Goal: Task Accomplishment & Management: Use online tool/utility

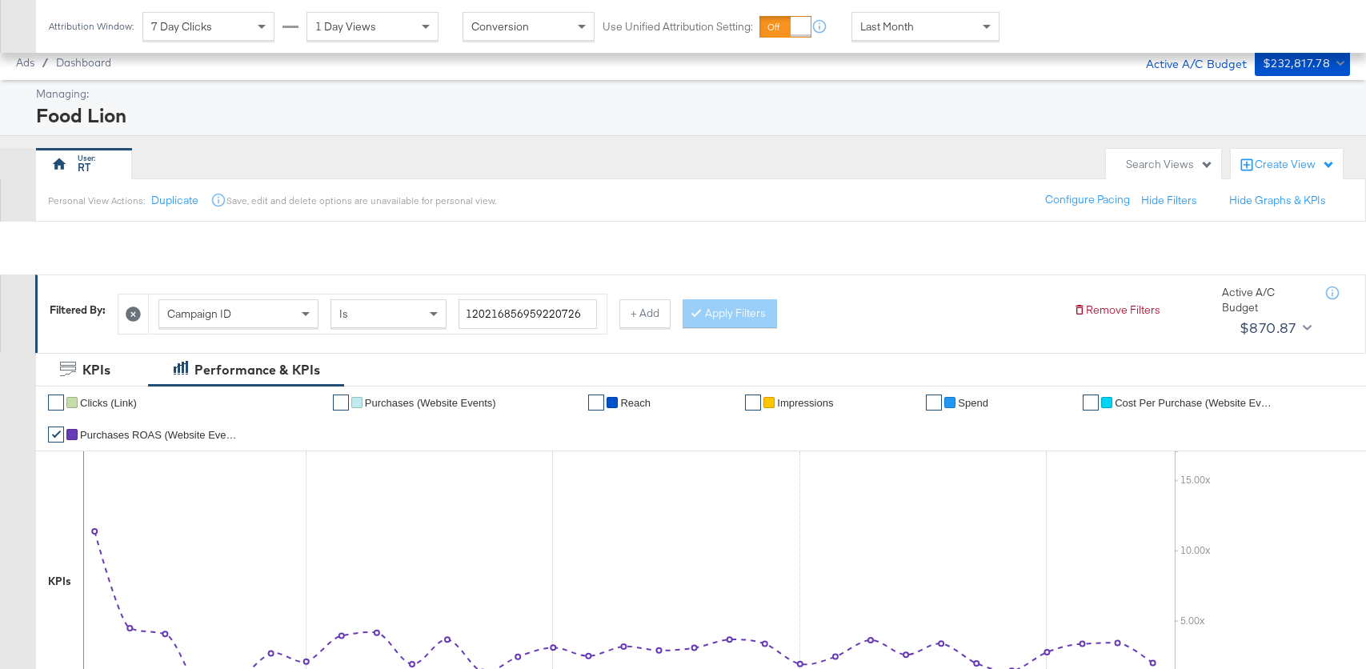
scroll to position [720, 0]
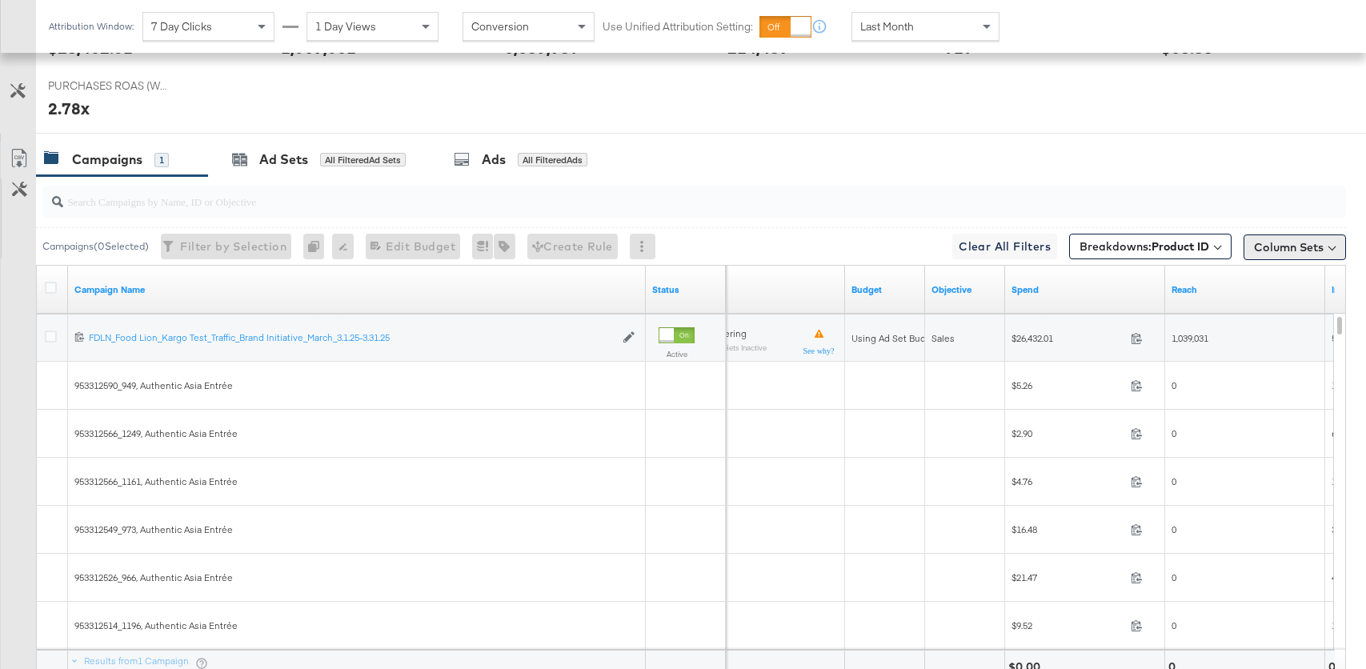
click at [1289, 238] on button "Column Sets" at bounding box center [1294, 247] width 102 height 26
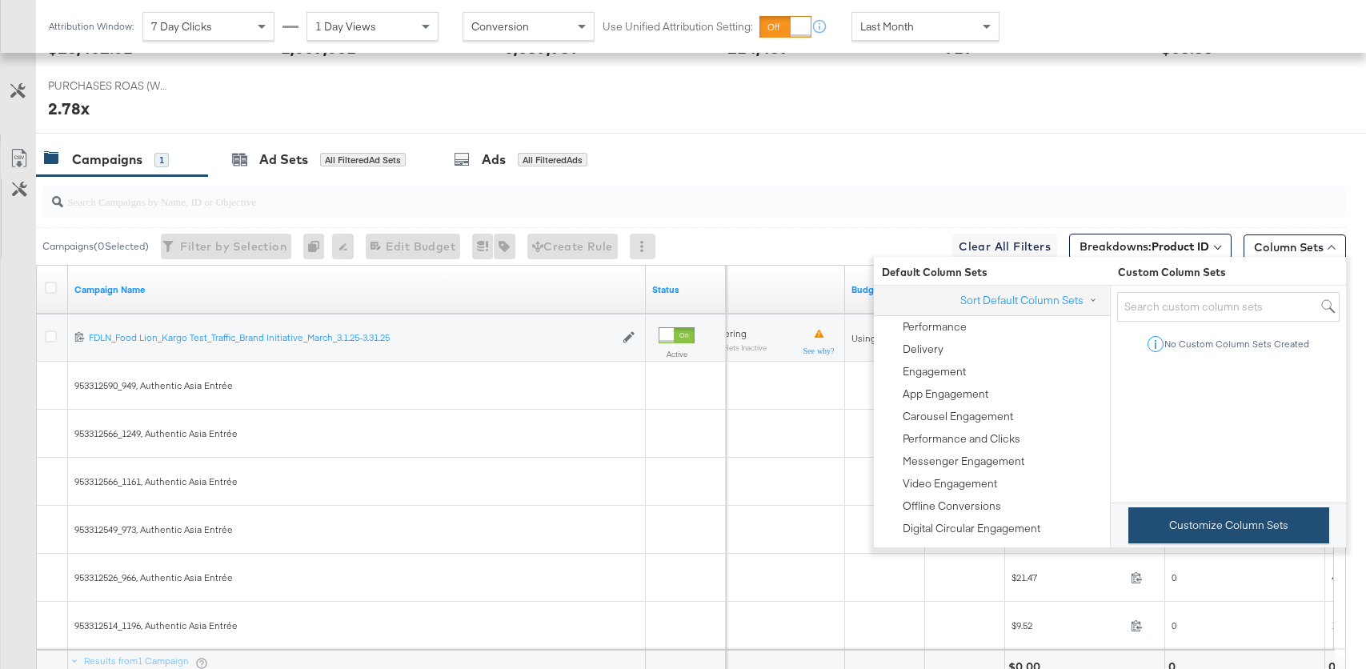
click at [1222, 522] on button "Customize Column Sets" at bounding box center [1228, 525] width 201 height 36
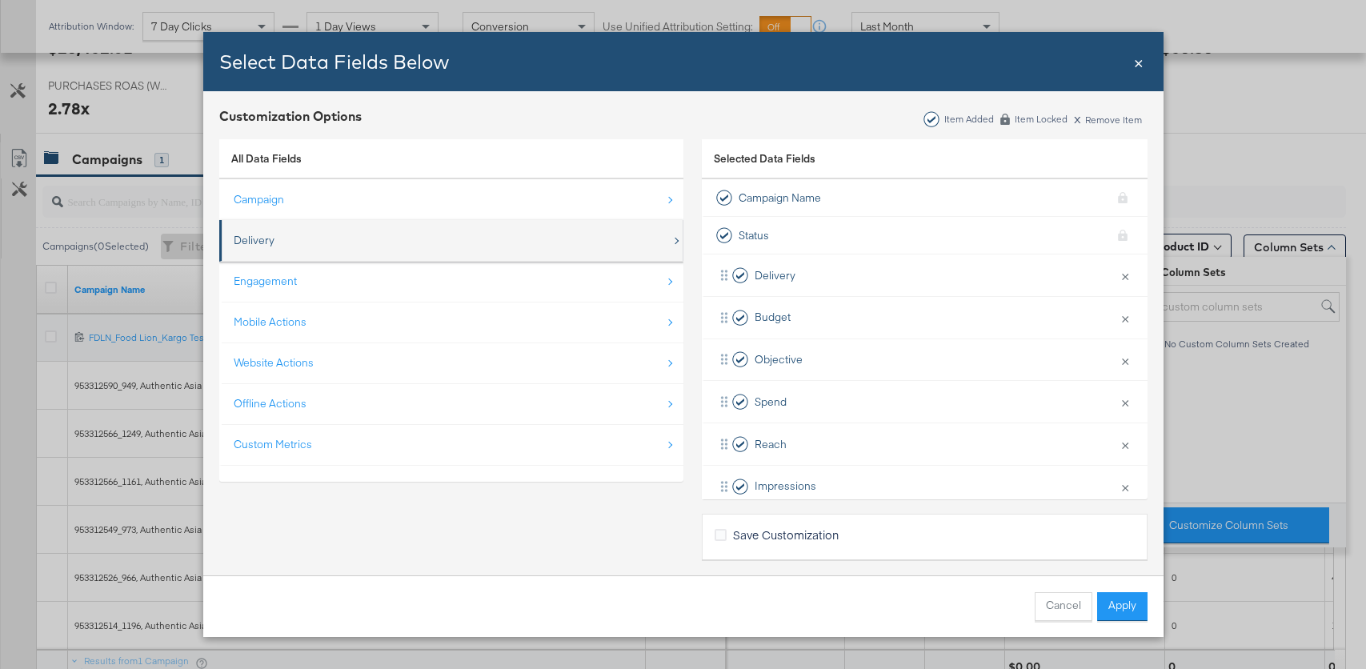
click at [369, 234] on div "Delivery" at bounding box center [453, 240] width 438 height 33
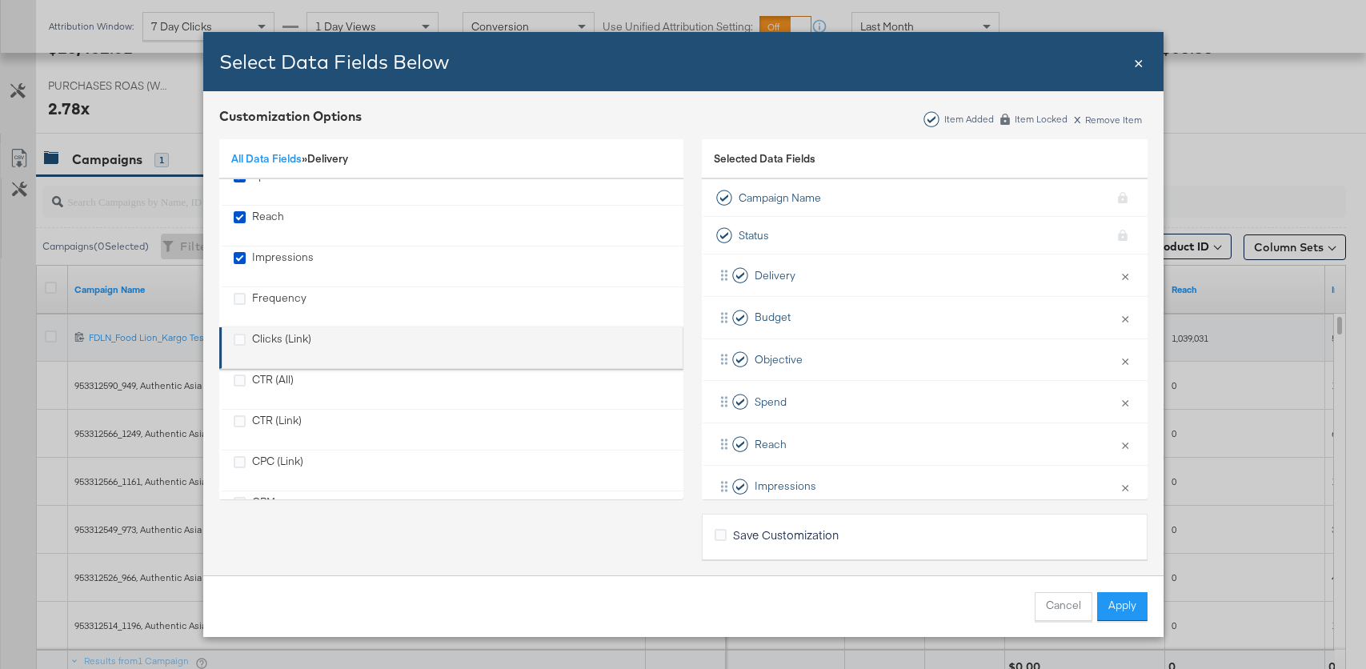
scroll to position [17, 0]
click at [242, 339] on icon "Clicks (Link)" at bounding box center [240, 338] width 12 height 12
click at [0, 0] on input "Clicks (Link)" at bounding box center [0, 0] width 0 height 0
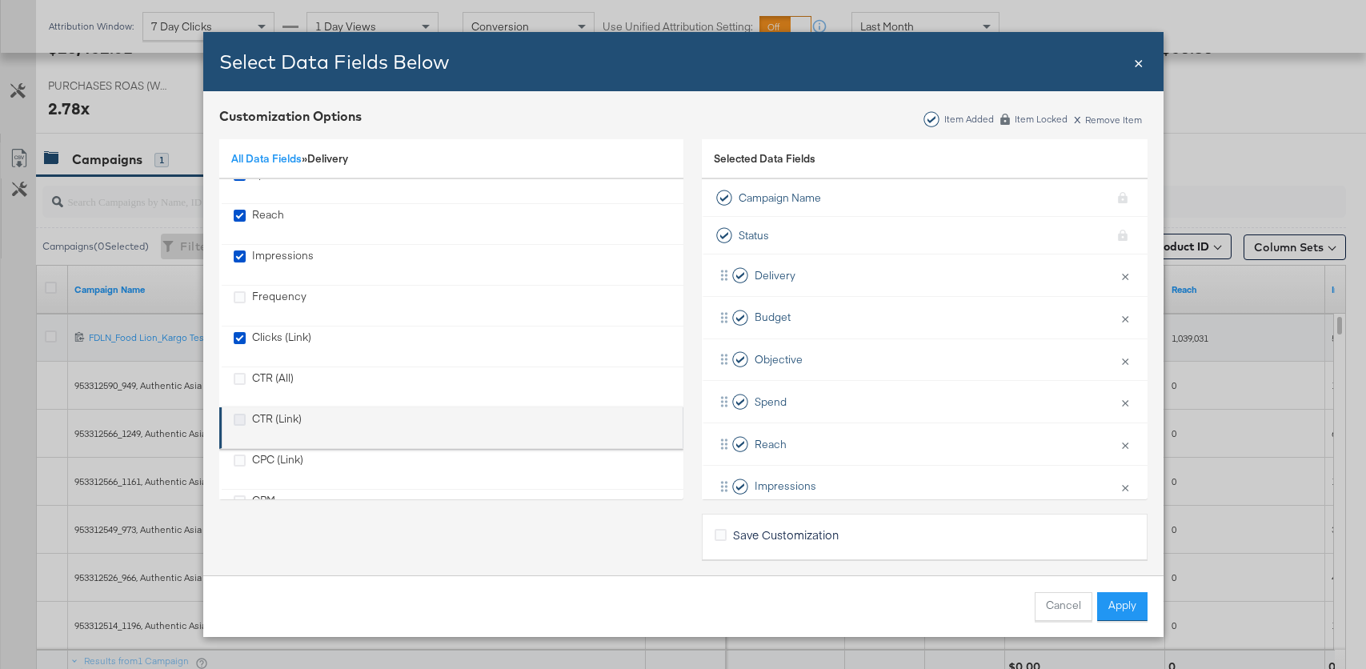
click at [234, 417] on icon "CTR (Link)" at bounding box center [240, 420] width 12 height 12
click at [0, 0] on input "CTR (Link)" at bounding box center [0, 0] width 0 height 0
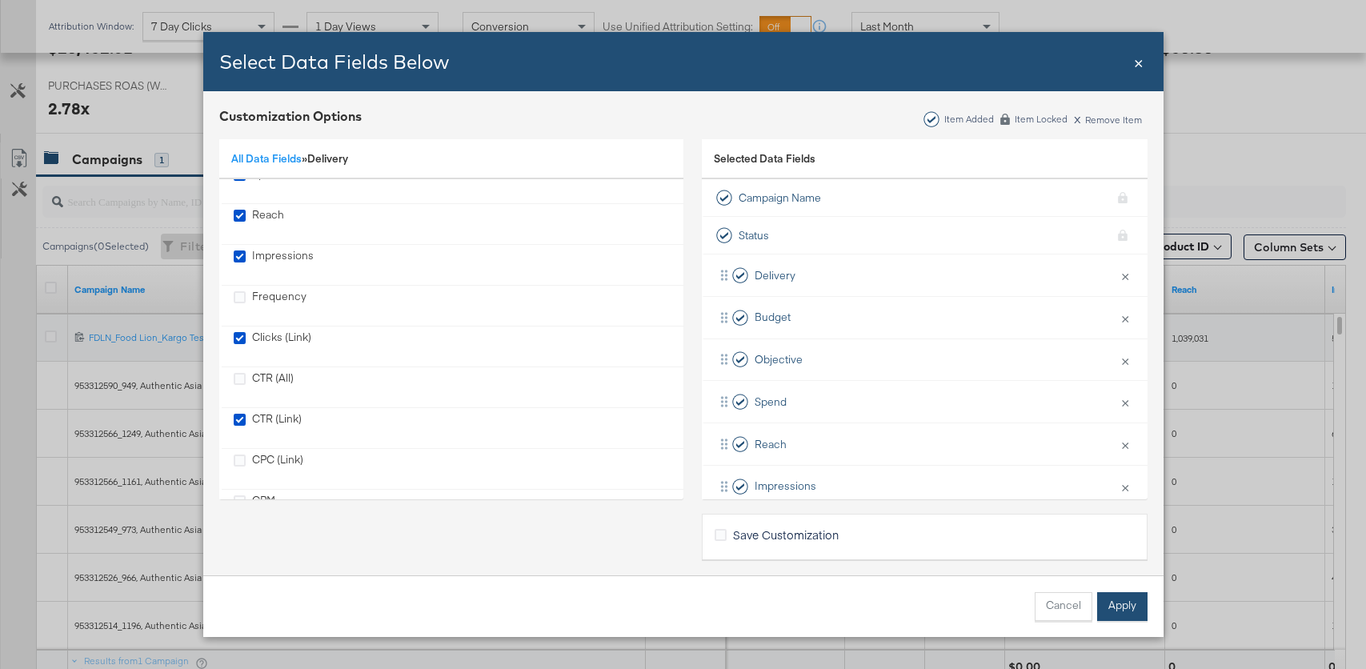
click at [1122, 609] on button "Apply" at bounding box center [1122, 606] width 50 height 29
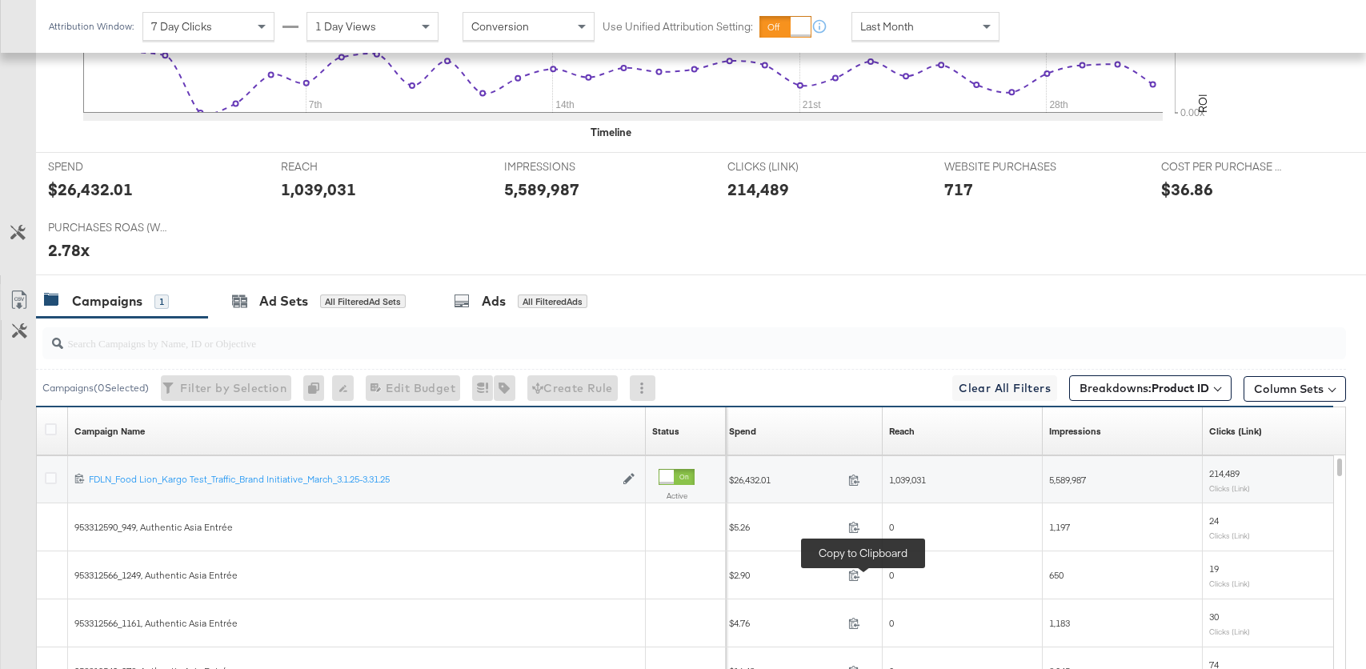
scroll to position [578, 0]
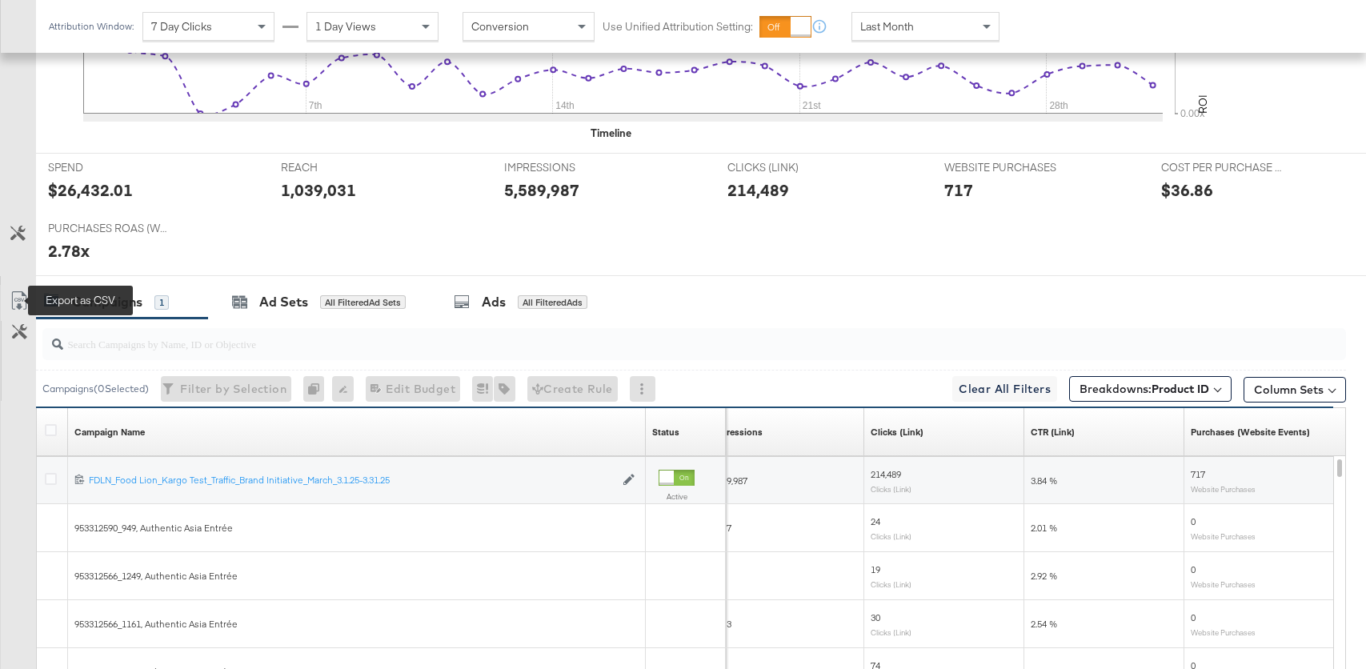
click at [16, 300] on icon at bounding box center [19, 300] width 19 height 19
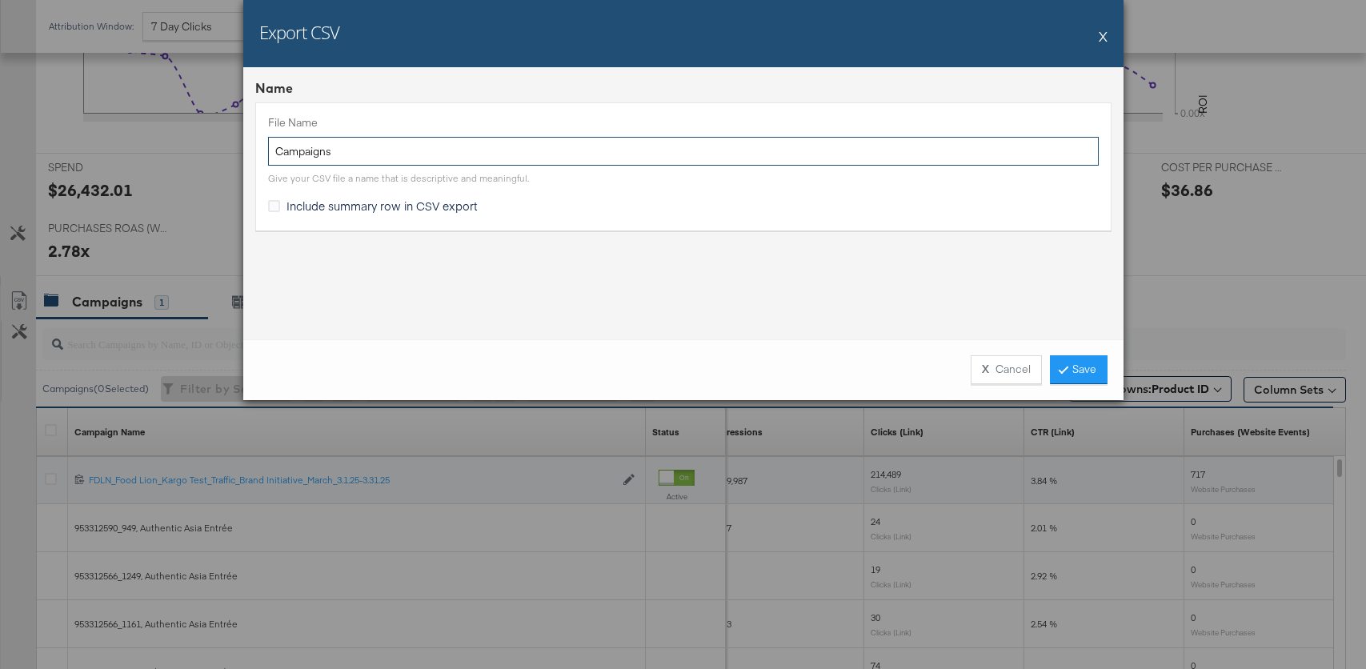
click at [828, 160] on input "Campaigns" at bounding box center [683, 152] width 830 height 30
type input "Campaigns products2"
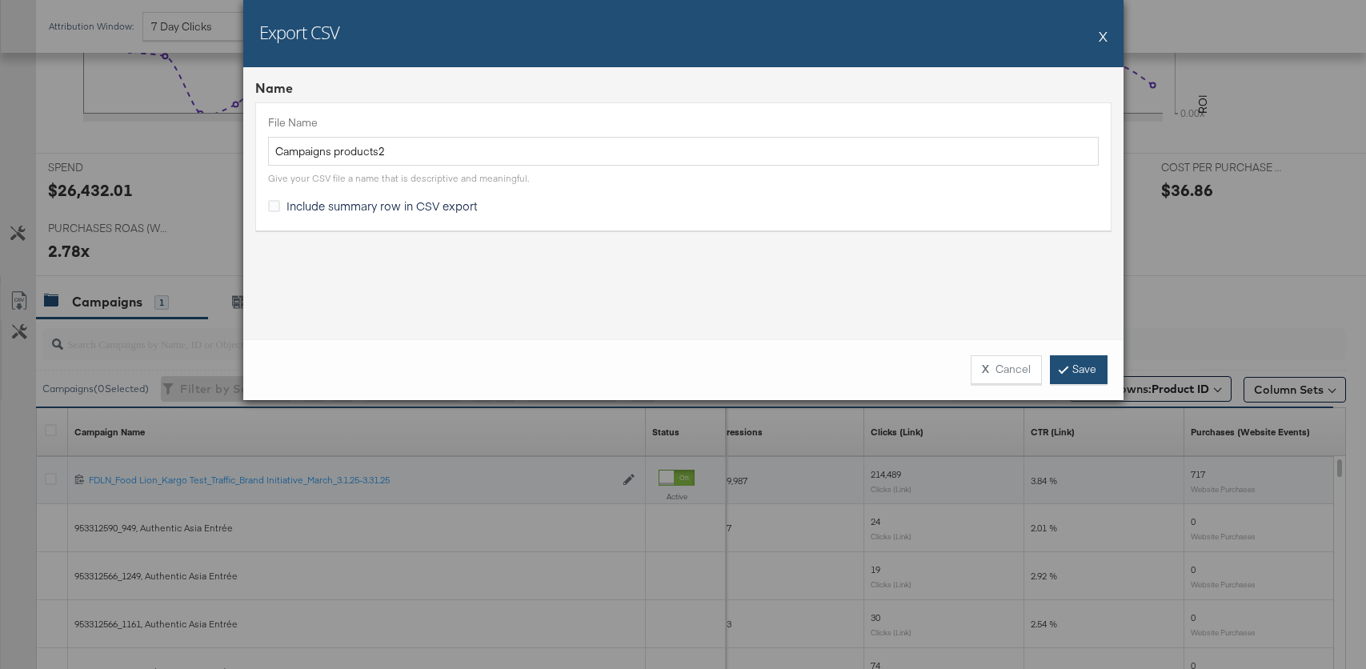
click at [1077, 369] on link "Save" at bounding box center [1079, 369] width 58 height 29
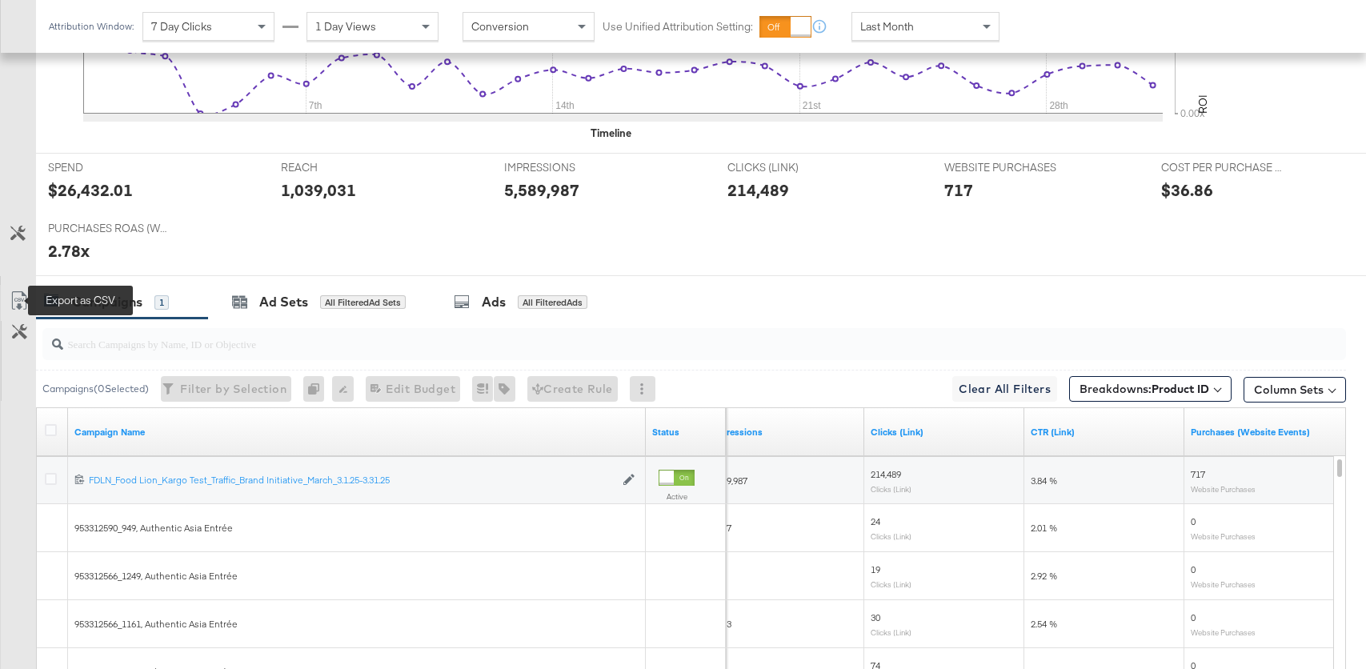
click at [18, 301] on icon at bounding box center [19, 300] width 19 height 19
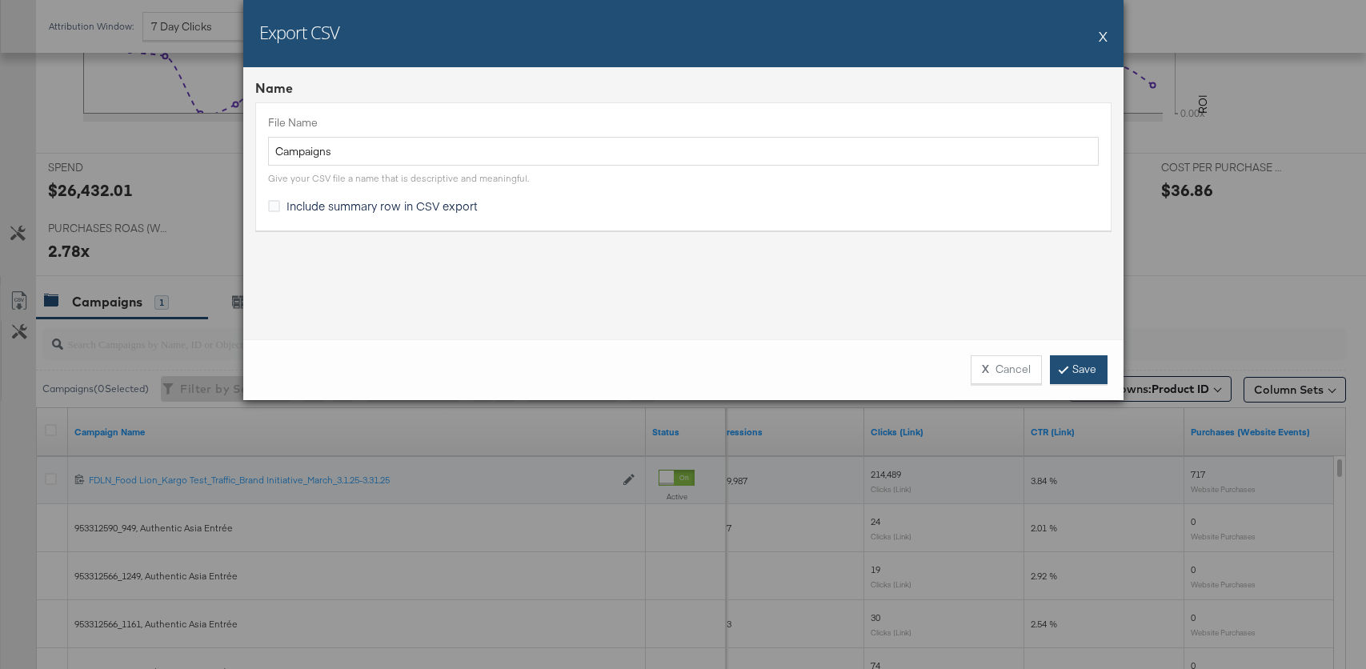
click at [1089, 368] on link "Save" at bounding box center [1079, 369] width 58 height 29
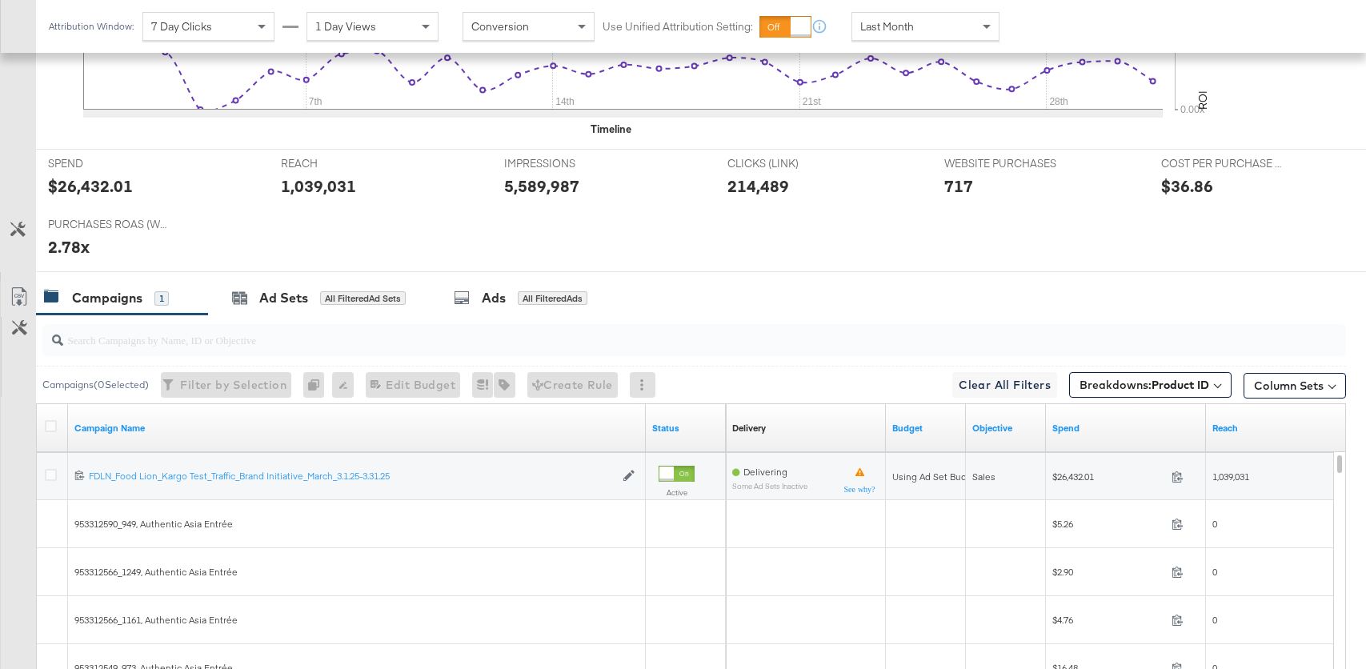
scroll to position [582, 0]
click at [530, 298] on div "All Filtered Ads" at bounding box center [553, 297] width 70 height 14
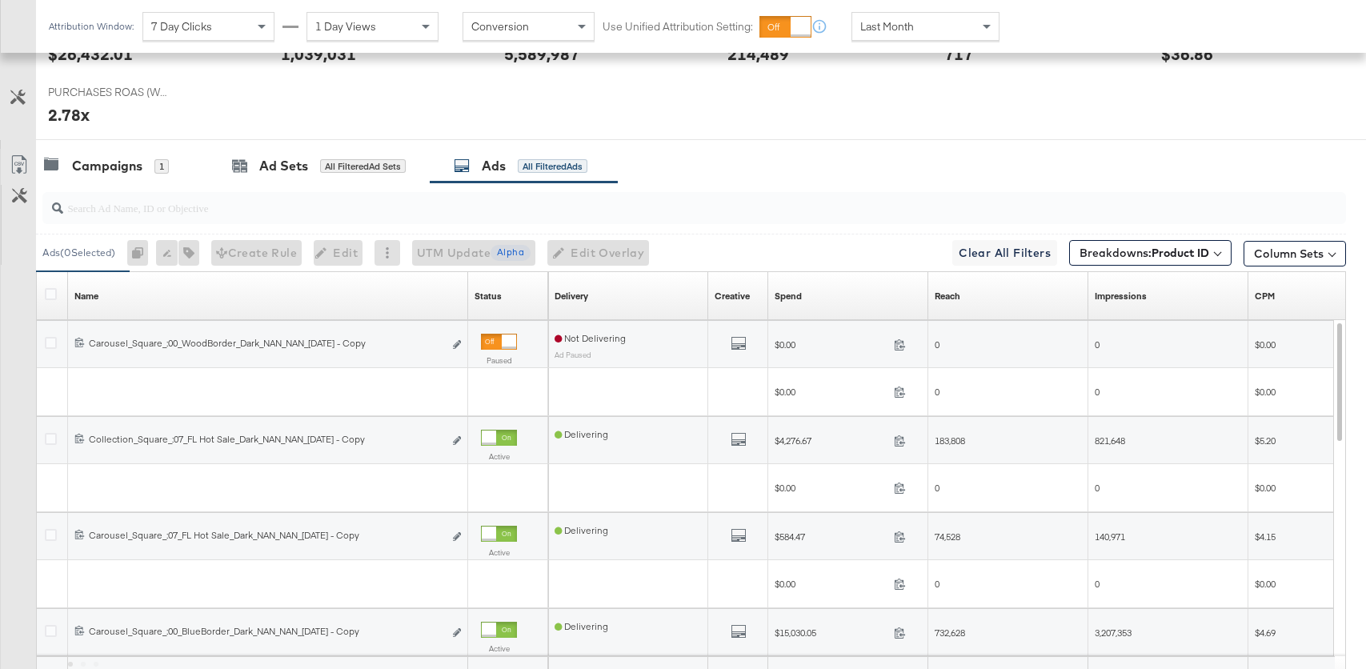
scroll to position [742, 0]
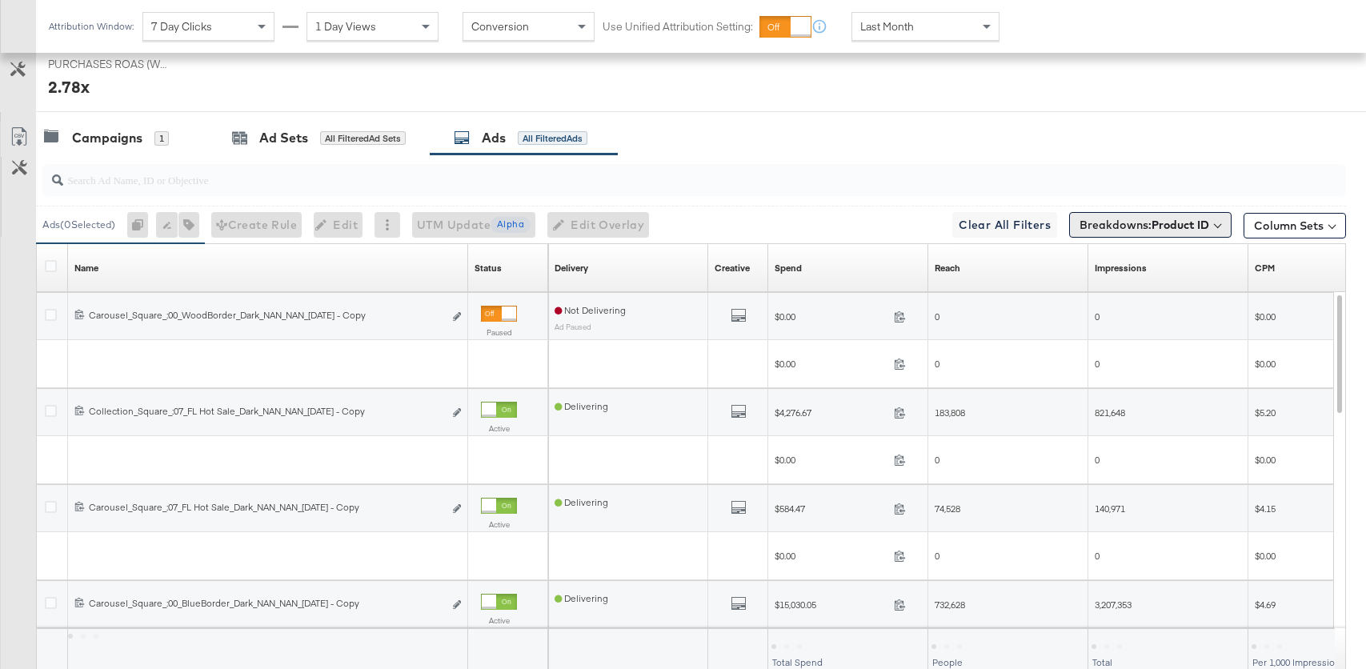
click at [1191, 223] on b "Product ID" at bounding box center [1180, 225] width 58 height 14
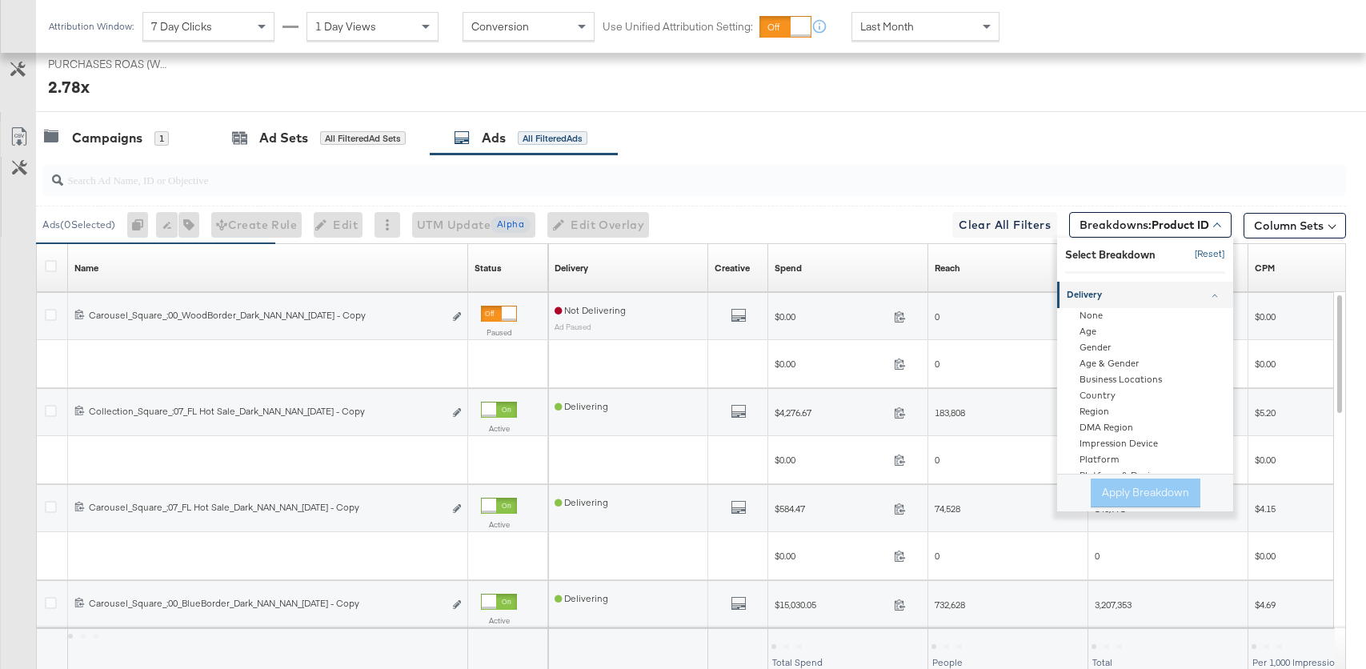
click at [1206, 256] on button "[Reset]" at bounding box center [1205, 255] width 40 height 26
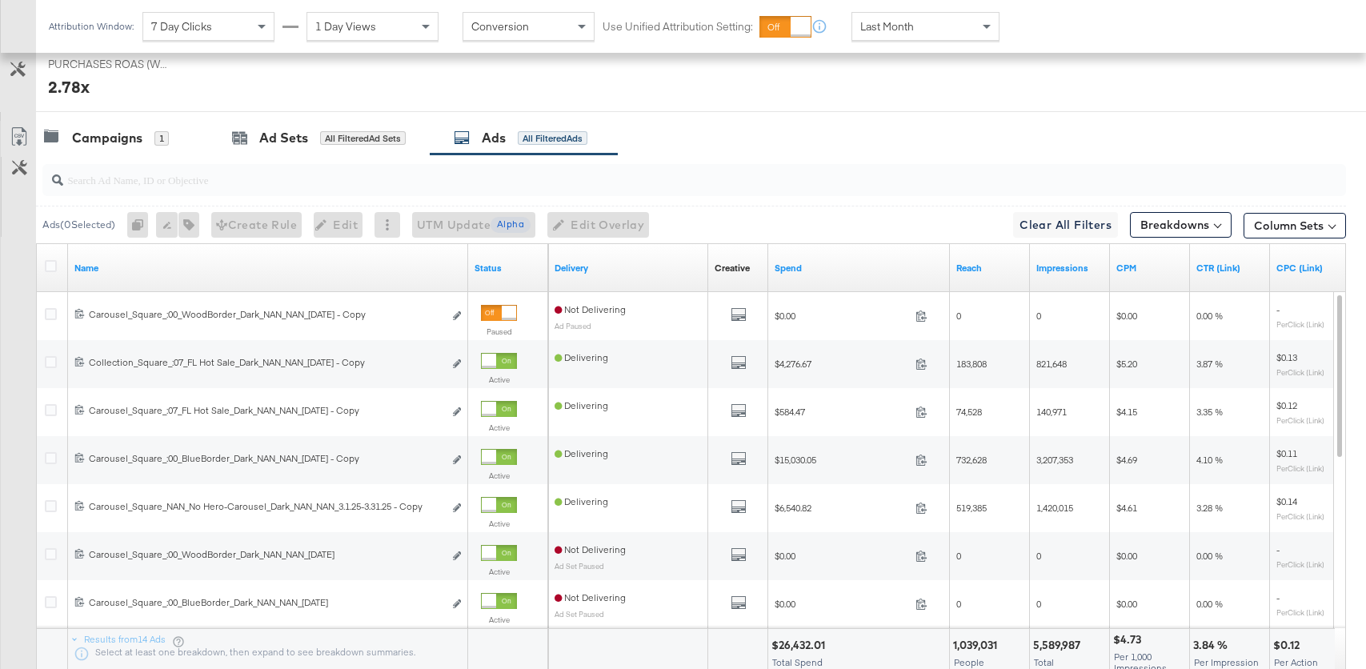
scroll to position [795, 0]
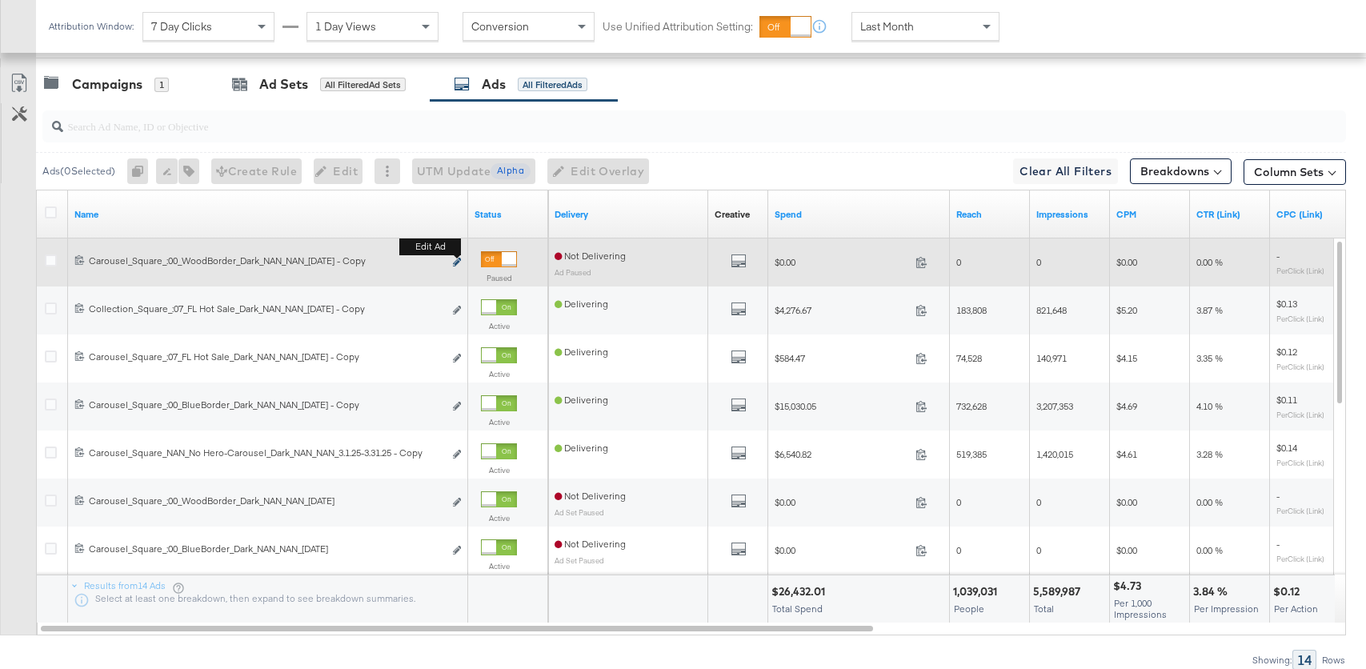
click at [452, 262] on button "Edit ad" at bounding box center [457, 262] width 10 height 17
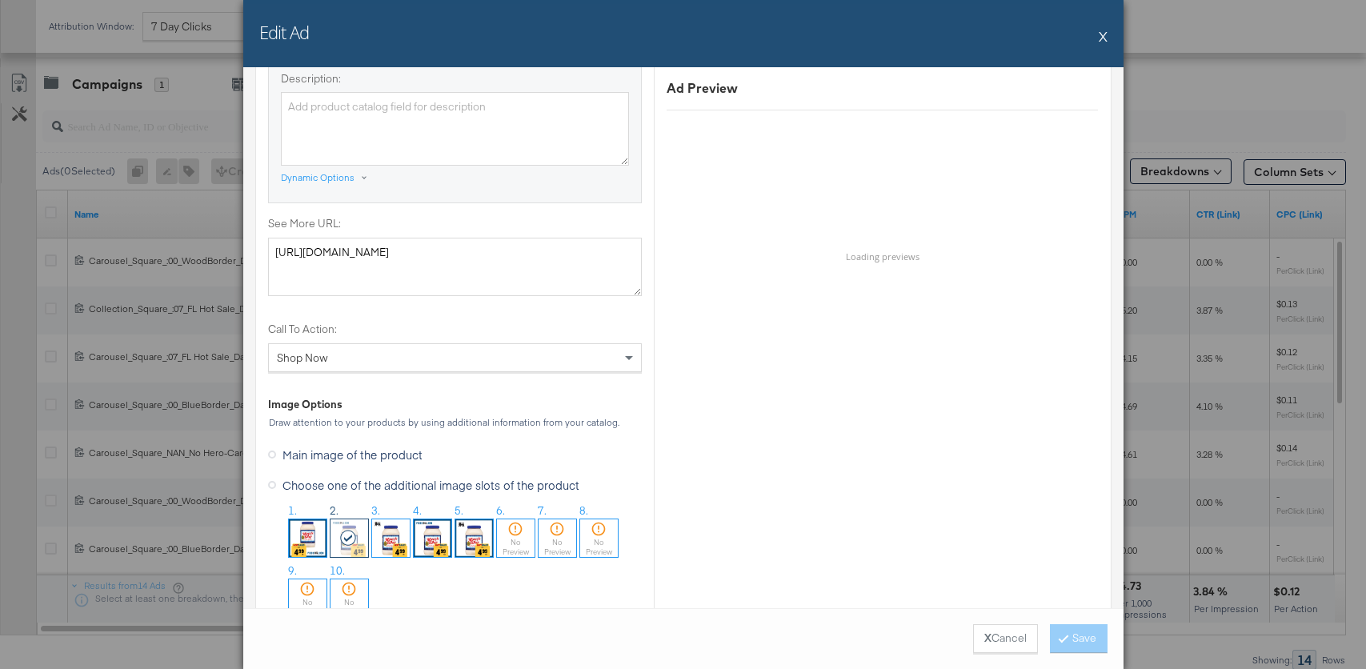
scroll to position [1238, 0]
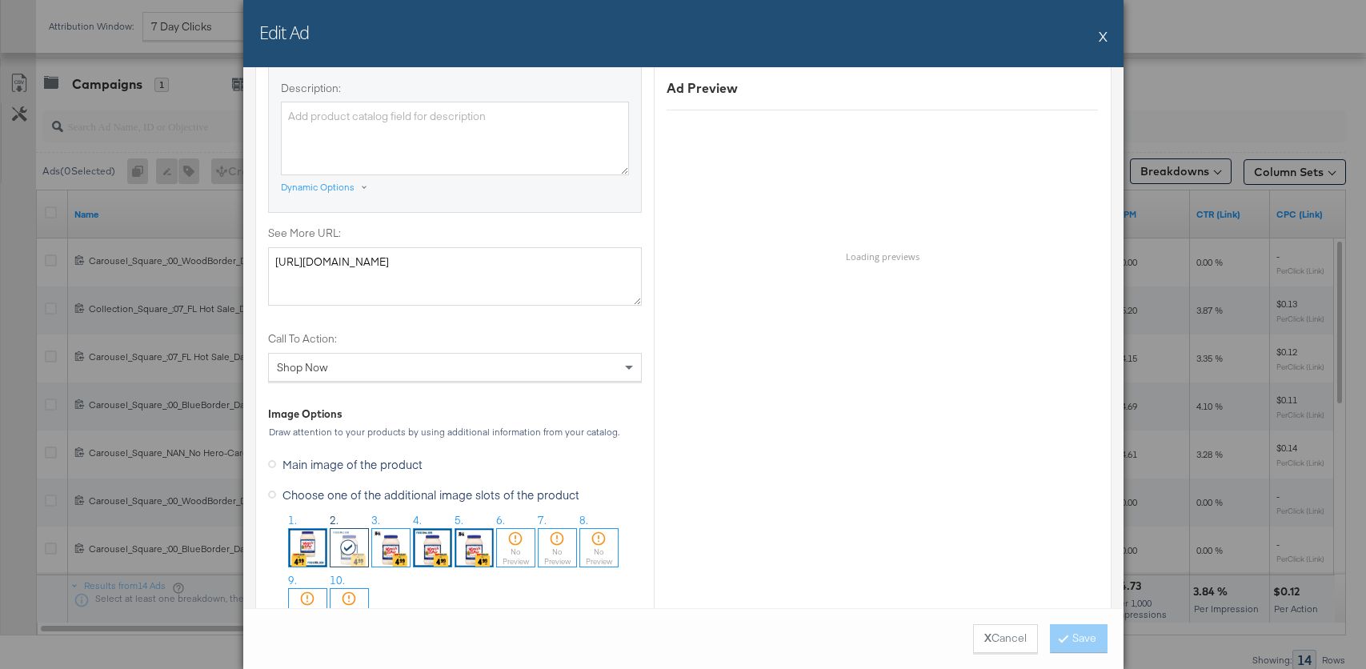
click at [1101, 35] on button "X" at bounding box center [1102, 36] width 9 height 32
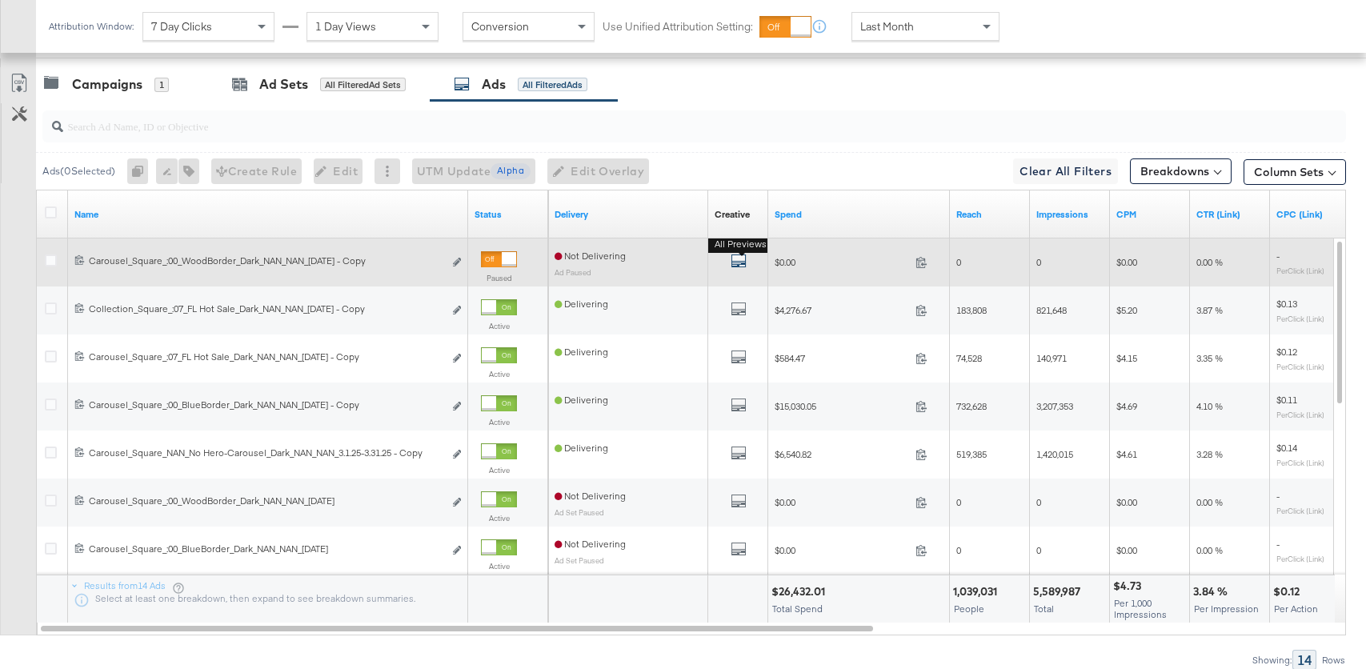
click at [743, 256] on icon "default" at bounding box center [738, 261] width 16 height 16
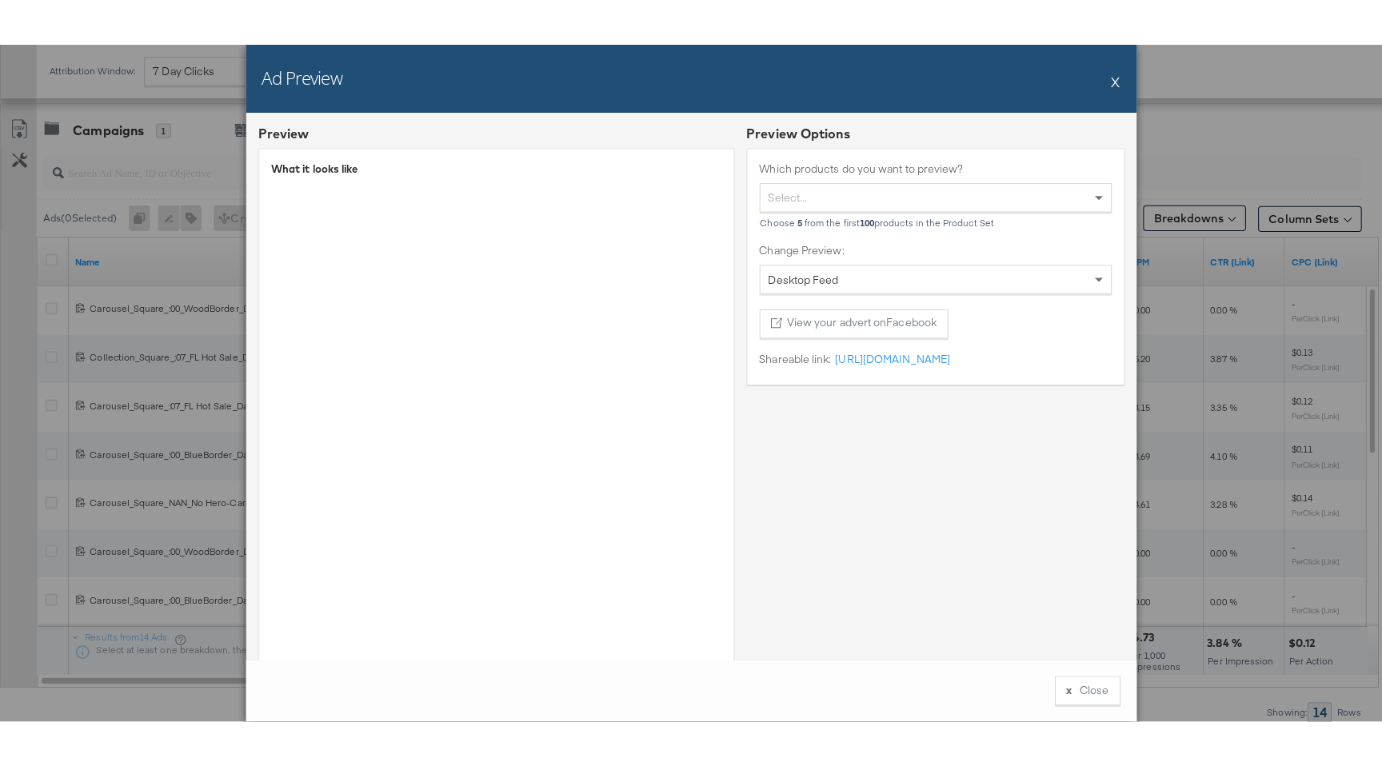
scroll to position [671, 0]
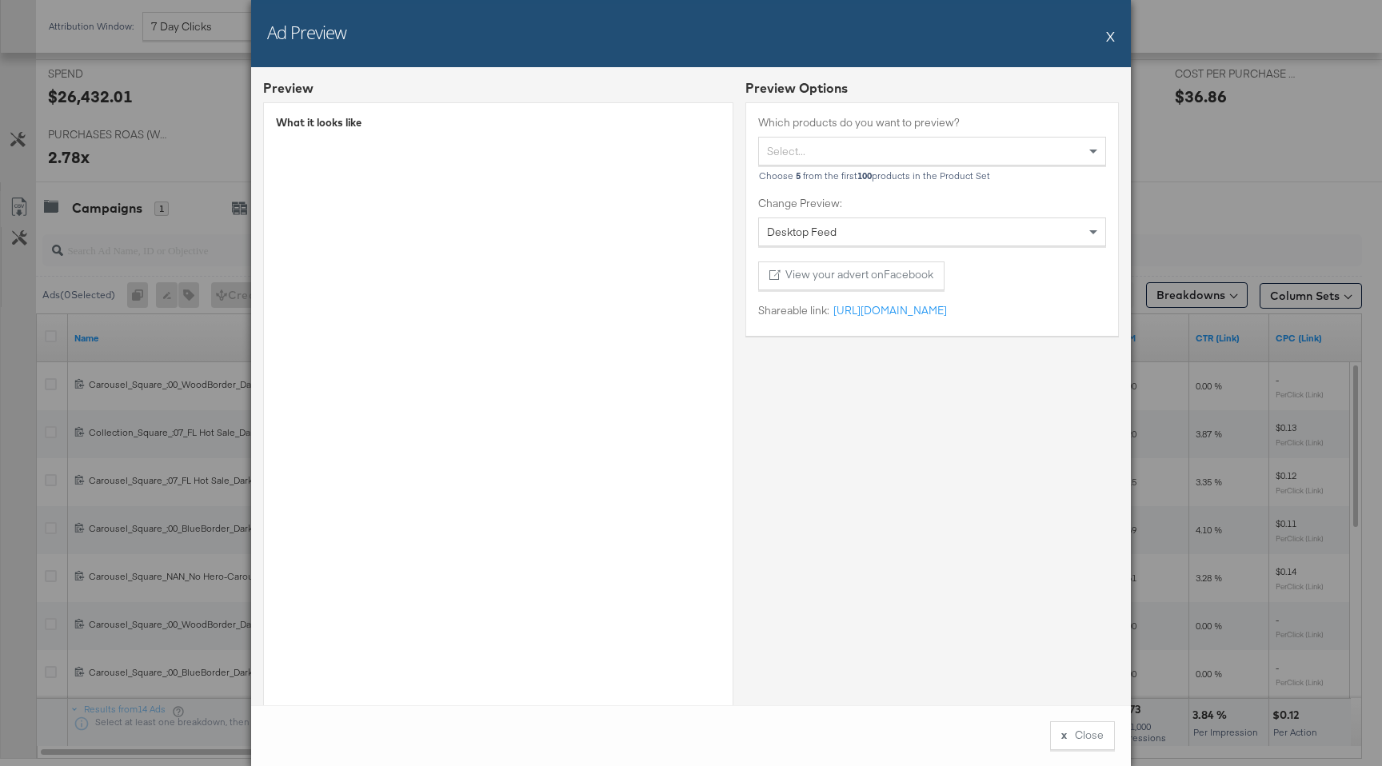
click at [822, 232] on span "Desktop Feed" at bounding box center [802, 232] width 70 height 14
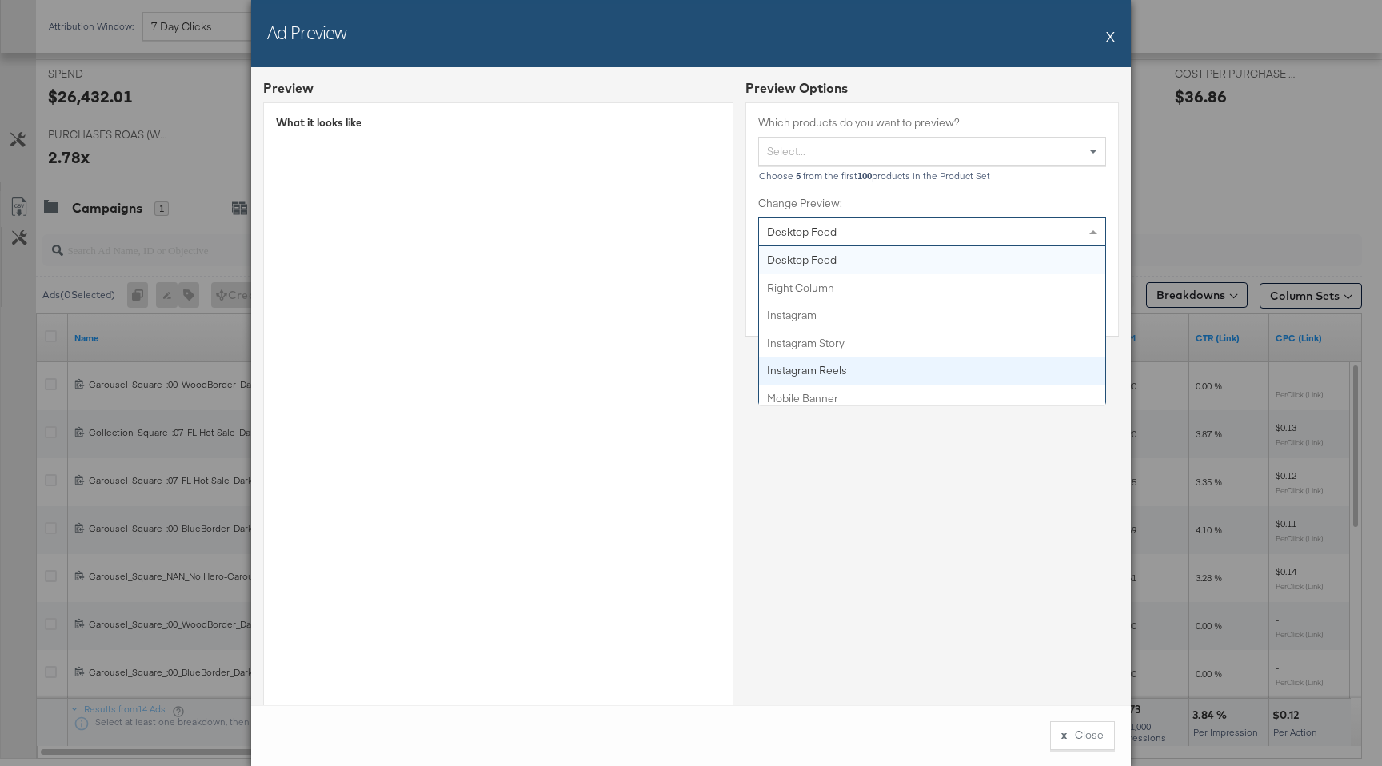
scroll to position [0, 0]
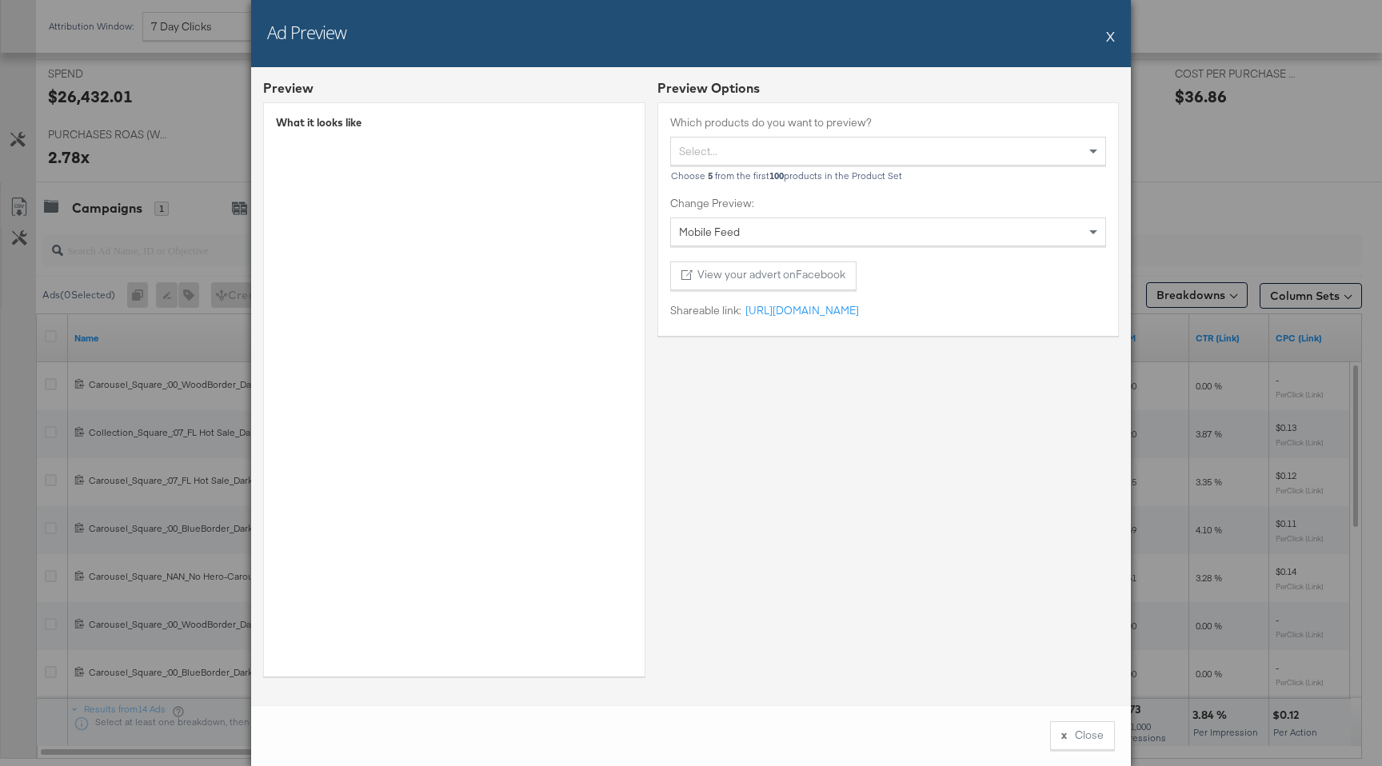
click at [789, 232] on div "Mobile Feed" at bounding box center [888, 231] width 434 height 27
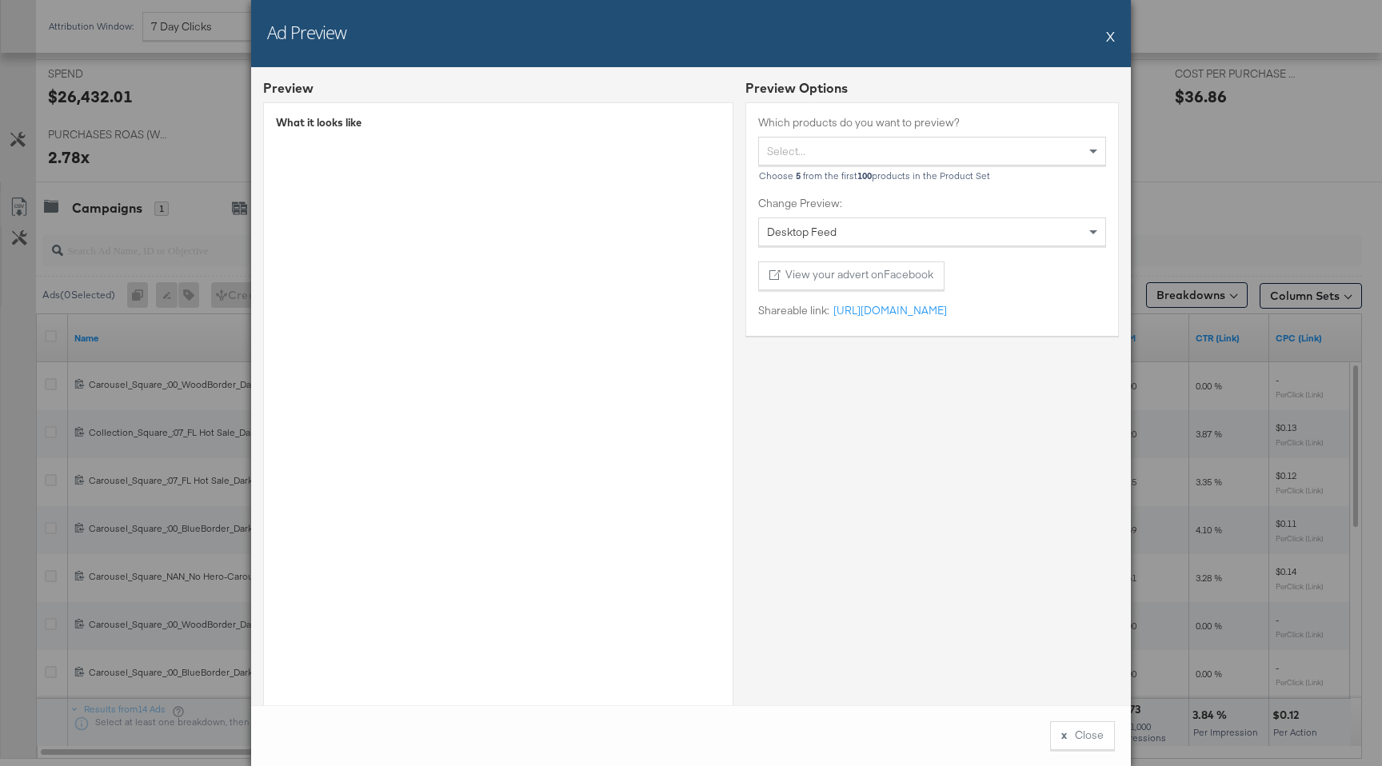
click at [1110, 34] on button "X" at bounding box center [1110, 36] width 9 height 32
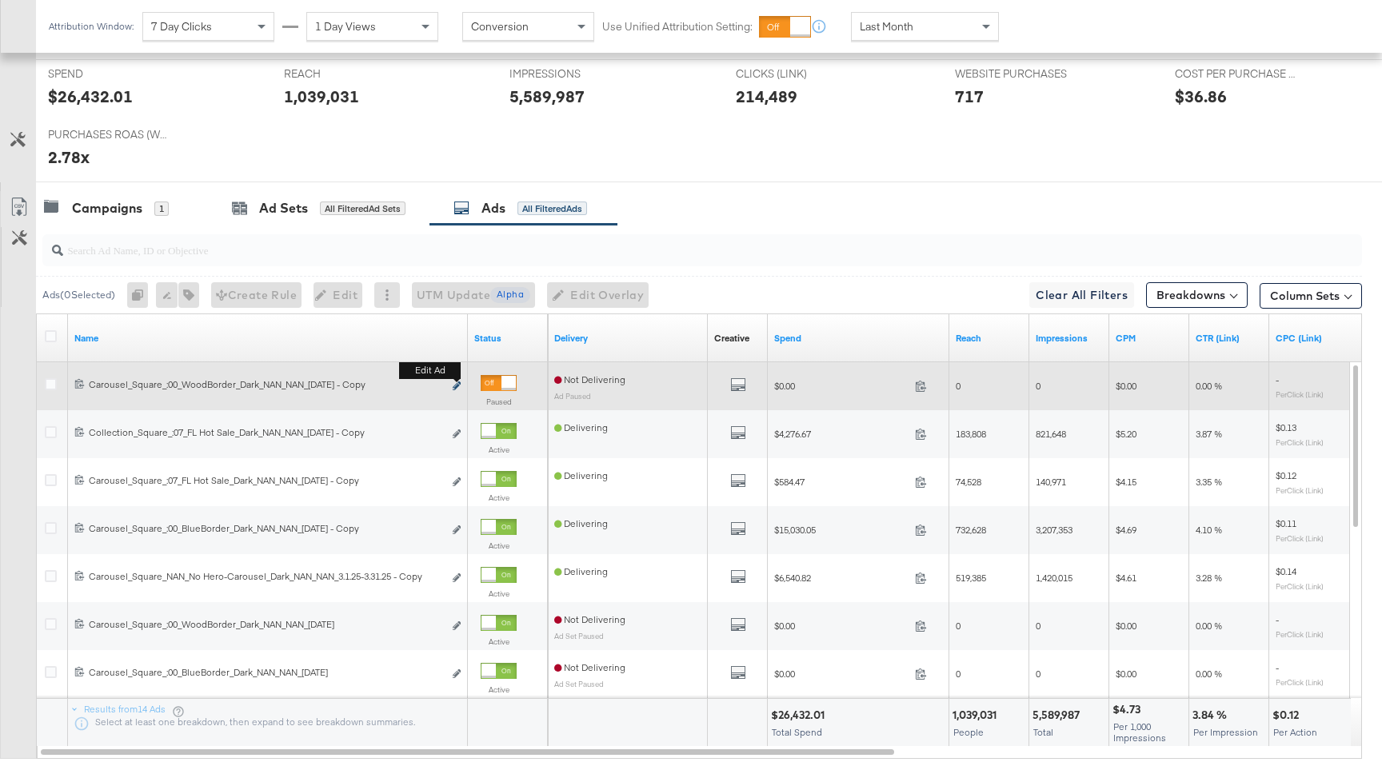
click at [454, 387] on icon "link" at bounding box center [457, 386] width 8 height 9
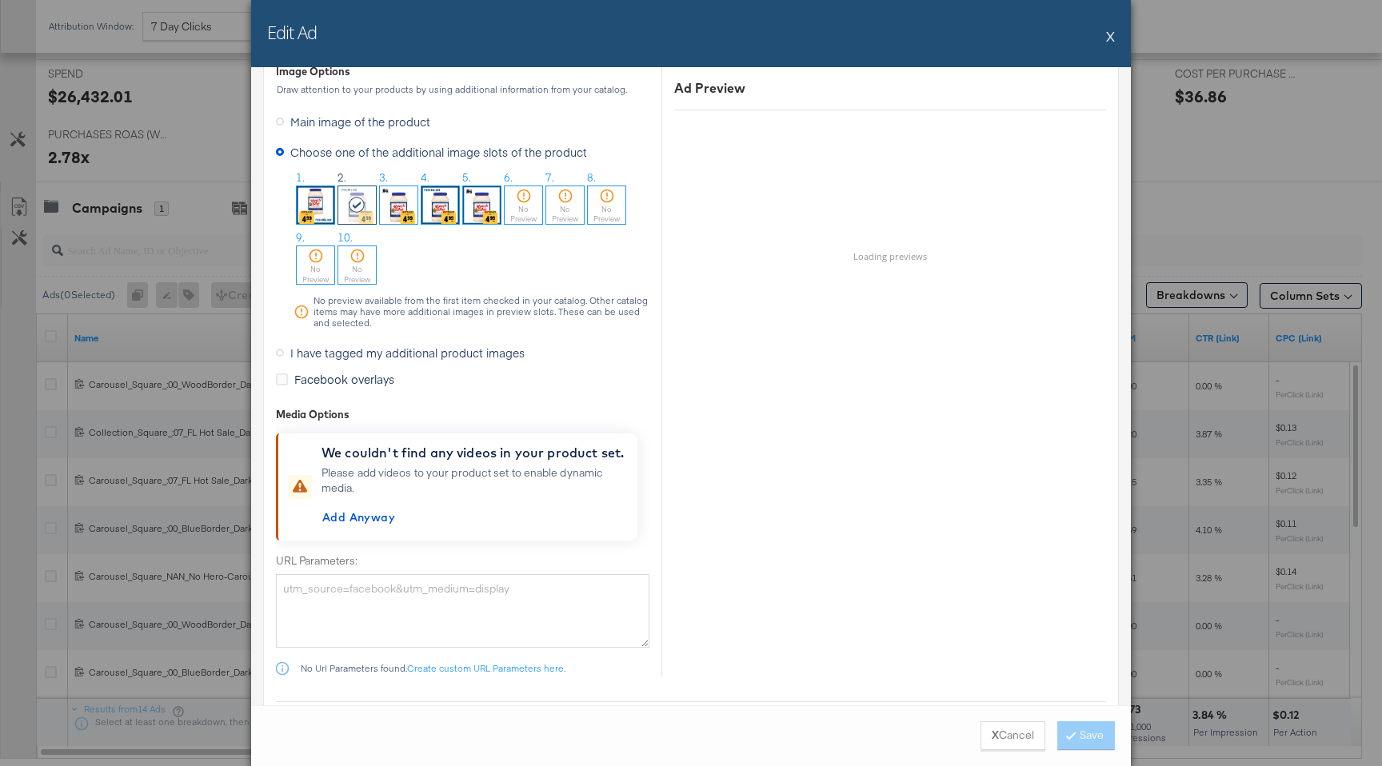
scroll to position [1578, 0]
click at [401, 202] on img at bounding box center [399, 208] width 38 height 38
click at [1091, 668] on button "Save" at bounding box center [1087, 736] width 58 height 29
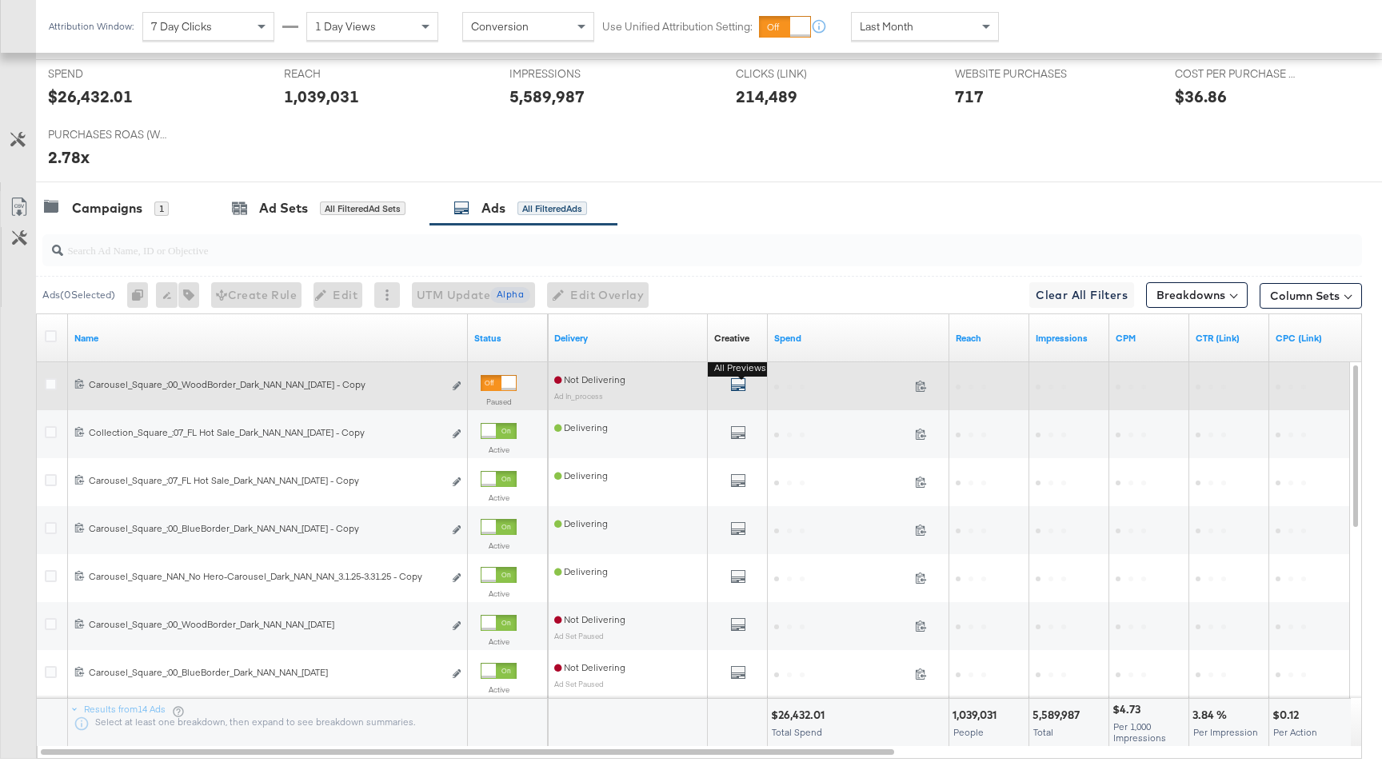
click at [735, 382] on icon "default" at bounding box center [738, 385] width 16 height 16
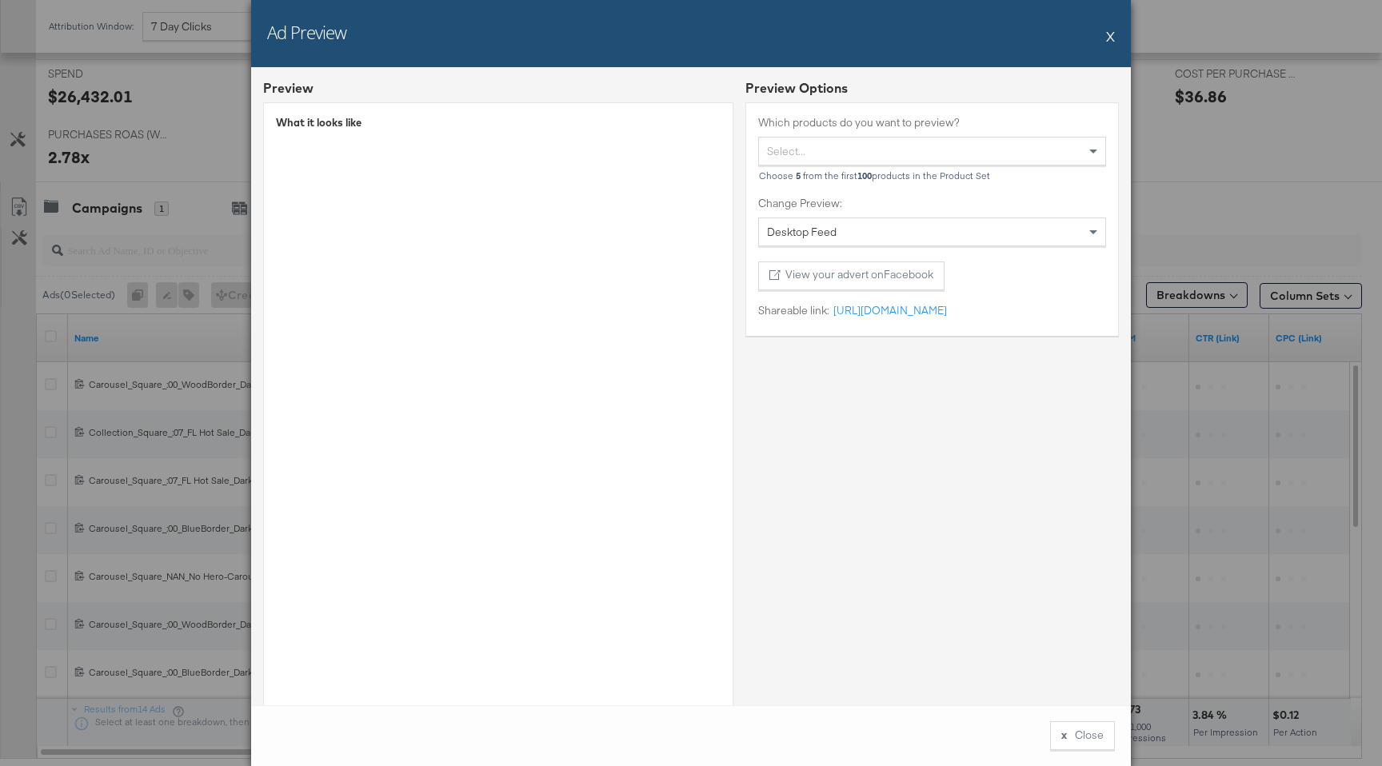
click at [1109, 36] on button "X" at bounding box center [1110, 36] width 9 height 32
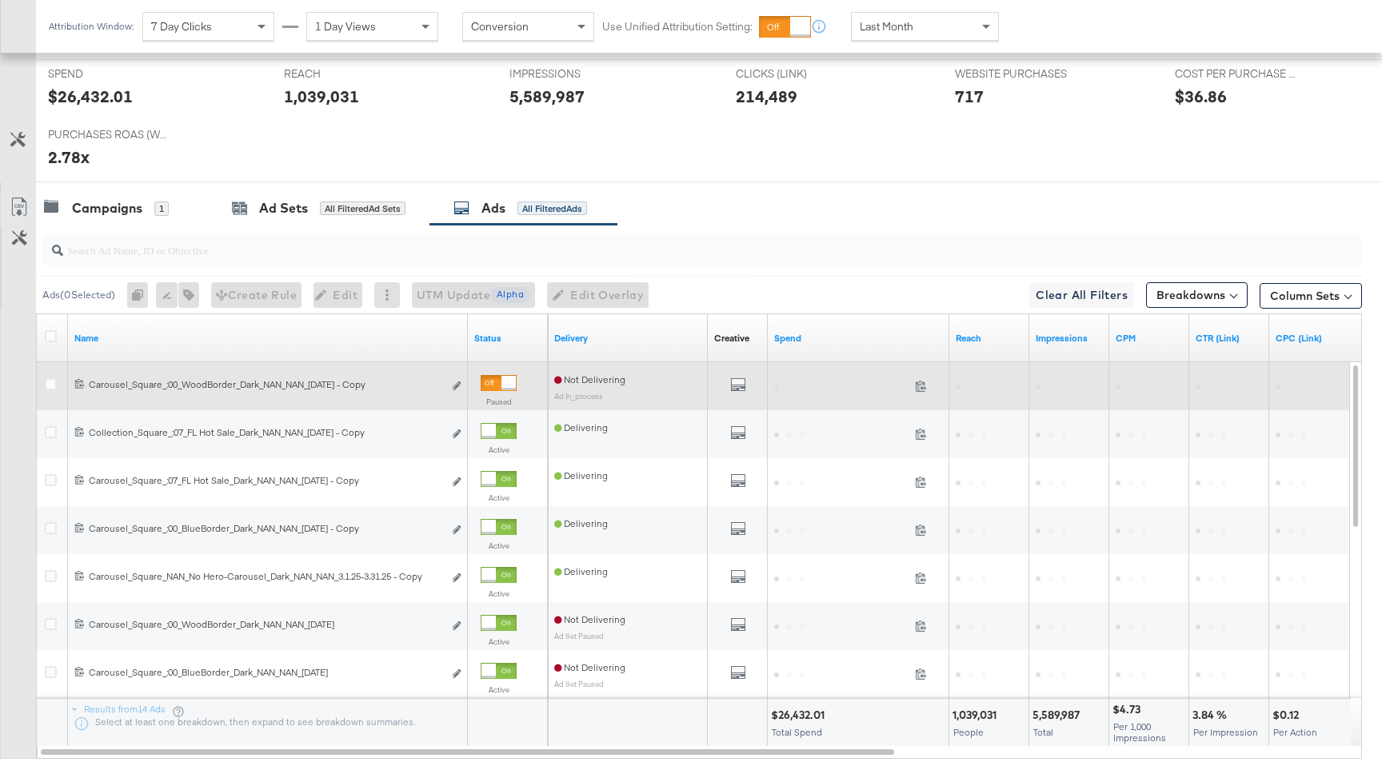
click at [461, 375] on div "120226130727920726 Carousel_Square_:00_WoodBorder_Dark_NAN_NAN_5.14.25 - Copy C…" at bounding box center [268, 387] width 400 height 30
click at [458, 382] on button "Edit ad" at bounding box center [457, 386] width 10 height 17
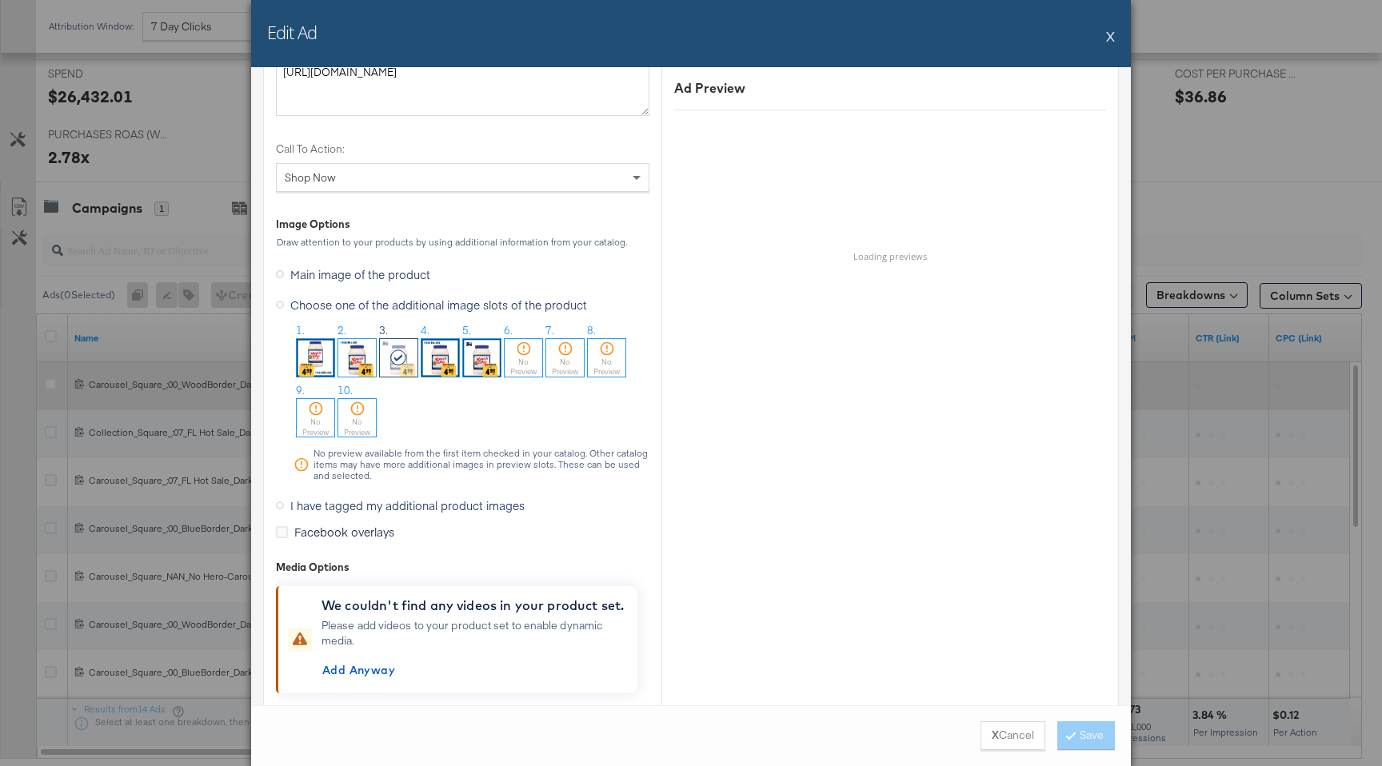
scroll to position [1438, 0]
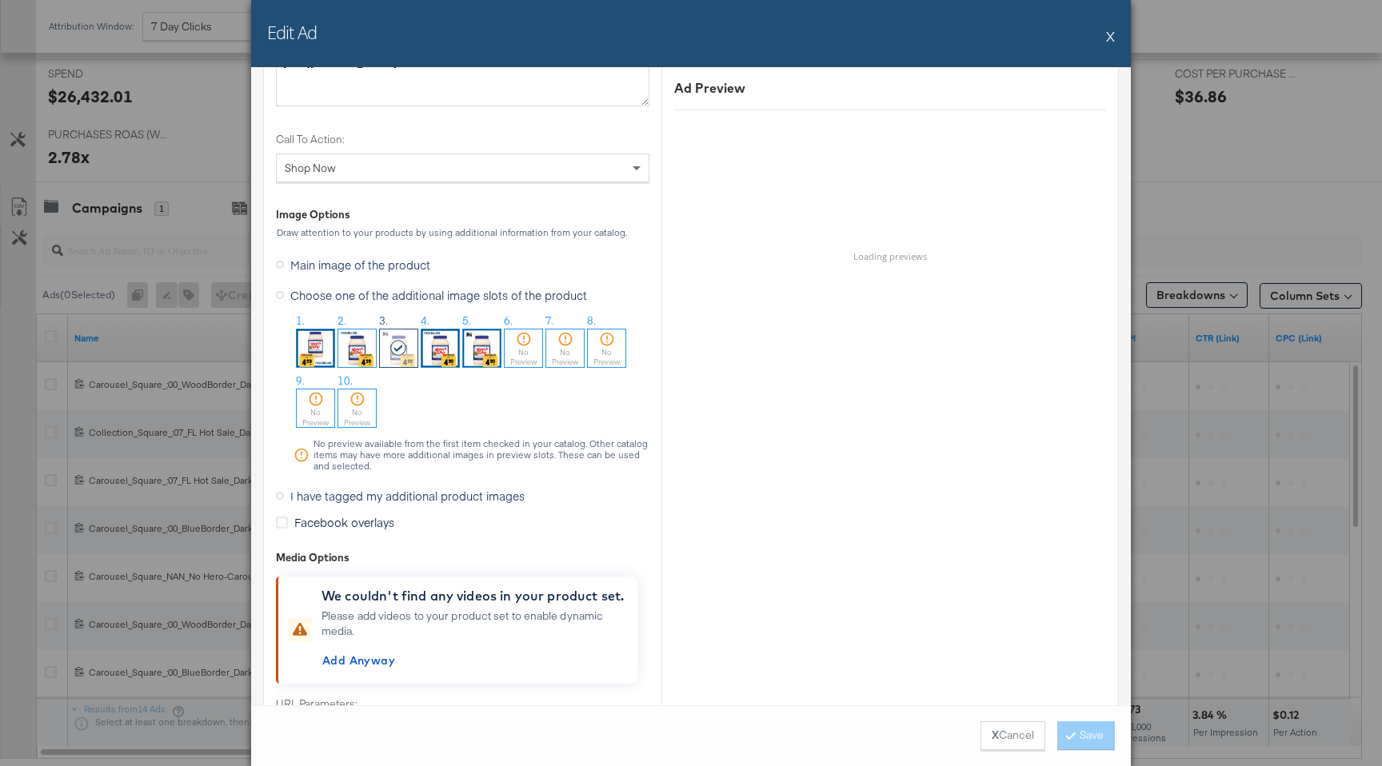
click at [438, 340] on img at bounding box center [441, 349] width 38 height 38
click at [1081, 668] on button "Save" at bounding box center [1087, 736] width 58 height 29
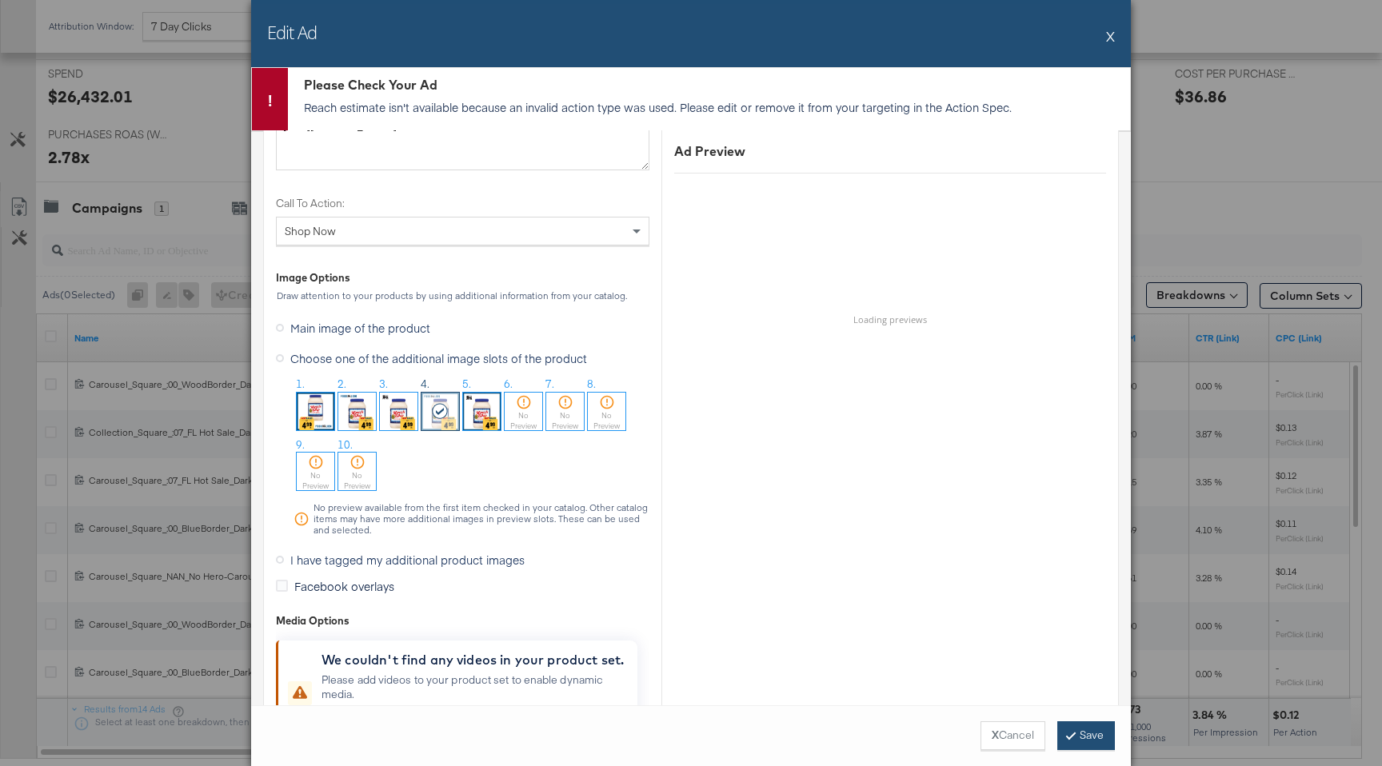
click at [1069, 668] on icon at bounding box center [1071, 735] width 5 height 10
click at [1109, 32] on button "X" at bounding box center [1110, 36] width 9 height 32
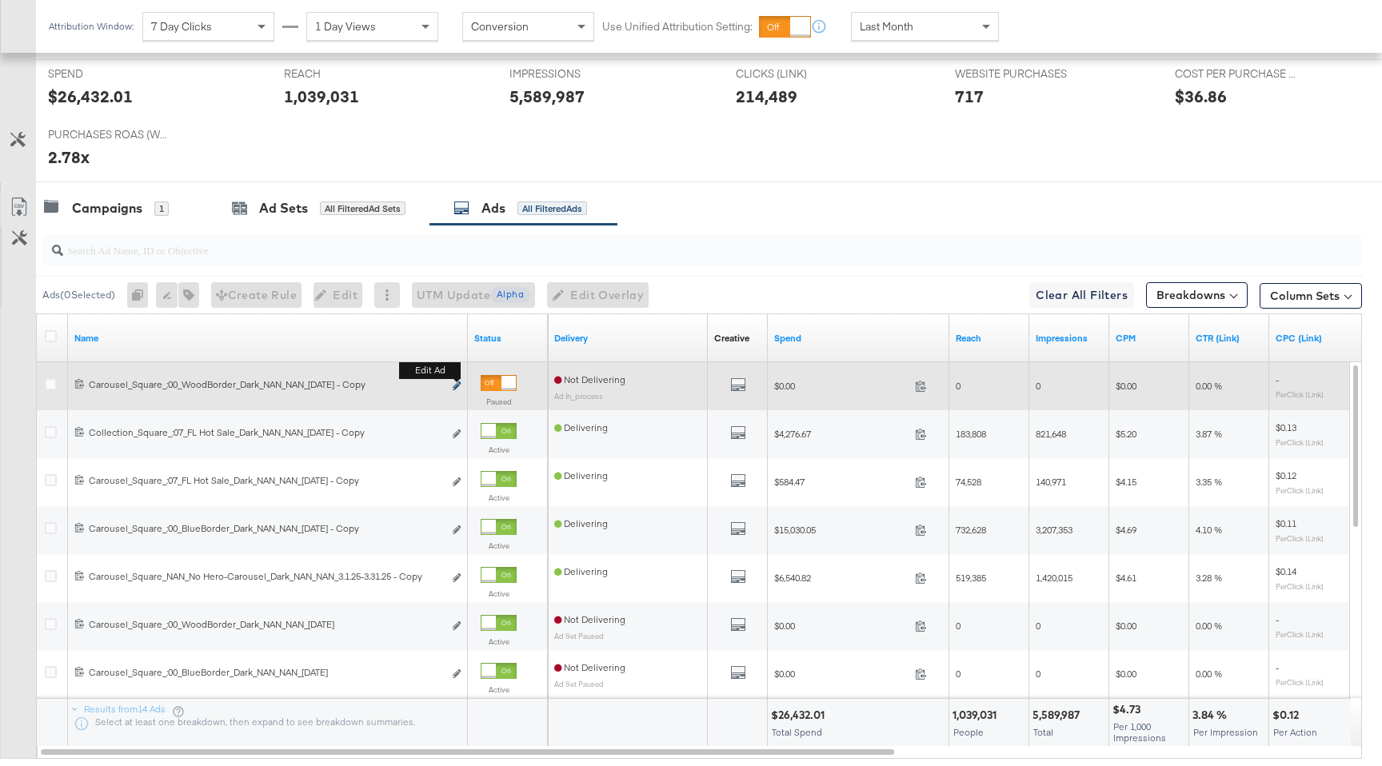
click at [453, 384] on button "Edit ad" at bounding box center [457, 386] width 10 height 17
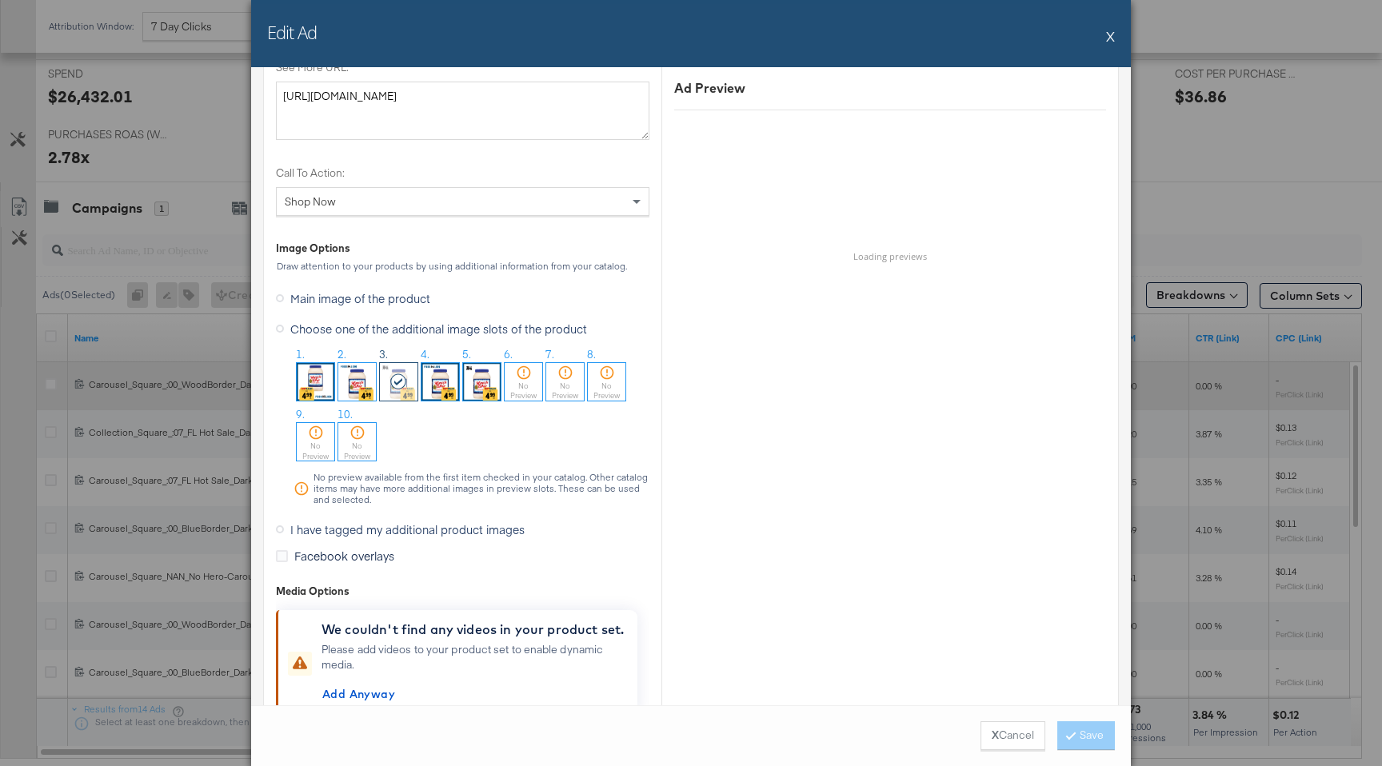
scroll to position [1417, 0]
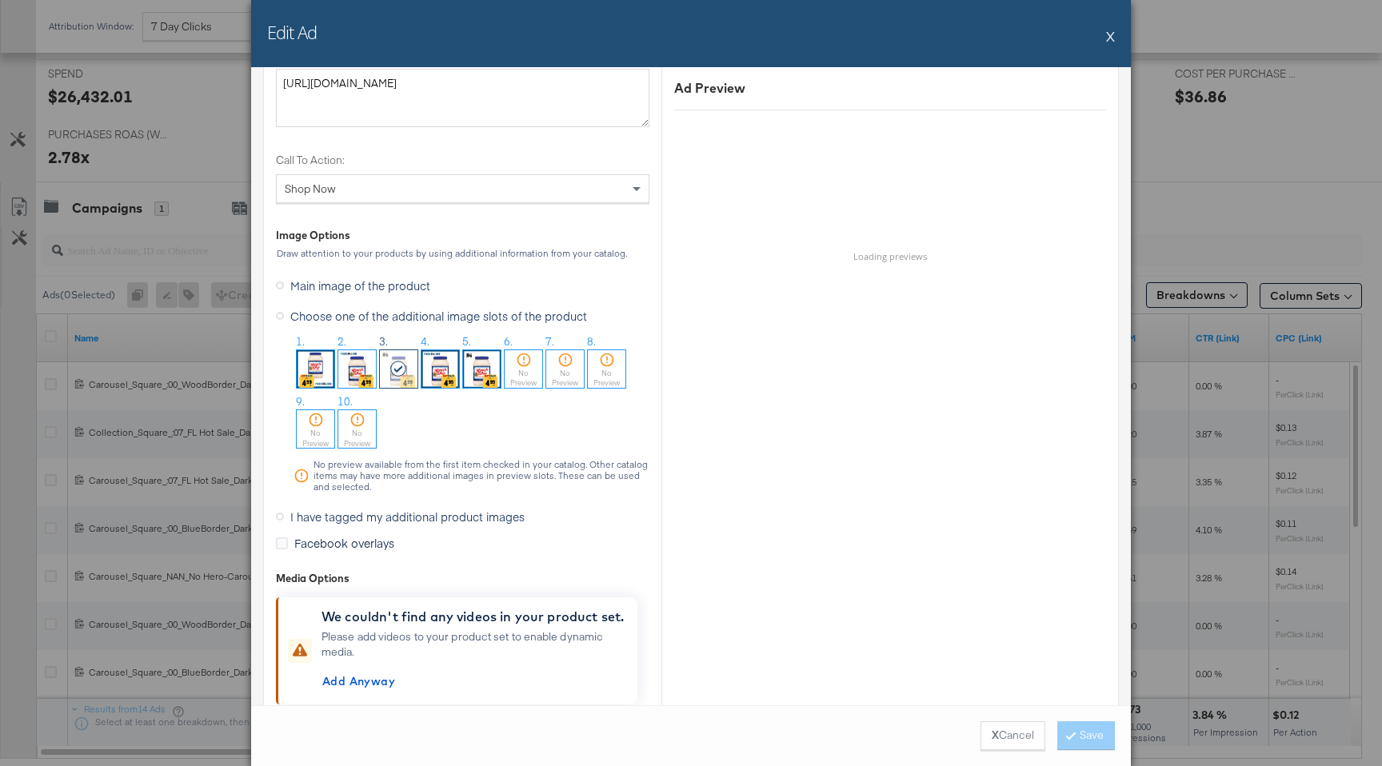
click at [438, 369] on img at bounding box center [441, 369] width 38 height 38
click at [1079, 668] on button "Save" at bounding box center [1087, 736] width 58 height 29
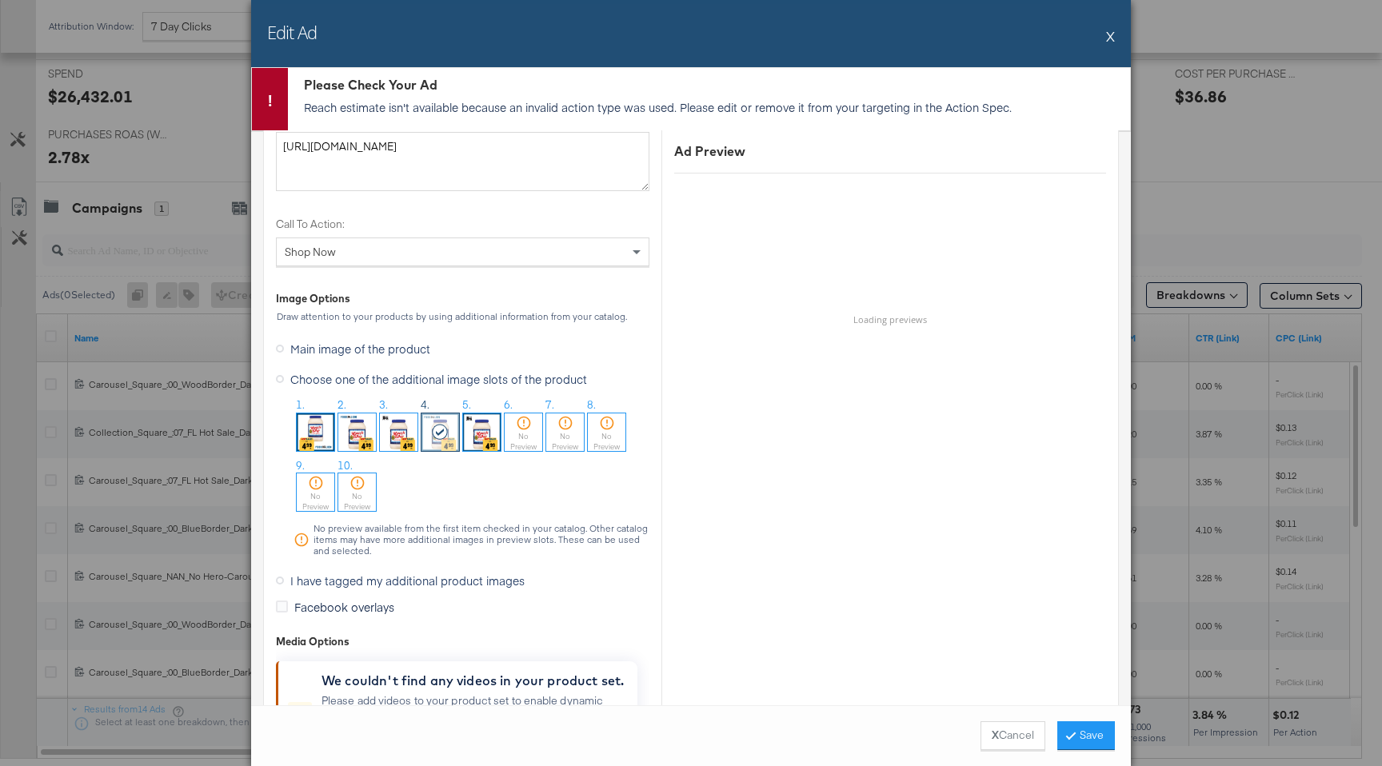
click at [1113, 34] on button "X" at bounding box center [1110, 36] width 9 height 32
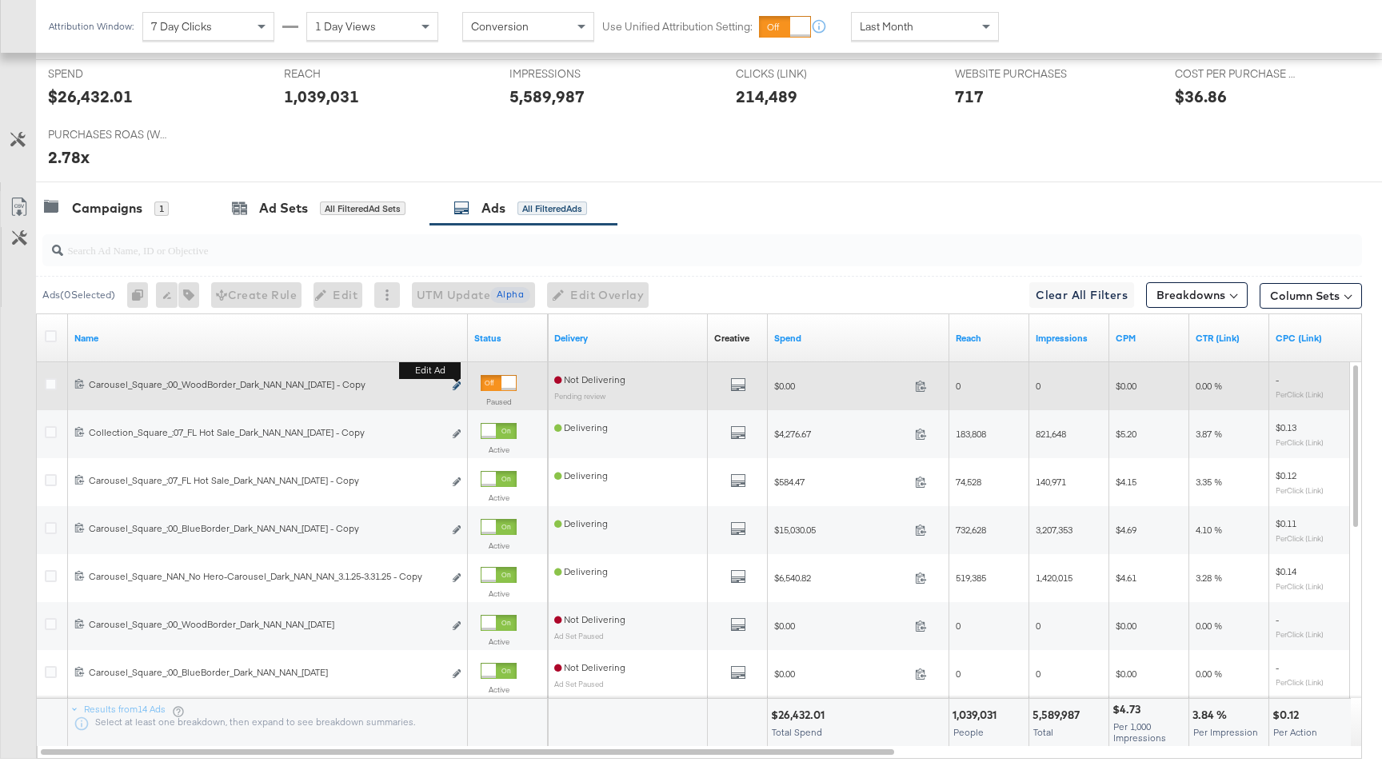
click at [456, 390] on icon "link" at bounding box center [457, 386] width 8 height 9
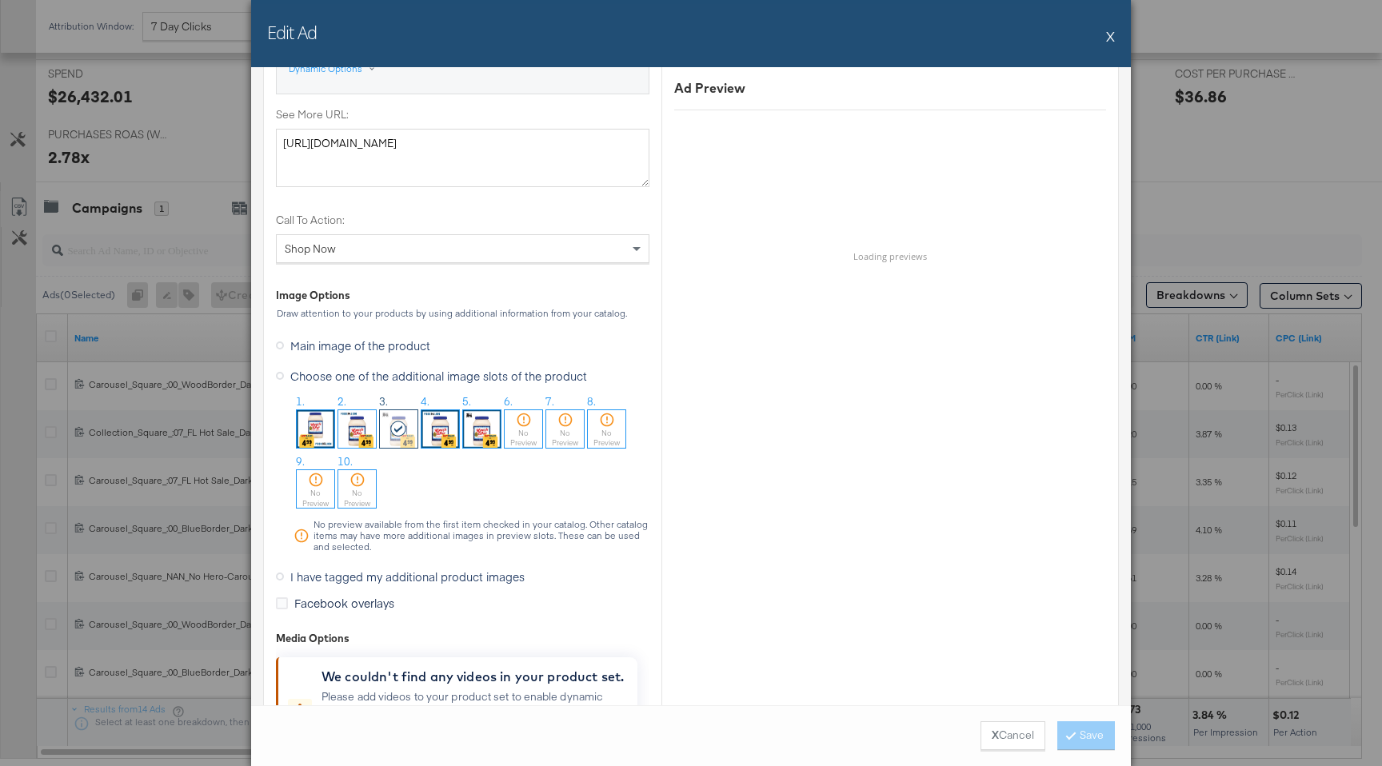
scroll to position [1367, 0]
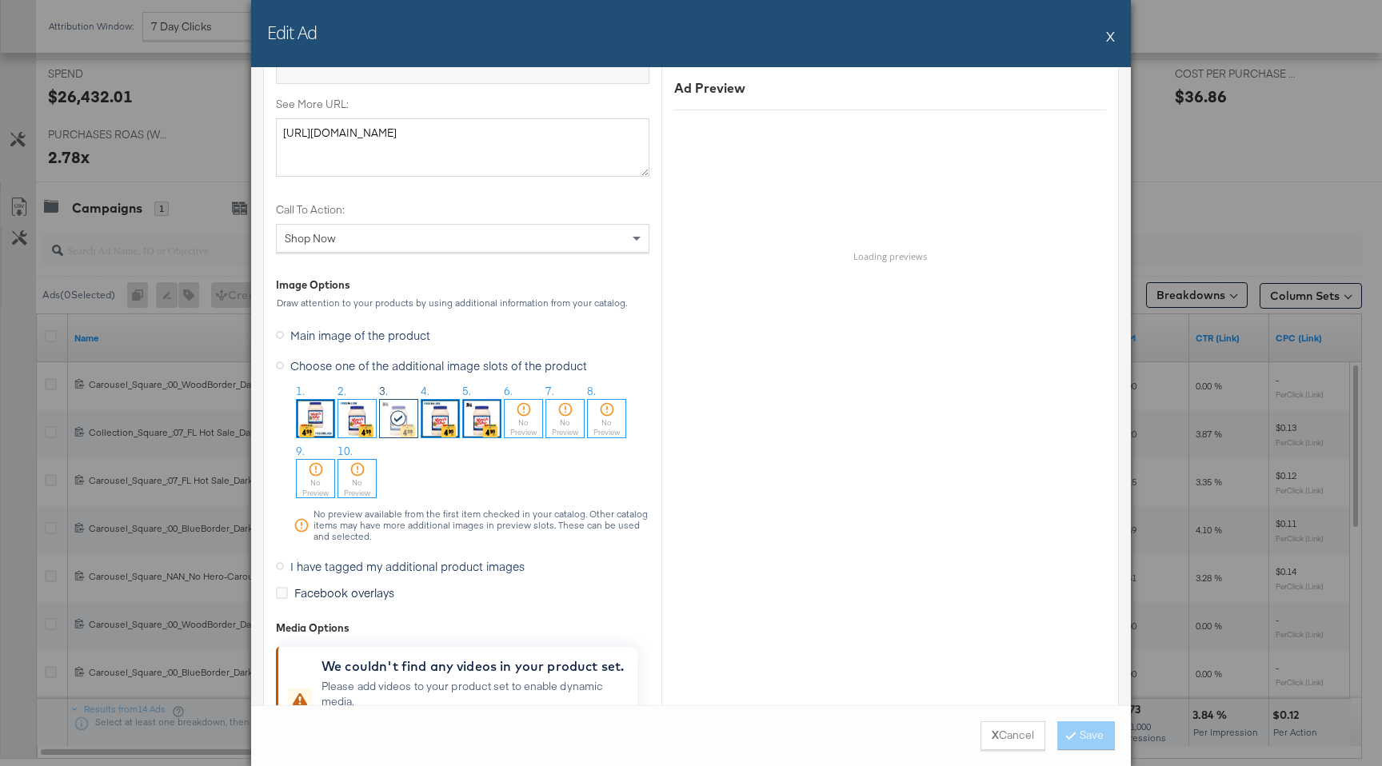
click at [450, 415] on img at bounding box center [441, 419] width 38 height 38
click at [1080, 668] on button "Save" at bounding box center [1087, 736] width 58 height 29
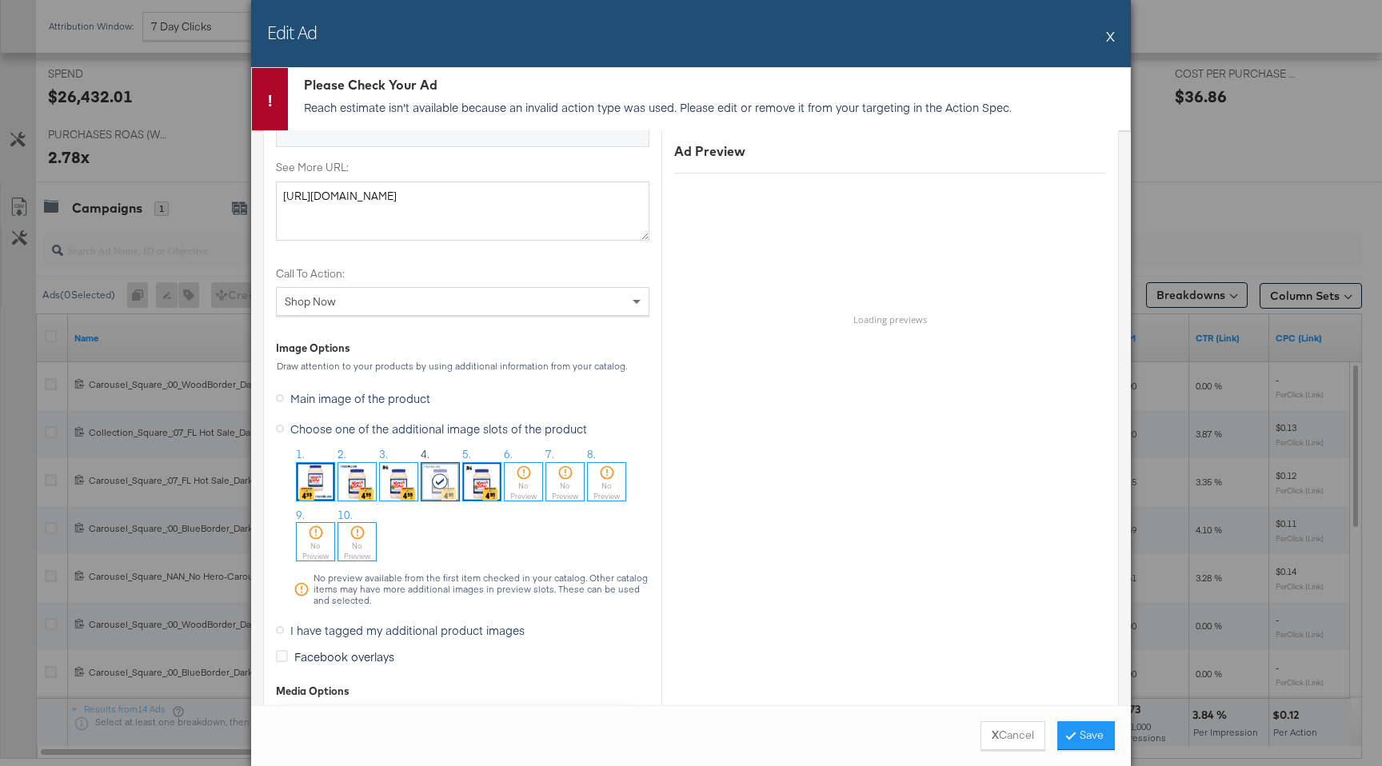
click at [1107, 40] on button "X" at bounding box center [1110, 36] width 9 height 32
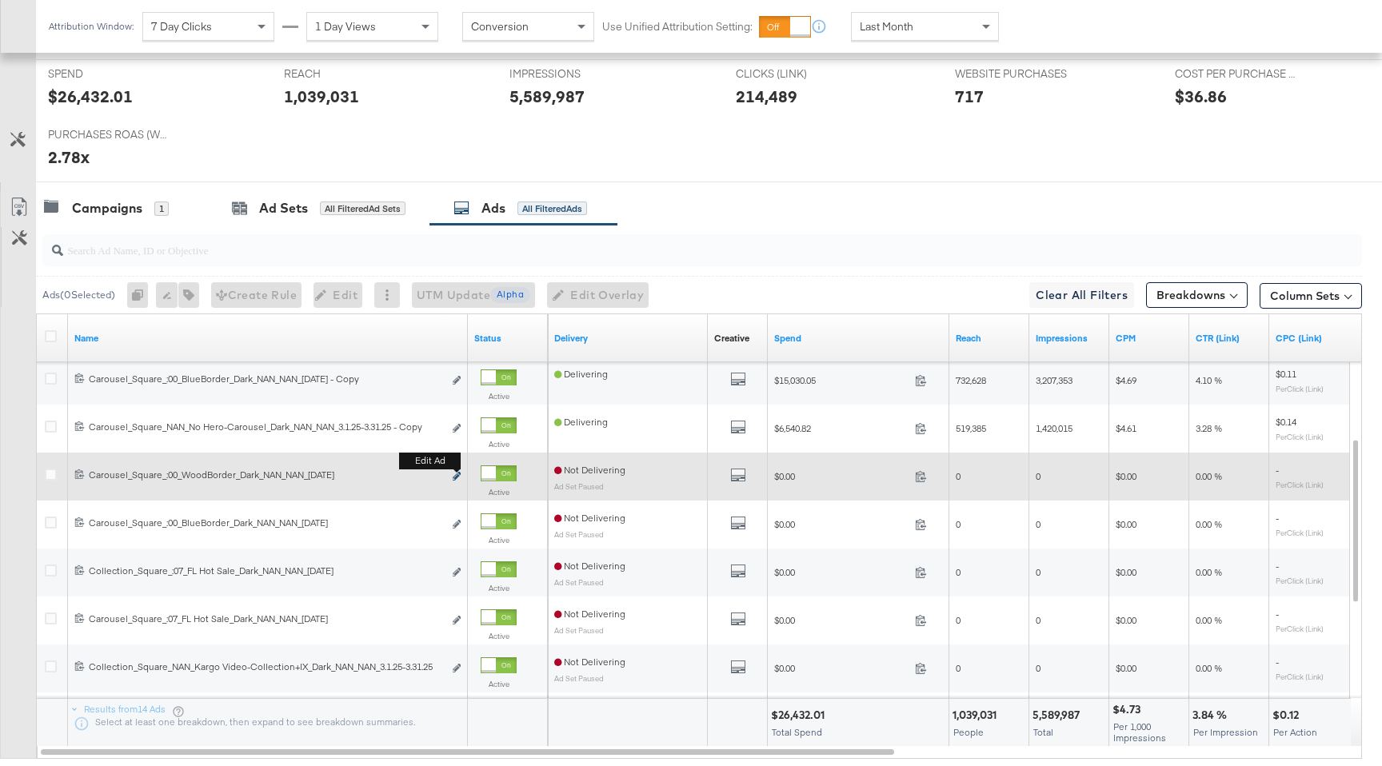
click at [455, 476] on icon "link" at bounding box center [457, 476] width 8 height 9
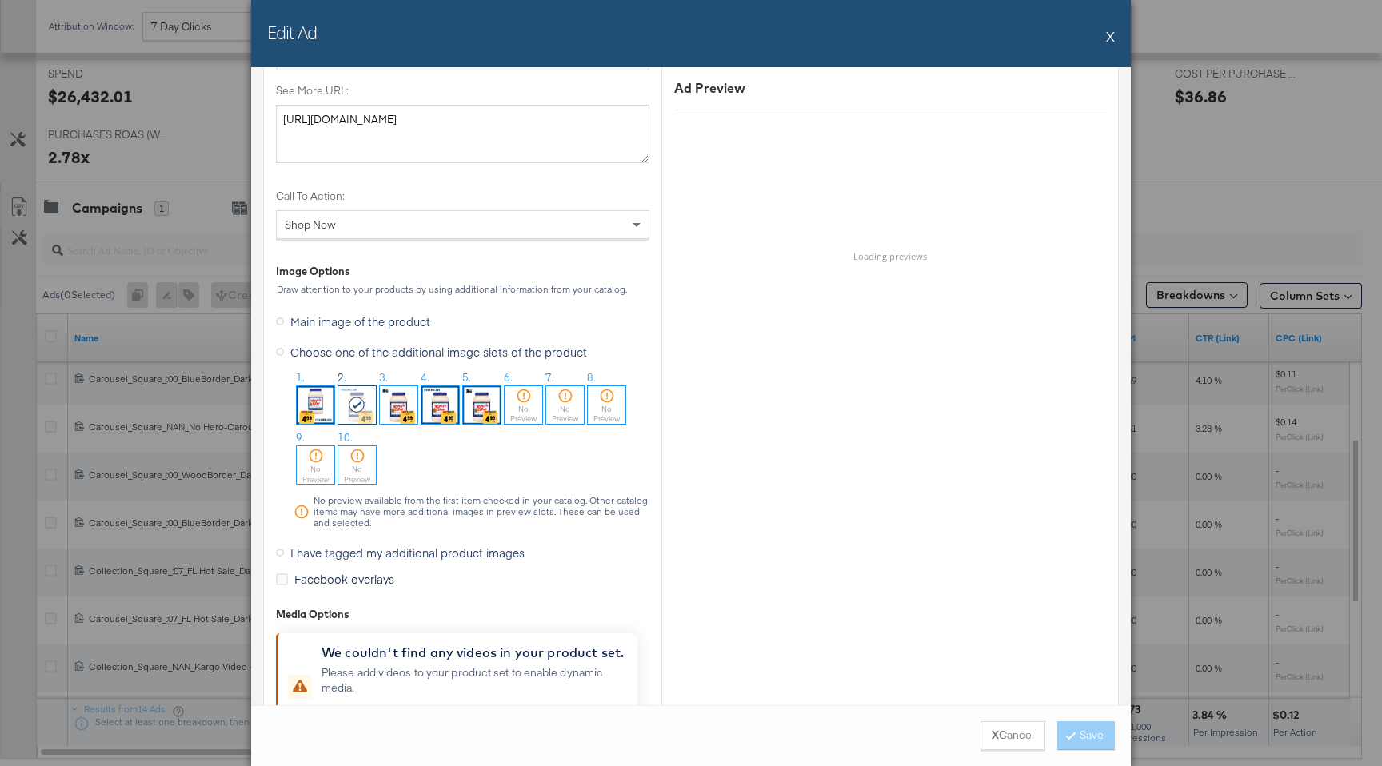
scroll to position [1396, 0]
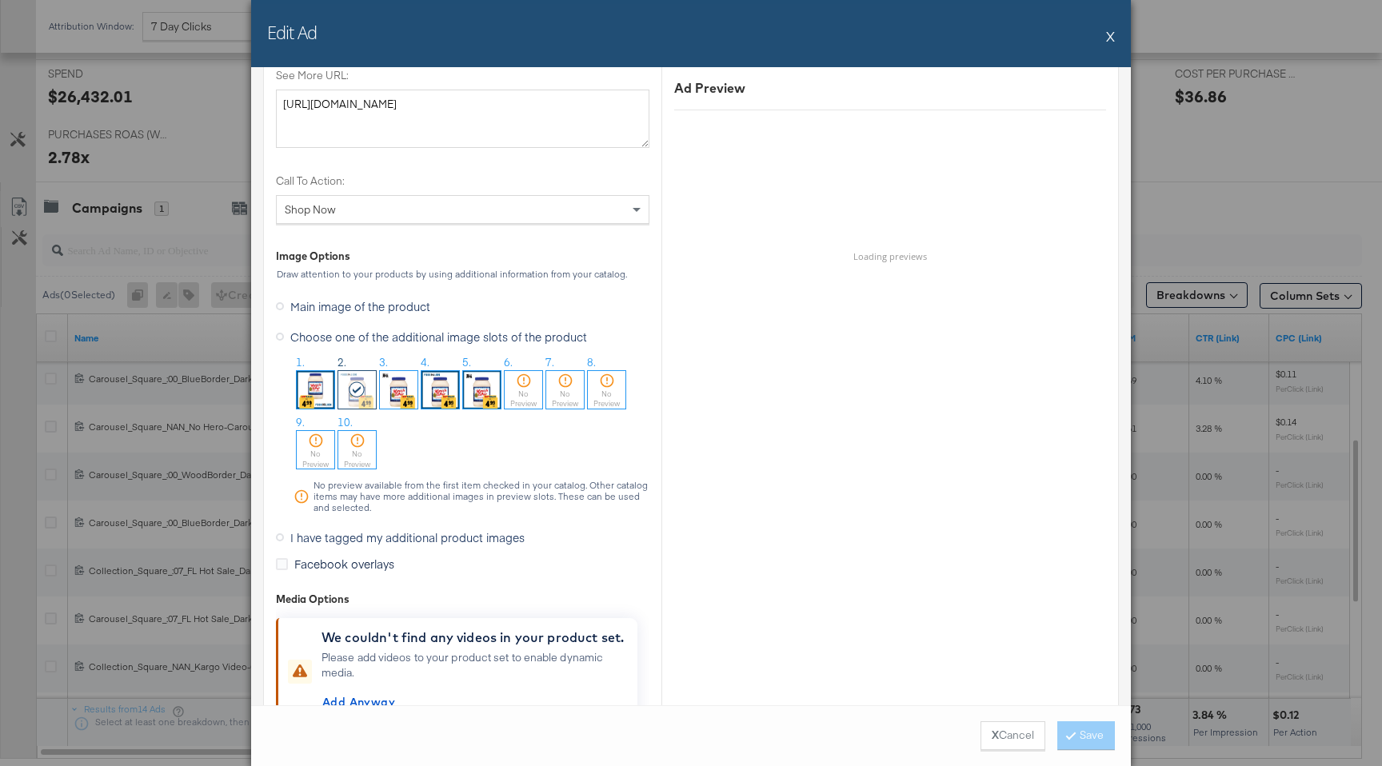
click at [436, 382] on img at bounding box center [441, 390] width 38 height 38
click at [1090, 668] on button "Save" at bounding box center [1087, 736] width 58 height 29
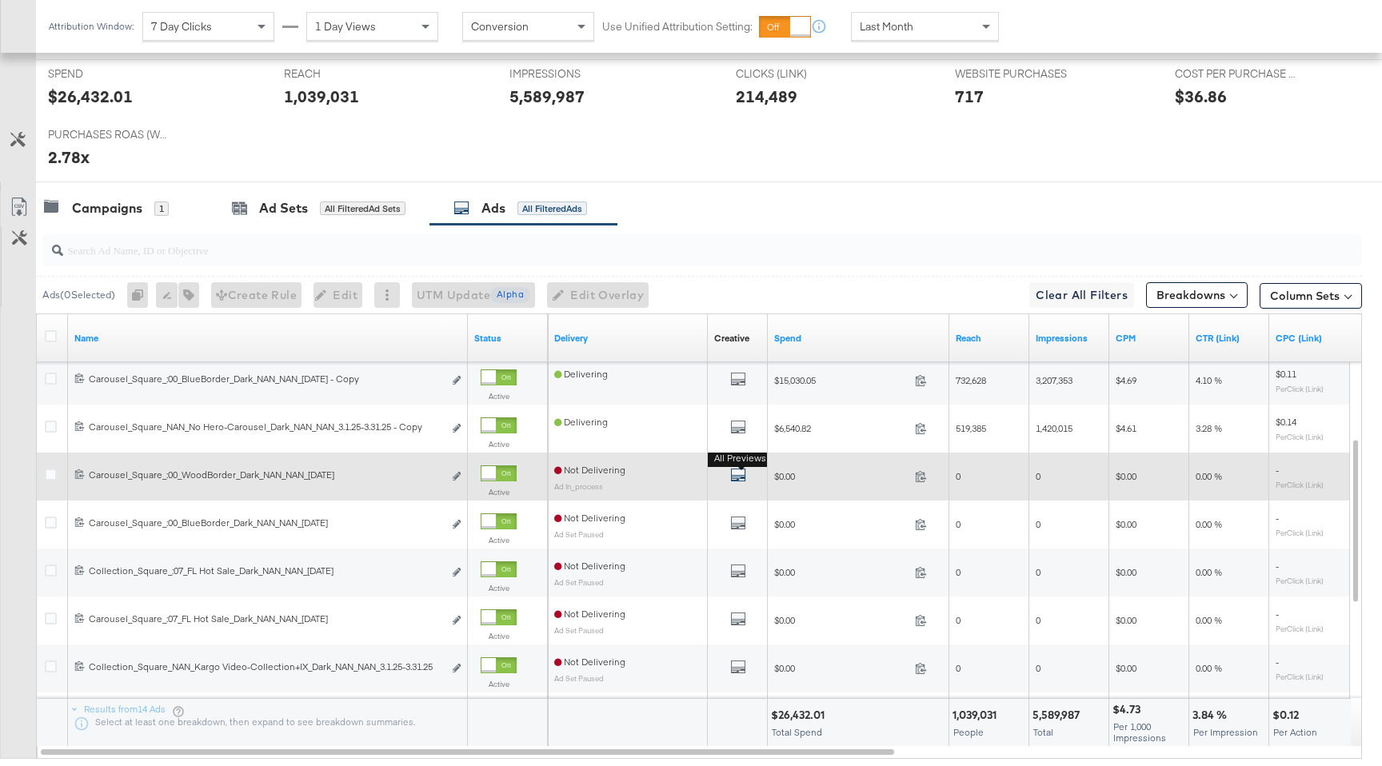
click at [733, 477] on icon "default" at bounding box center [738, 475] width 16 height 16
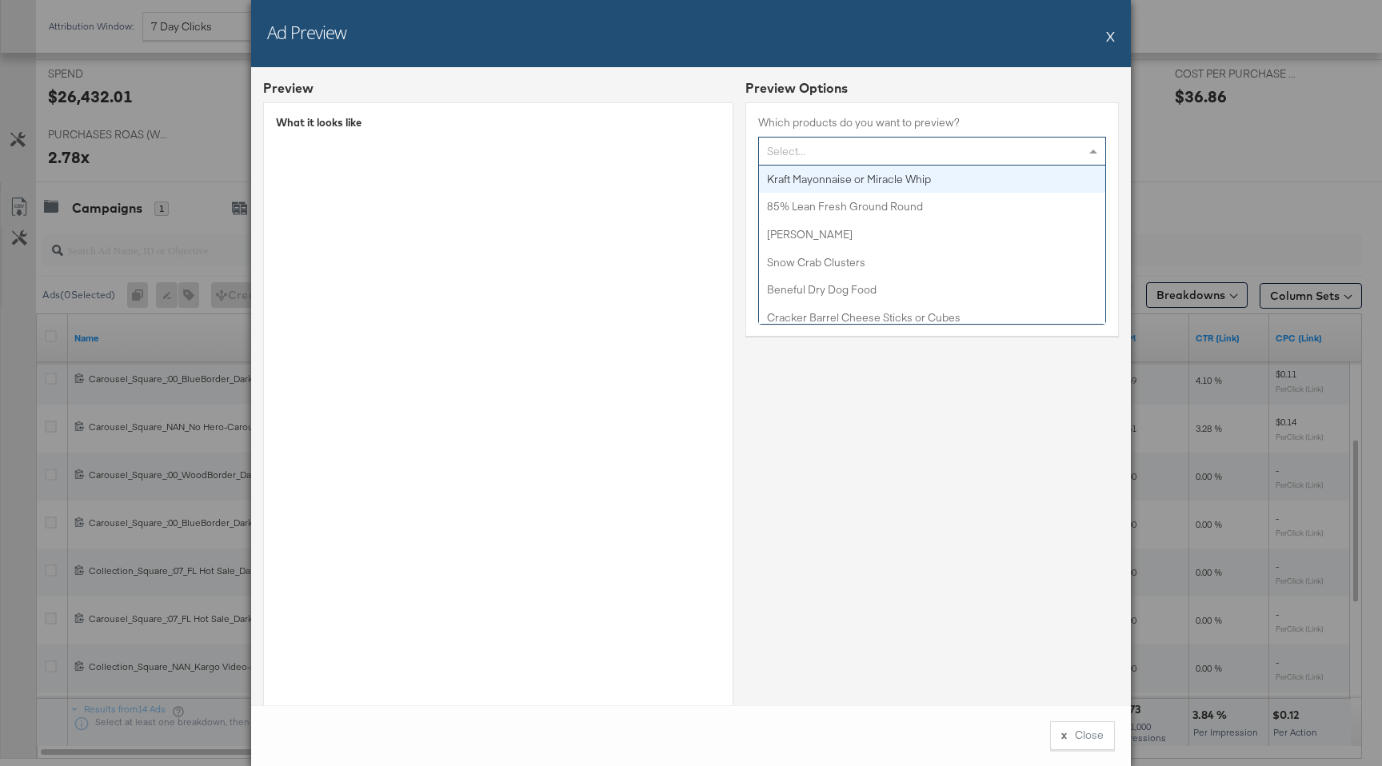
click at [921, 154] on div "Select..." at bounding box center [932, 151] width 346 height 27
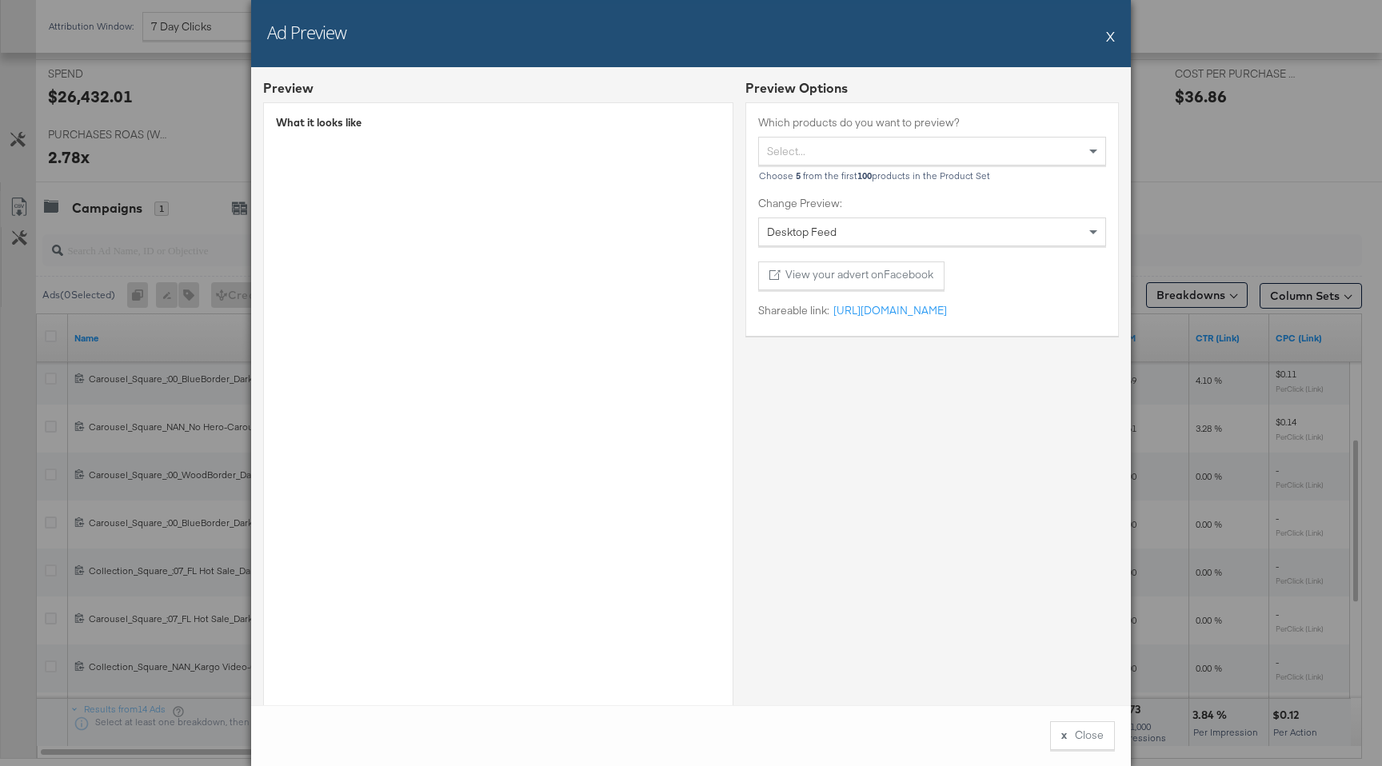
click at [935, 110] on div "Which products do you want to preview? Select... Choose 5 from the first 100 pr…" at bounding box center [933, 219] width 374 height 234
click at [1111, 34] on button "X" at bounding box center [1110, 36] width 9 height 32
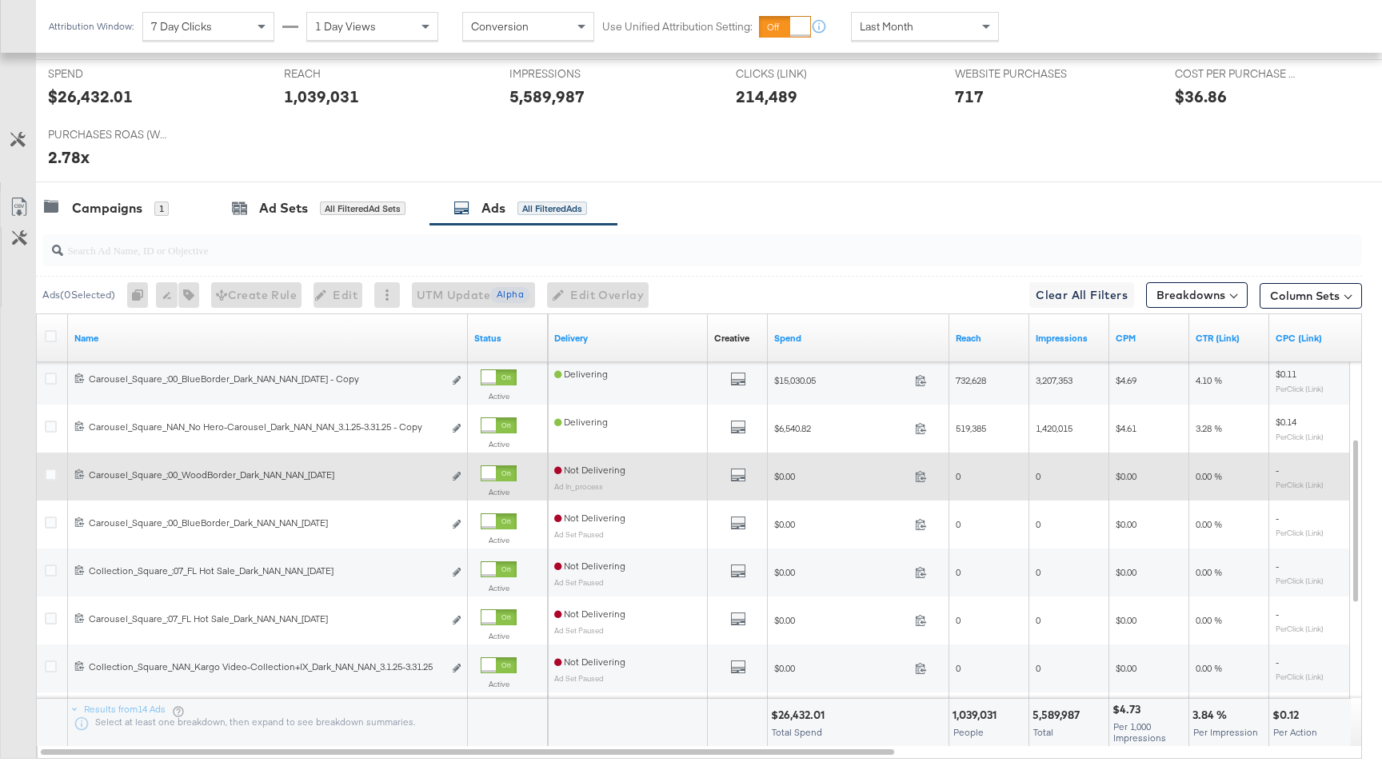
click at [450, 474] on div "Edit ad" at bounding box center [452, 477] width 18 height 17
click at [456, 474] on icon "link" at bounding box center [457, 476] width 8 height 9
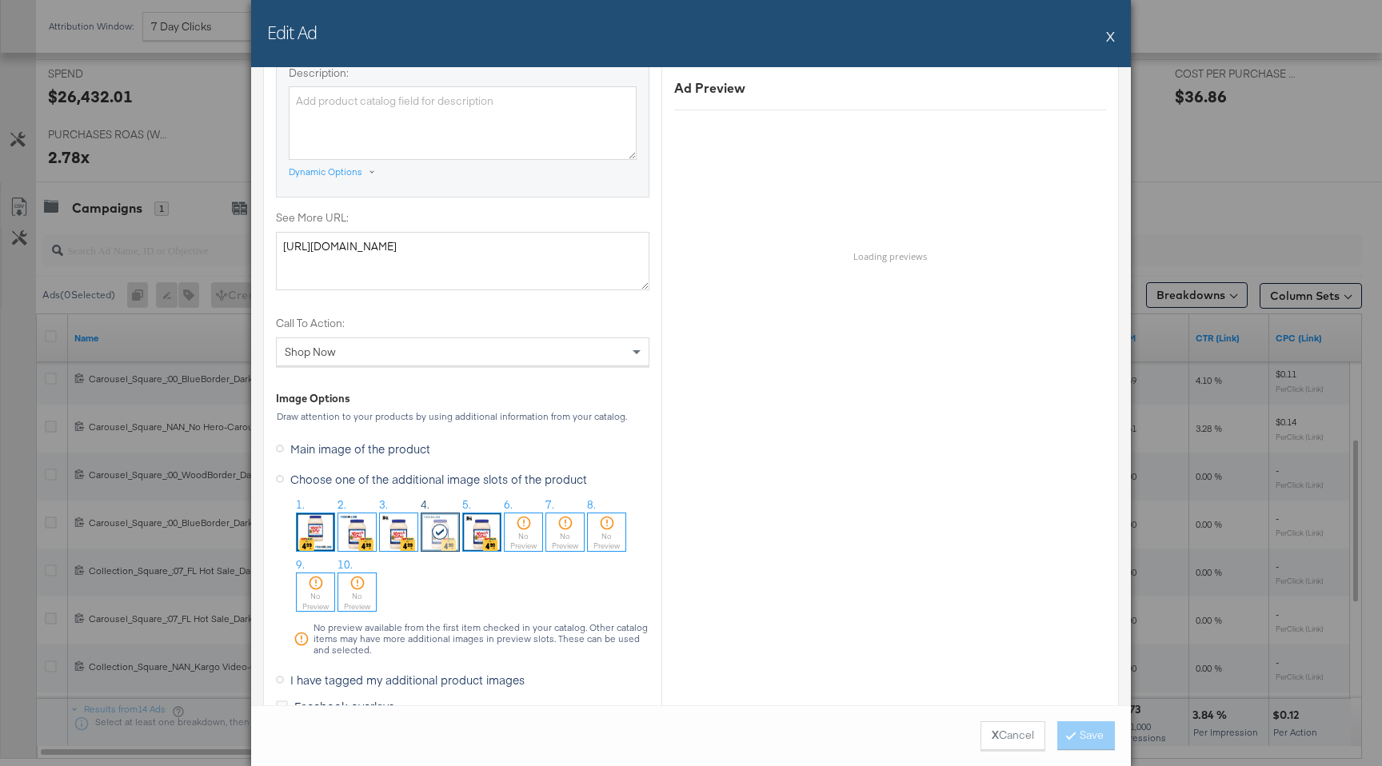
scroll to position [1255, 0]
click at [474, 520] on img at bounding box center [482, 531] width 38 height 38
click at [1079, 668] on button "Save" at bounding box center [1087, 736] width 58 height 29
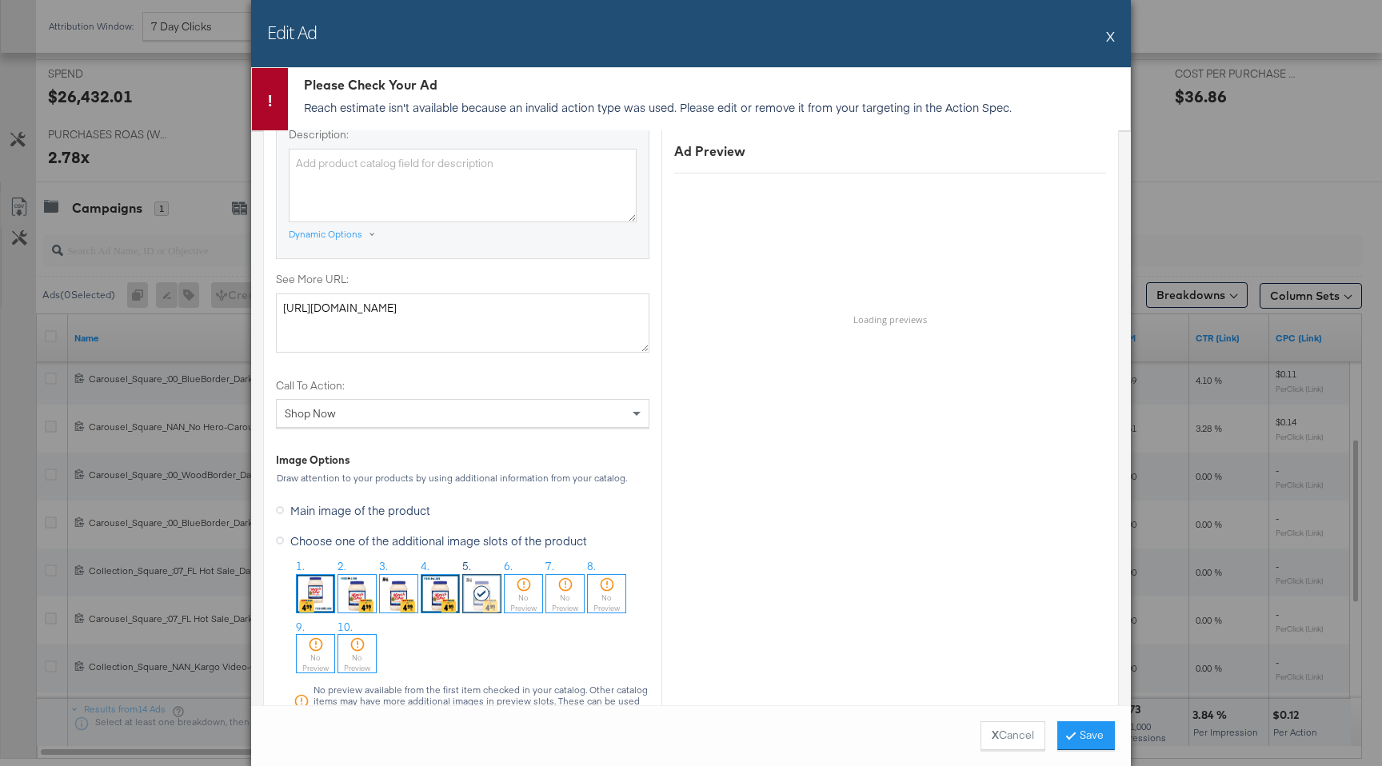
click at [1112, 38] on button "X" at bounding box center [1110, 36] width 9 height 32
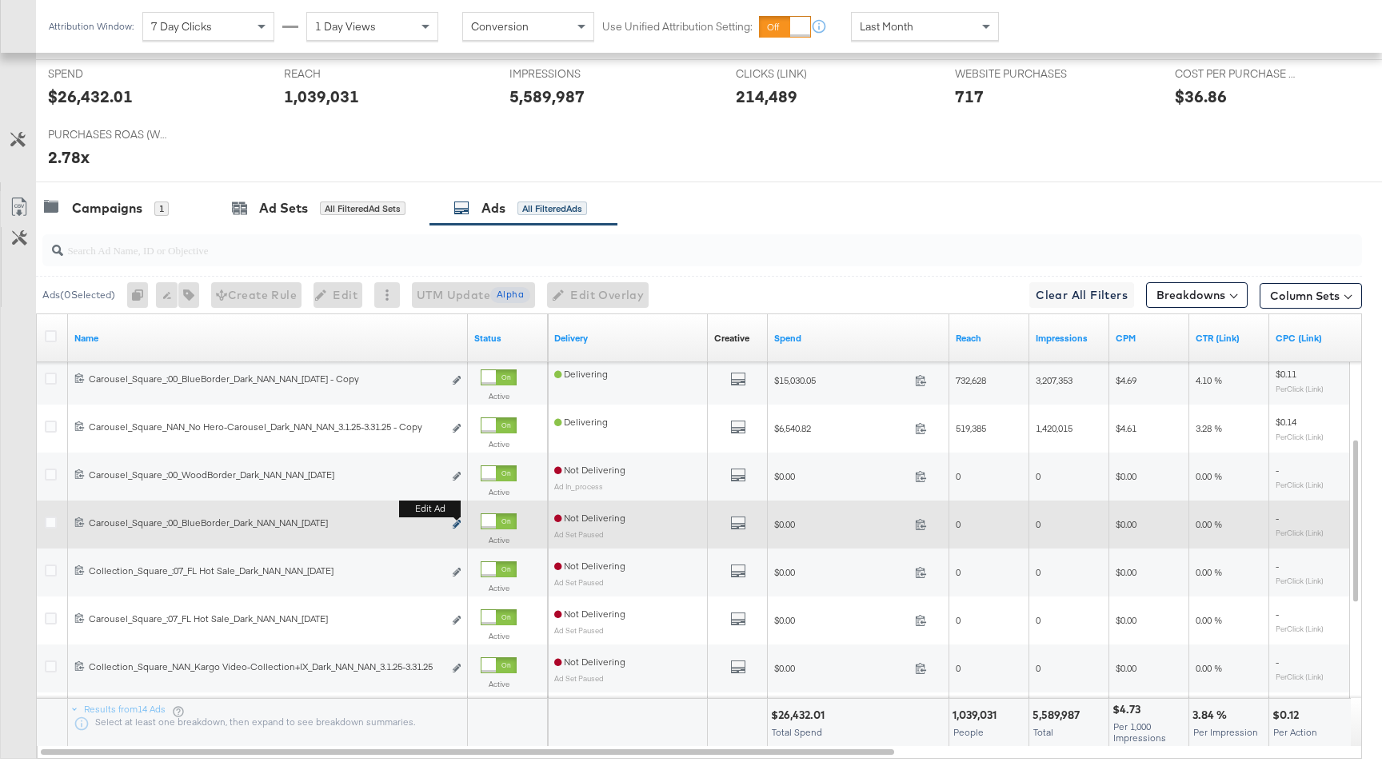
click at [456, 522] on icon "link" at bounding box center [457, 524] width 8 height 9
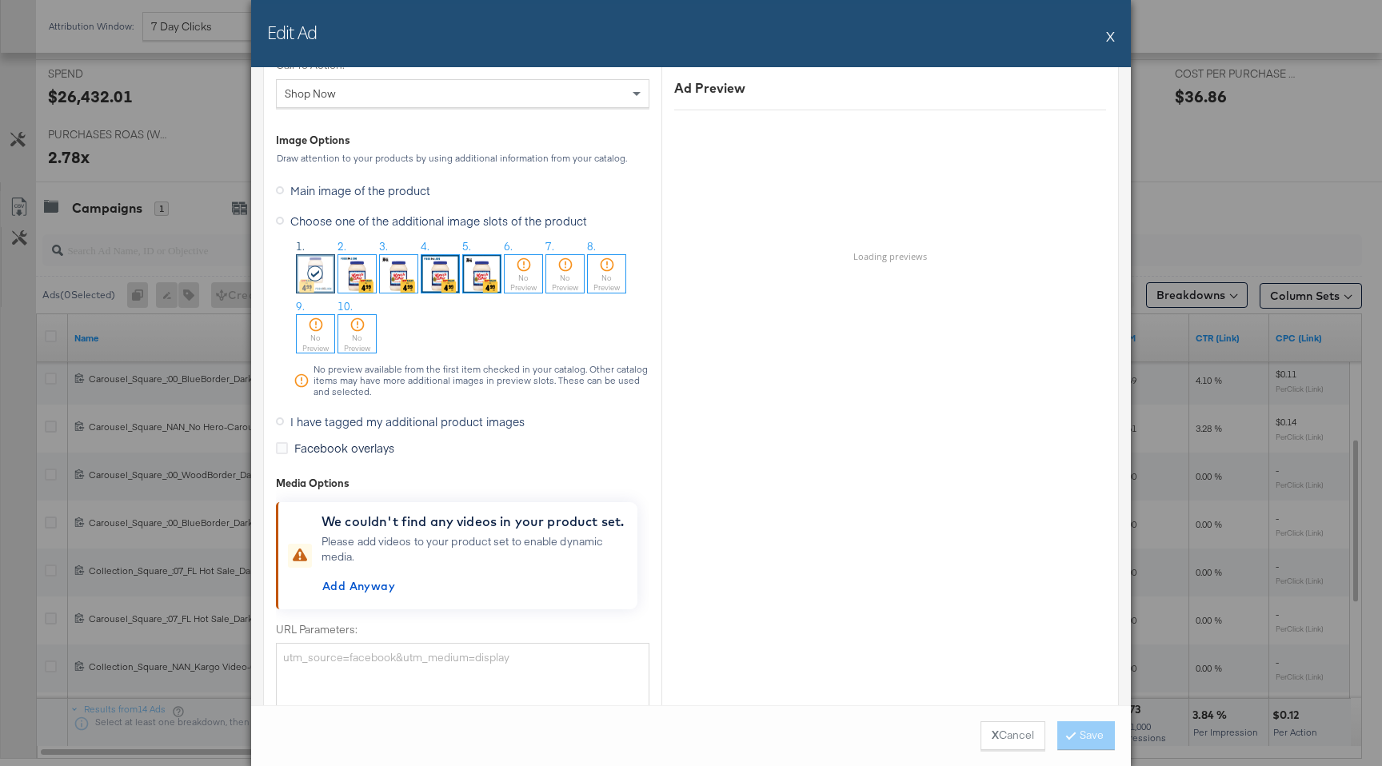
scroll to position [1509, 0]
click at [482, 269] on img at bounding box center [482, 277] width 38 height 38
click at [1074, 668] on button "Save" at bounding box center [1087, 736] width 58 height 29
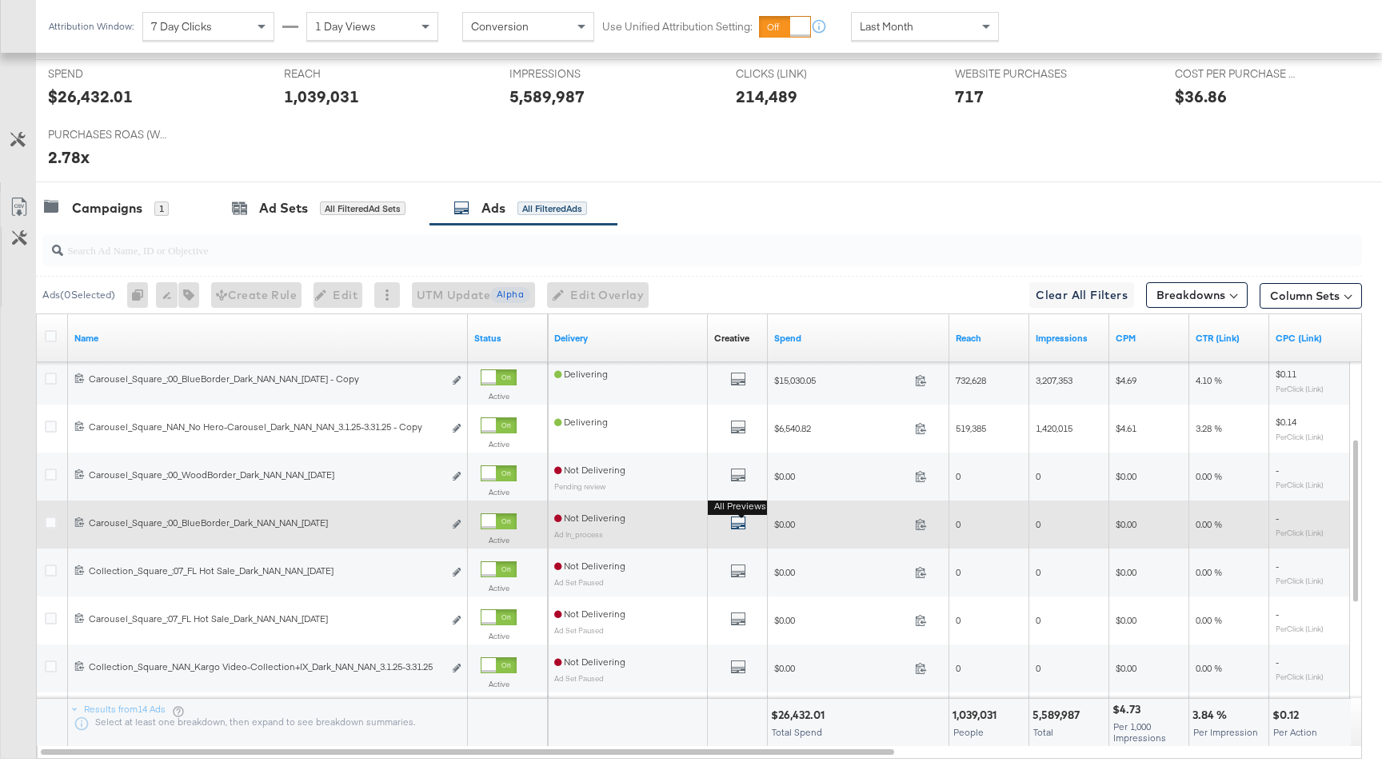
click at [746, 518] on icon "default" at bounding box center [738, 523] width 16 height 16
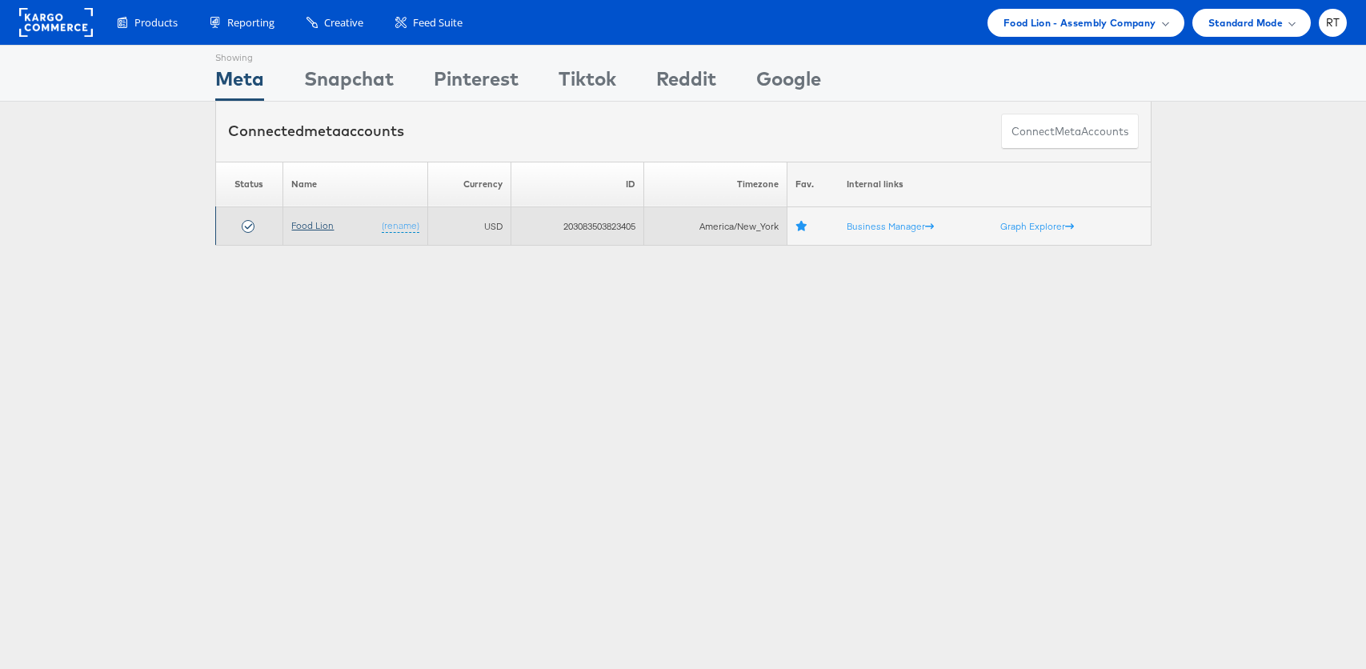
click at [314, 226] on link "Food Lion" at bounding box center [312, 225] width 42 height 12
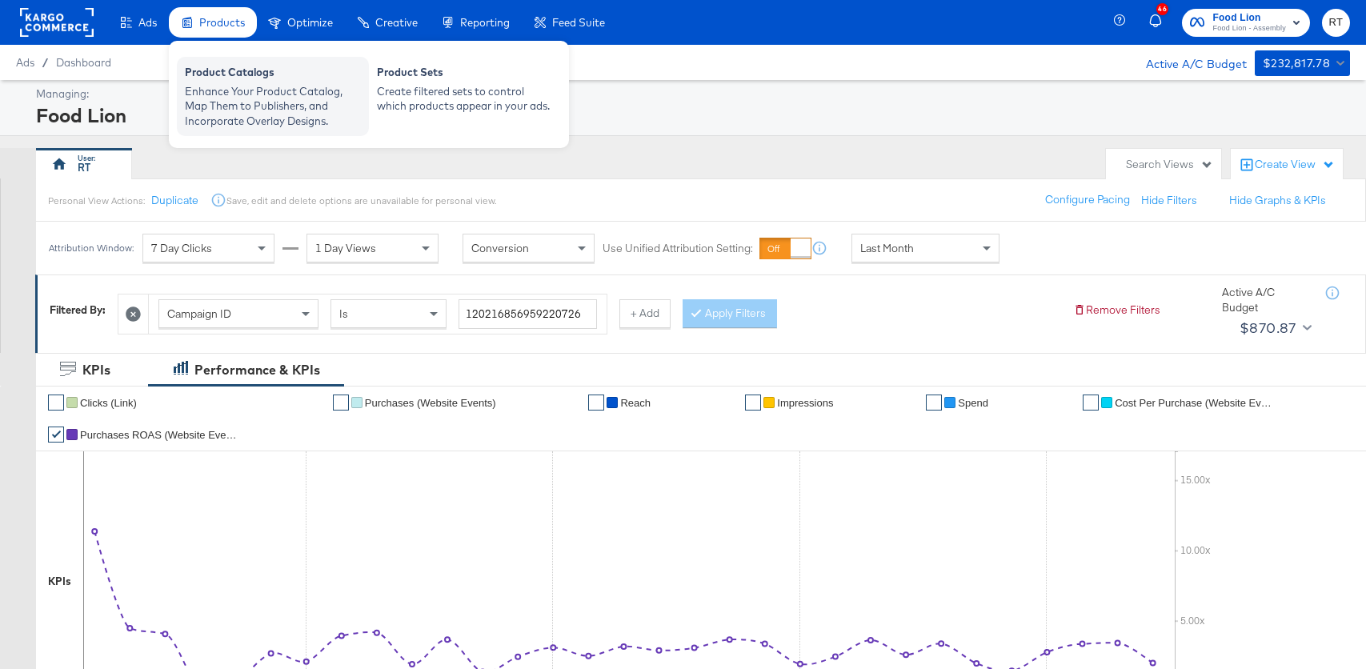
click at [221, 92] on div "Enhance Your Product Catalog, Map Them to Publishers, and Incorporate Overlay D…" at bounding box center [273, 106] width 176 height 45
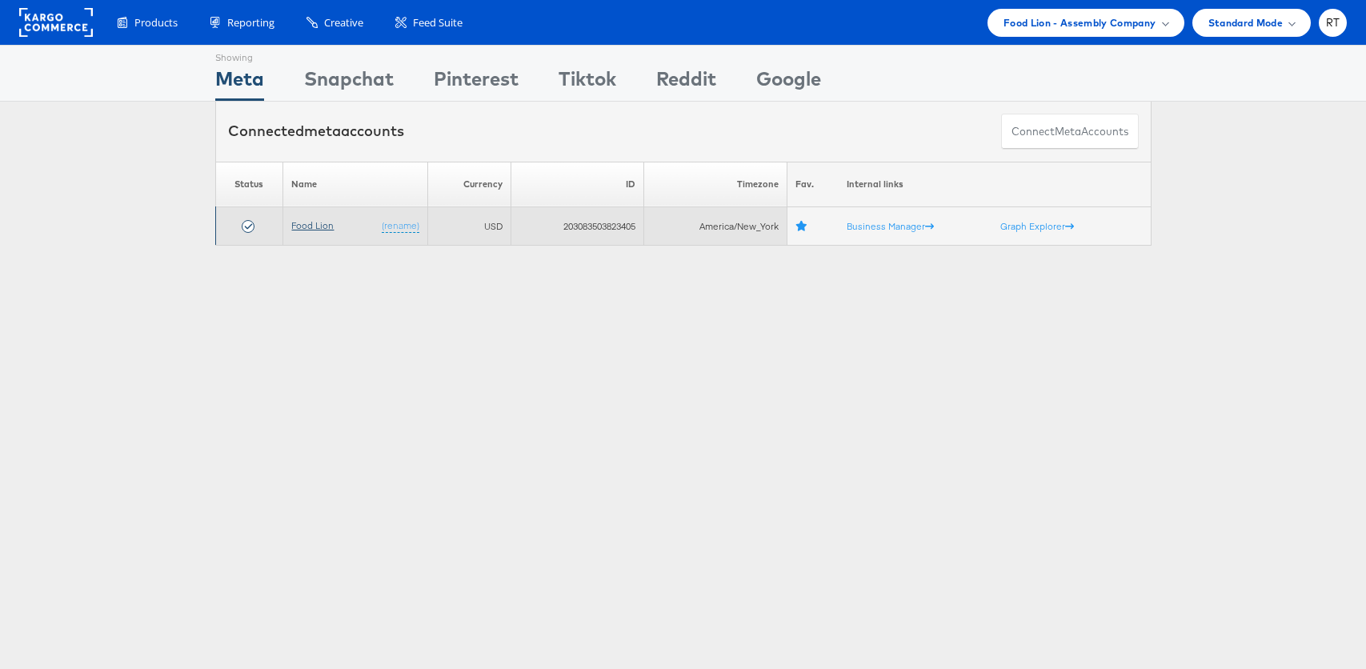
click at [308, 229] on link "Food Lion" at bounding box center [312, 225] width 42 height 12
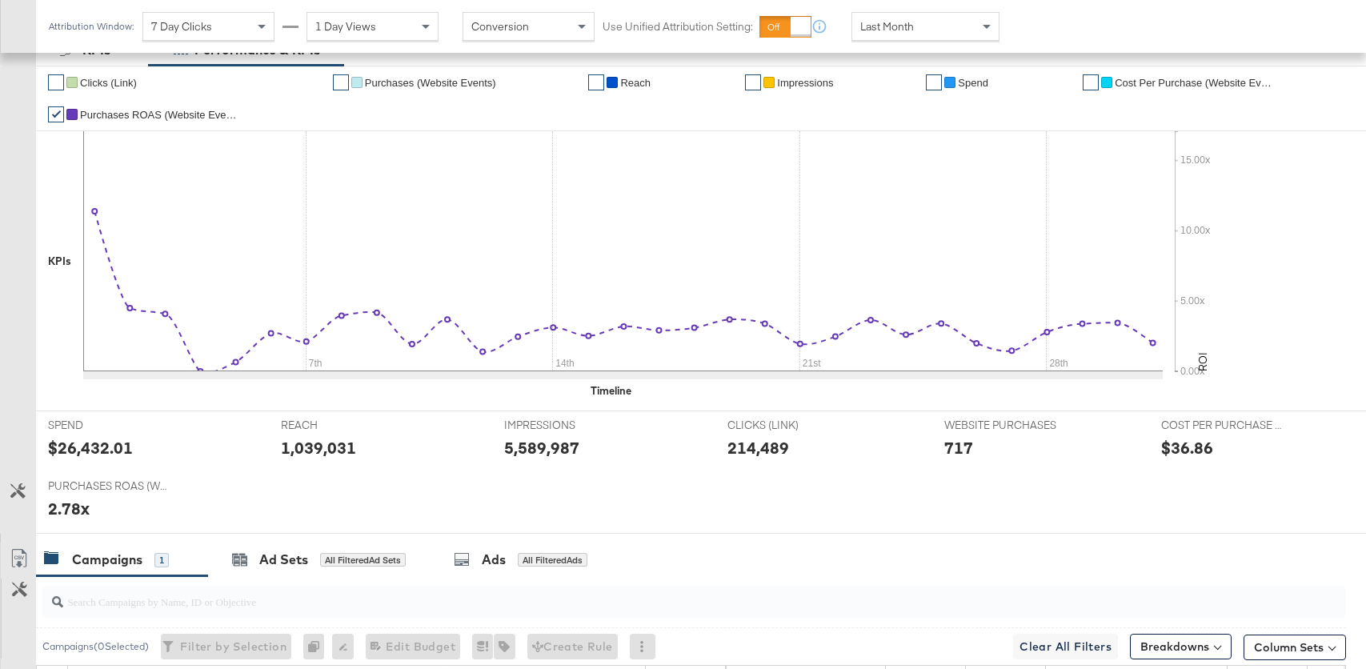
scroll to position [578, 0]
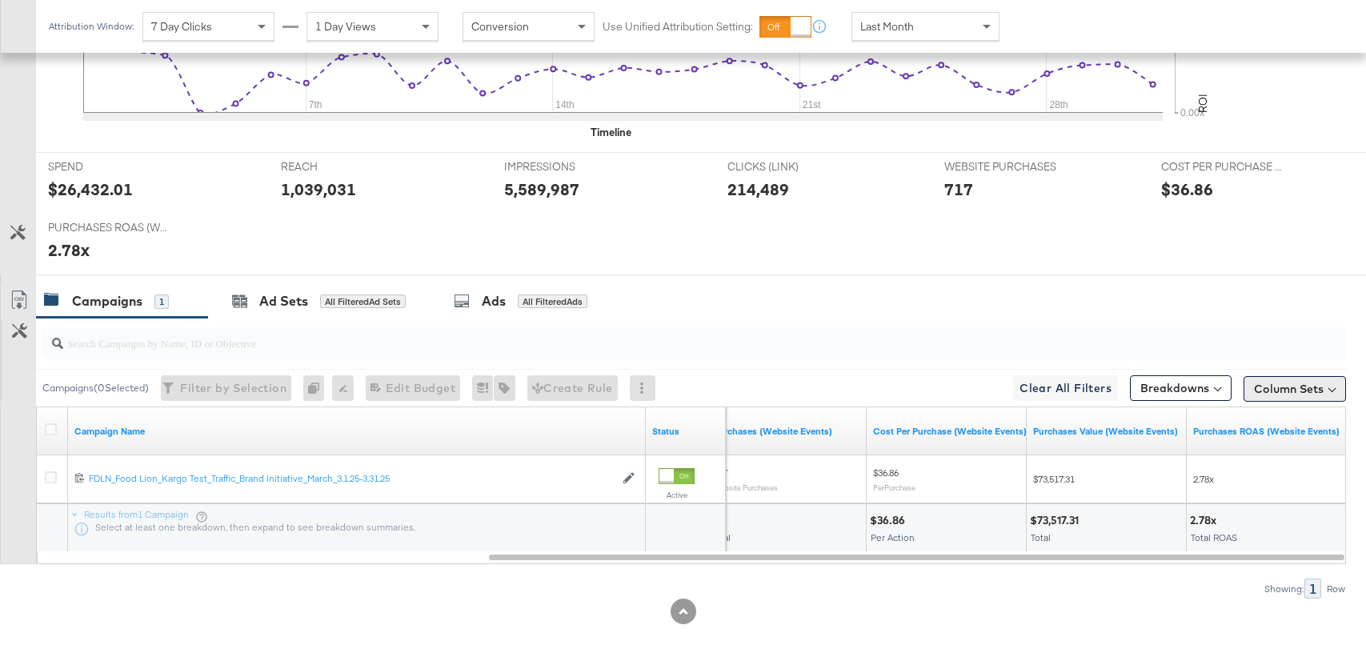
click at [1325, 388] on button "Column Sets" at bounding box center [1294, 389] width 102 height 26
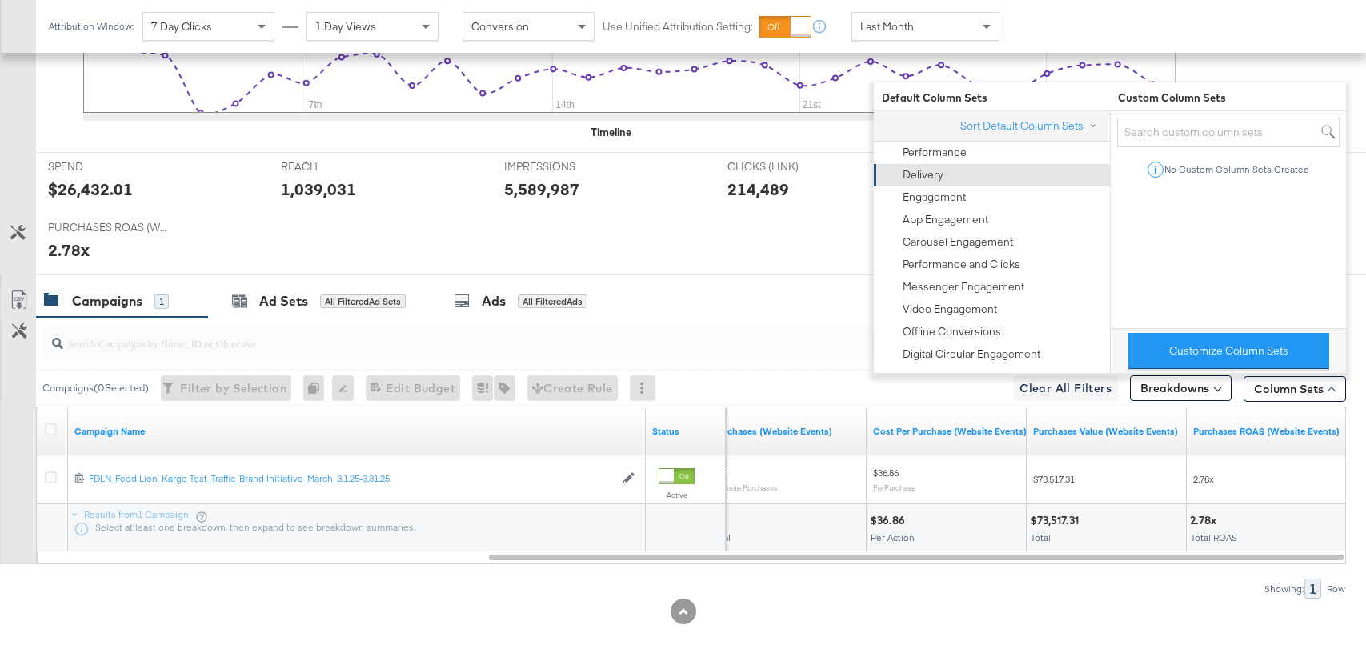
click at [934, 175] on div "Delivery" at bounding box center [922, 174] width 41 height 15
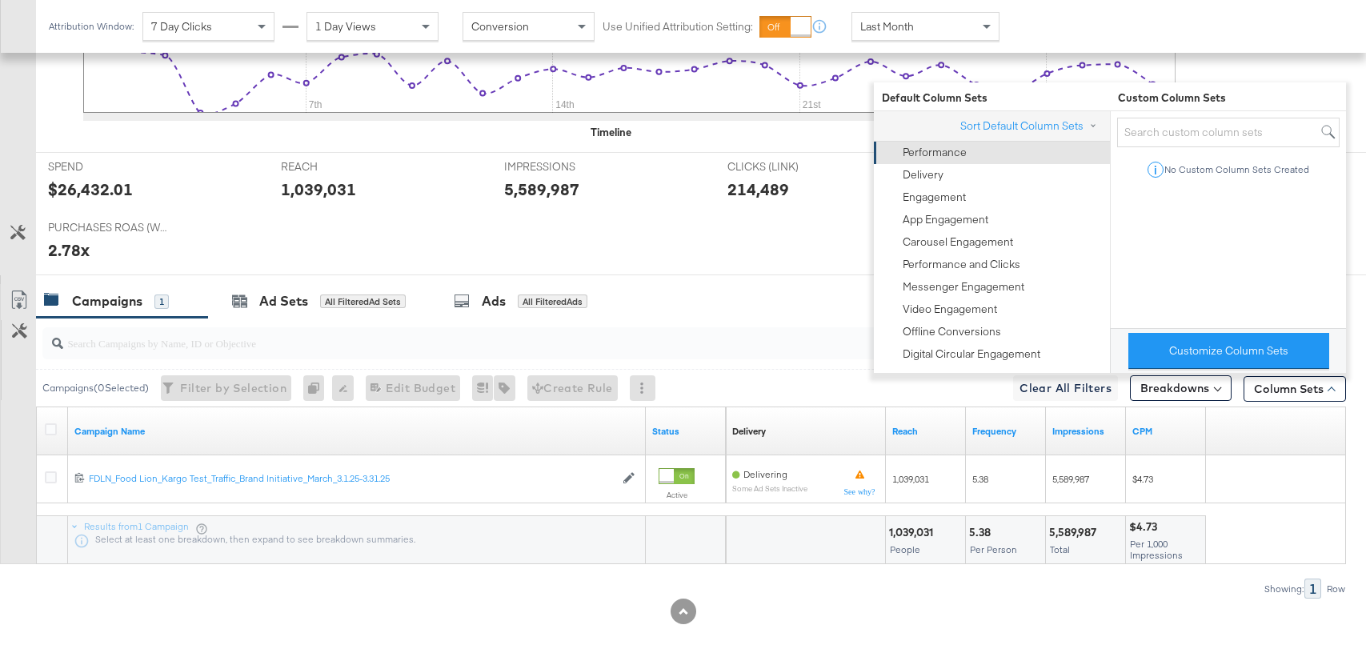
click at [938, 153] on div "Performance" at bounding box center [934, 152] width 64 height 15
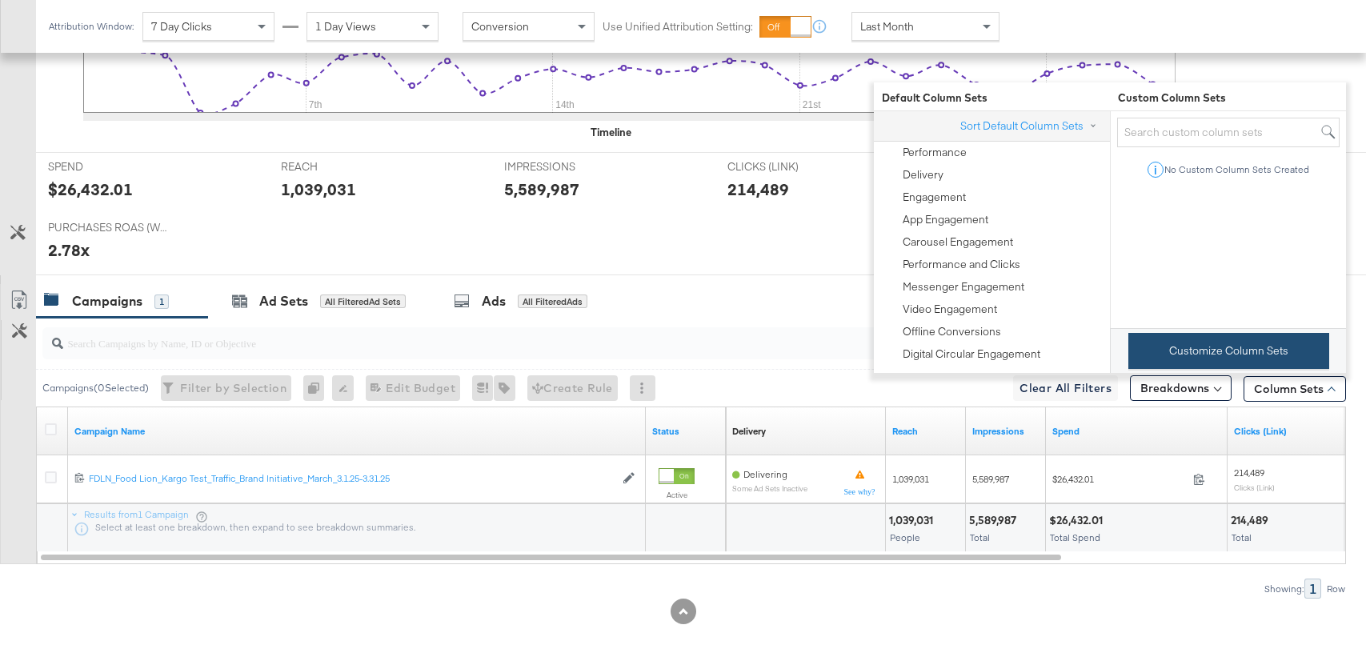
click at [1207, 352] on button "Customize Column Sets" at bounding box center [1228, 351] width 201 height 36
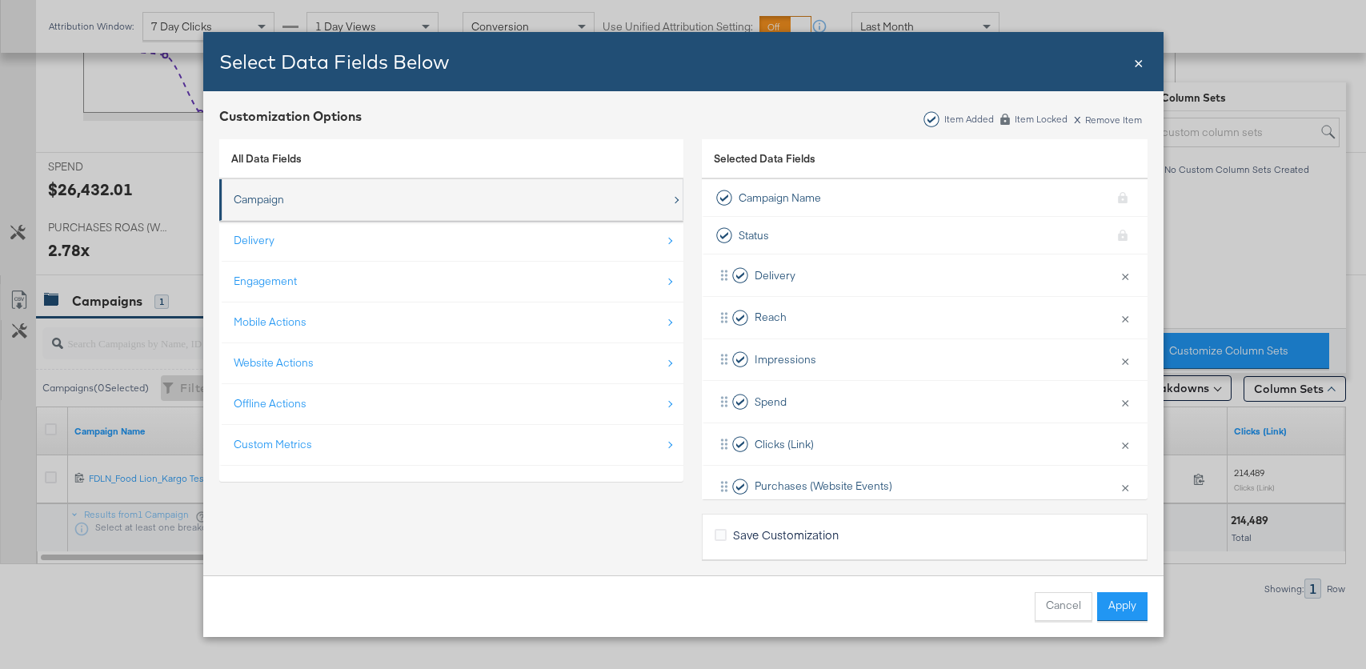
click at [385, 202] on div "Campaign" at bounding box center [453, 199] width 438 height 33
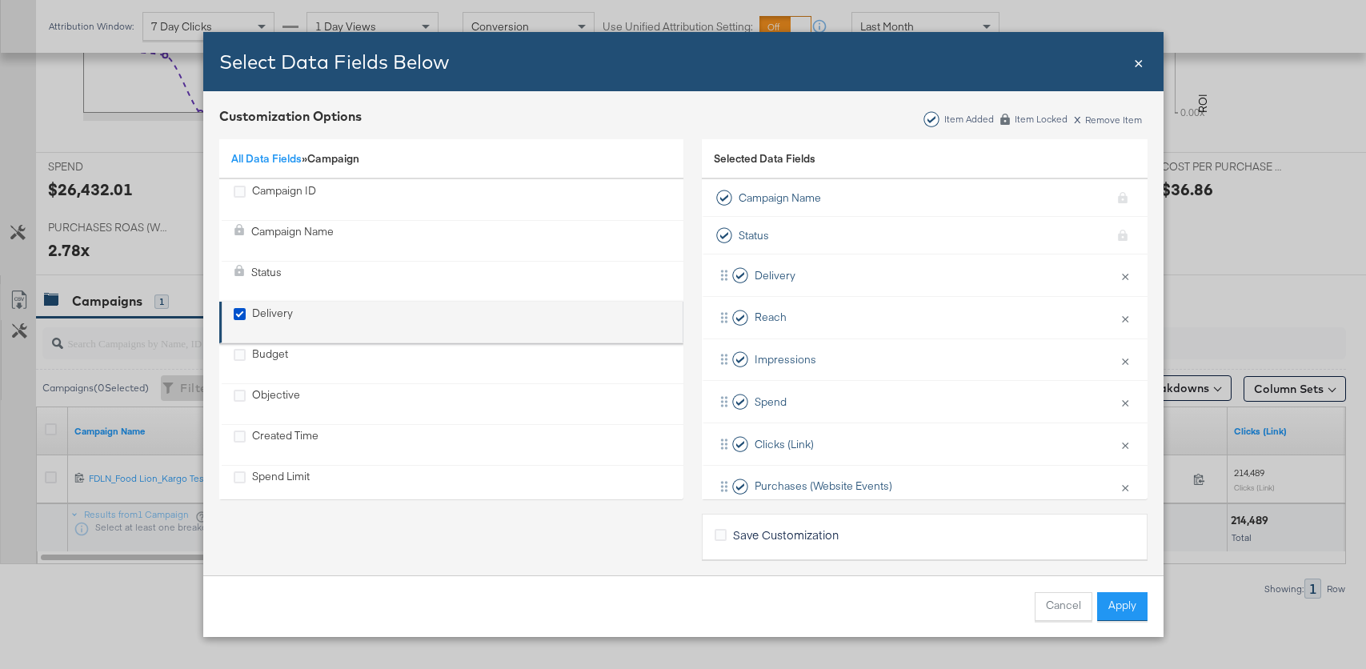
scroll to position [105, 0]
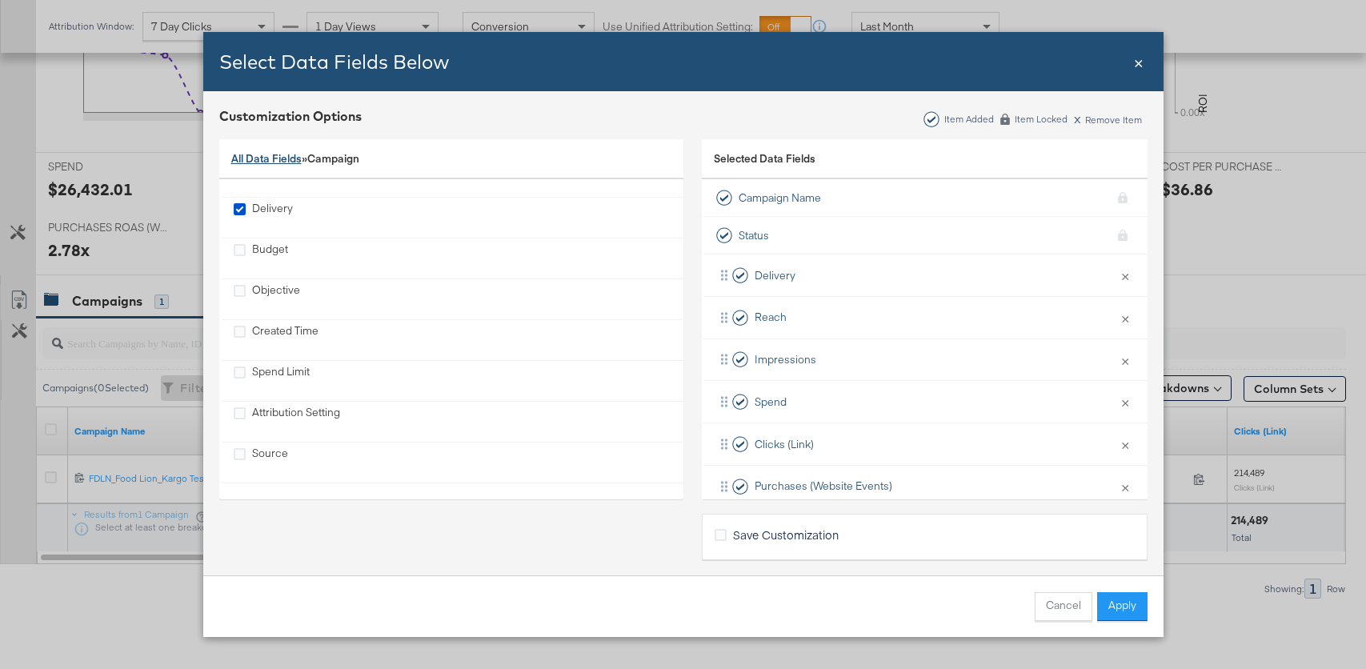
click at [247, 158] on link "All Data Fields" at bounding box center [266, 158] width 70 height 14
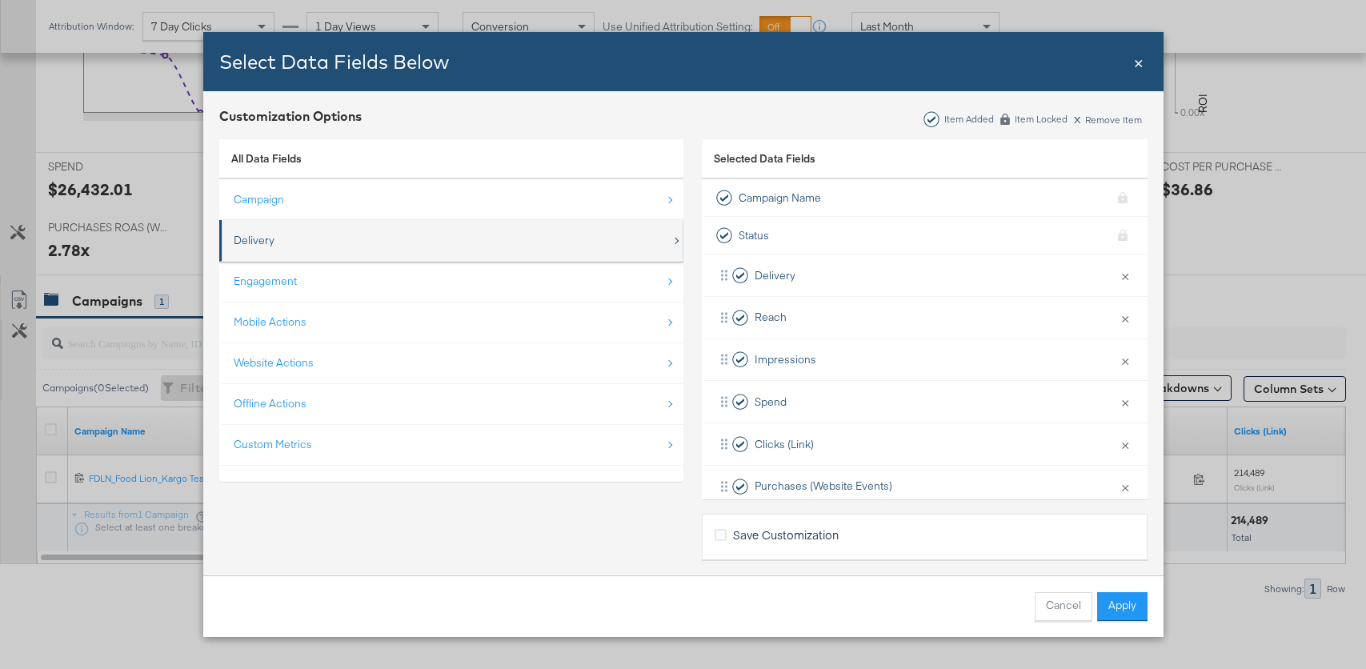
click at [258, 239] on div "Delivery" at bounding box center [254, 240] width 41 height 15
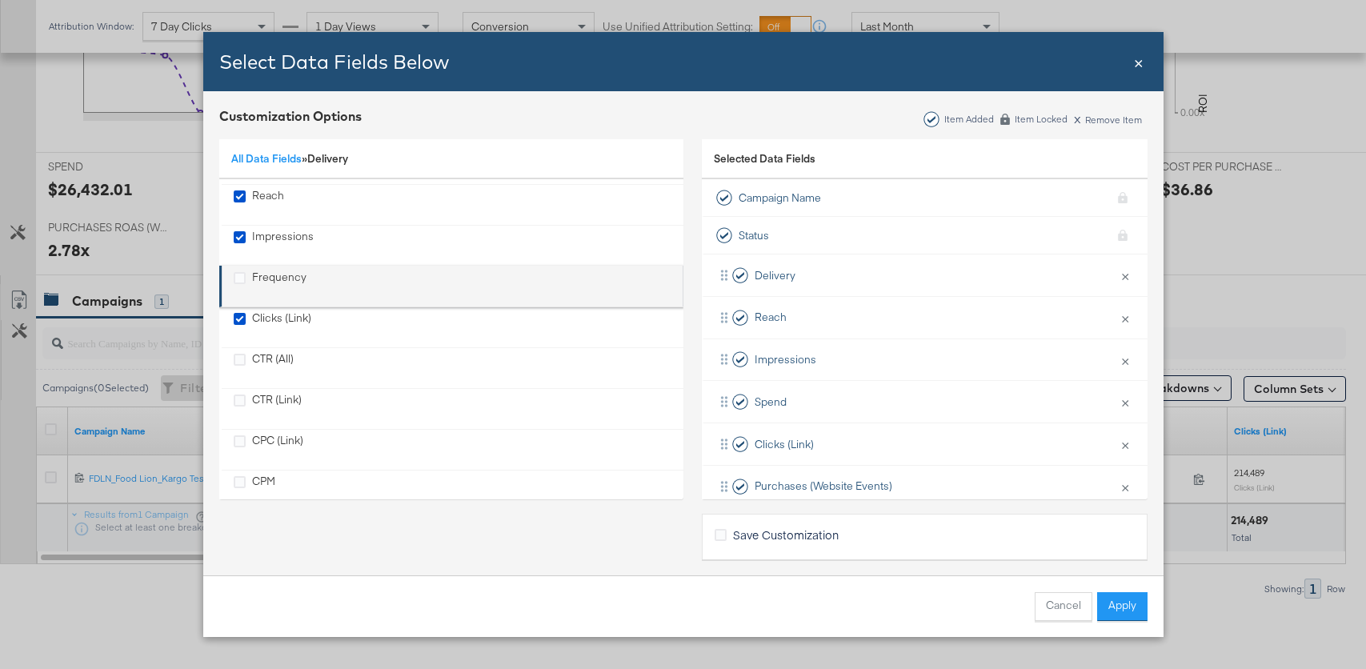
scroll to position [57, 0]
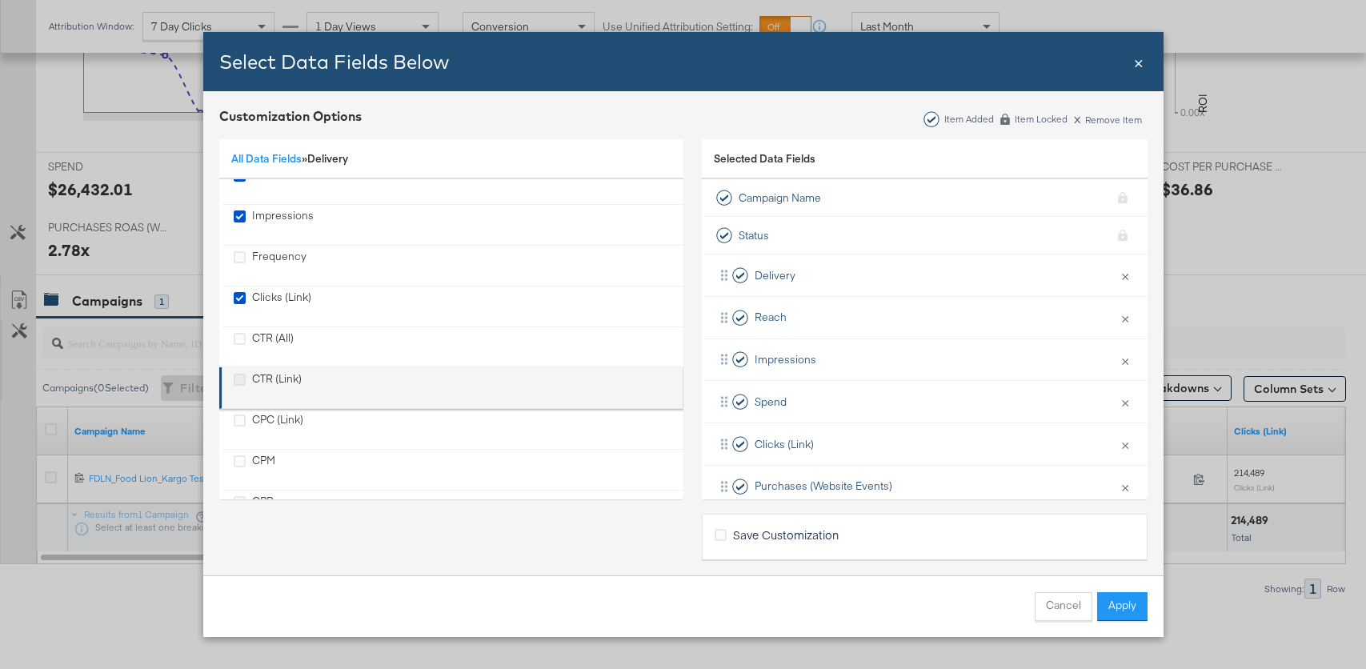
click at [240, 374] on icon "CTR (Link)" at bounding box center [240, 380] width 12 height 12
click at [0, 0] on input "CTR (Link)" at bounding box center [0, 0] width 0 height 0
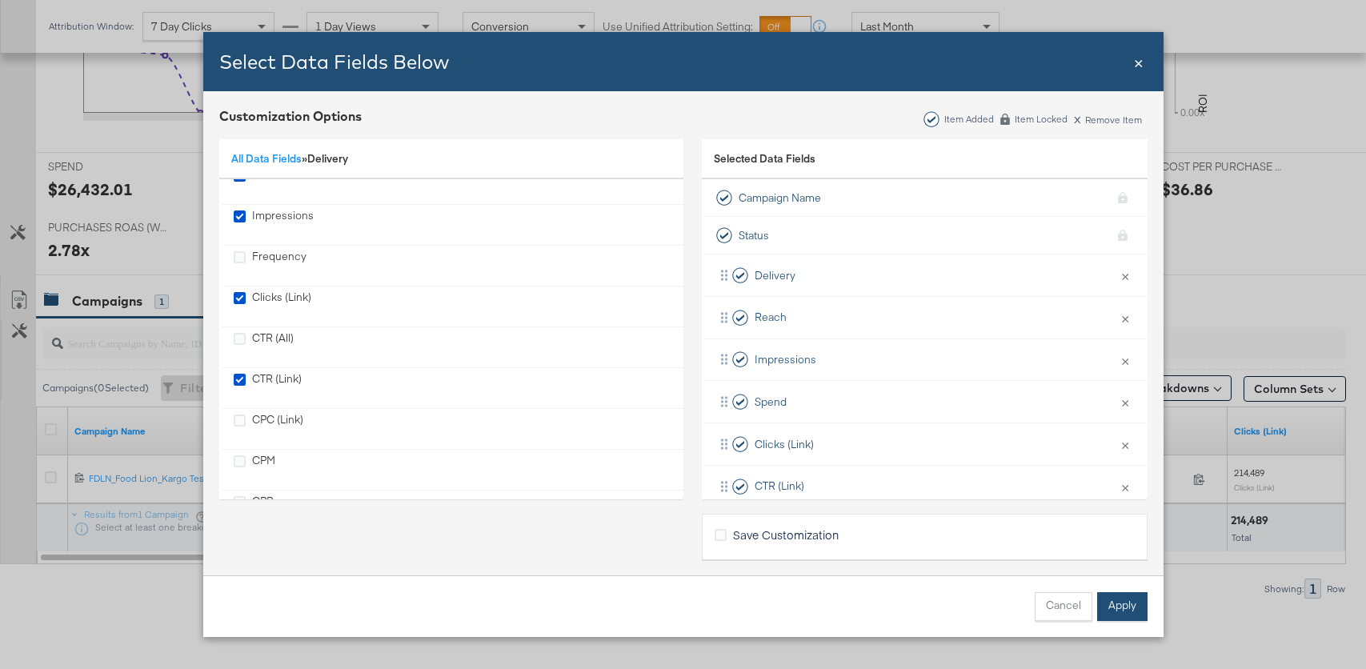
click at [1106, 602] on button "Apply" at bounding box center [1122, 606] width 50 height 29
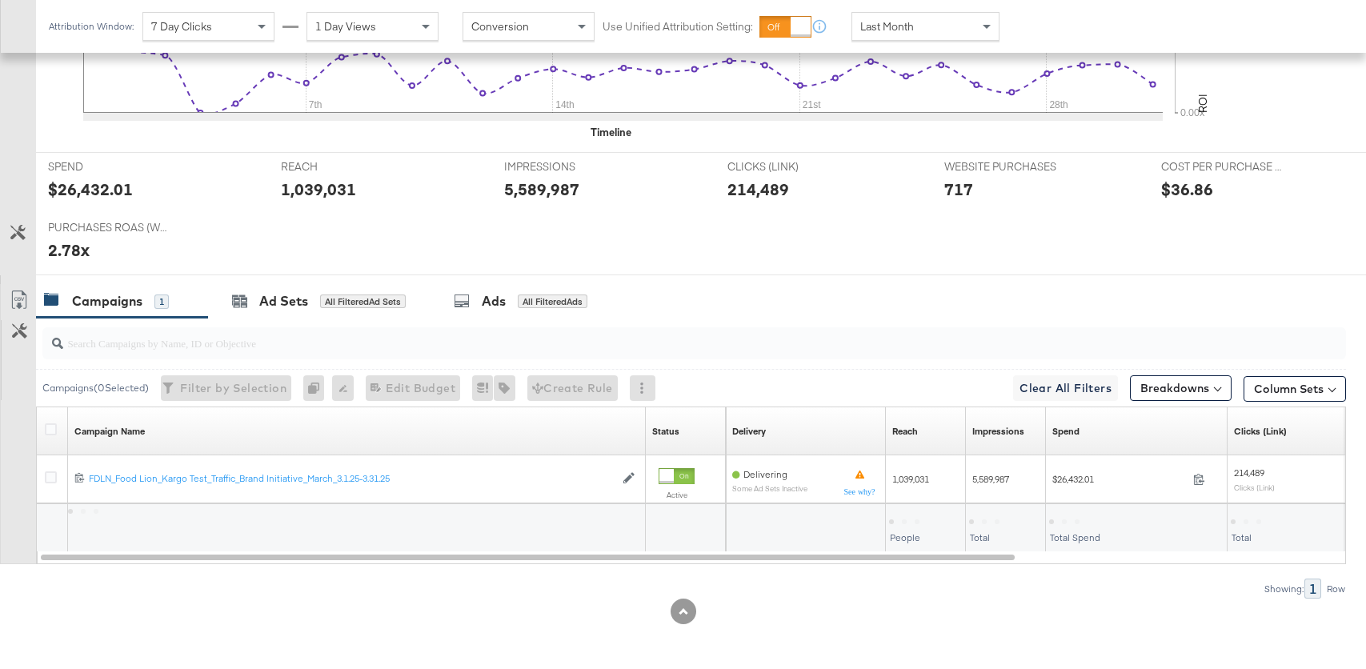
scroll to position [0, 0]
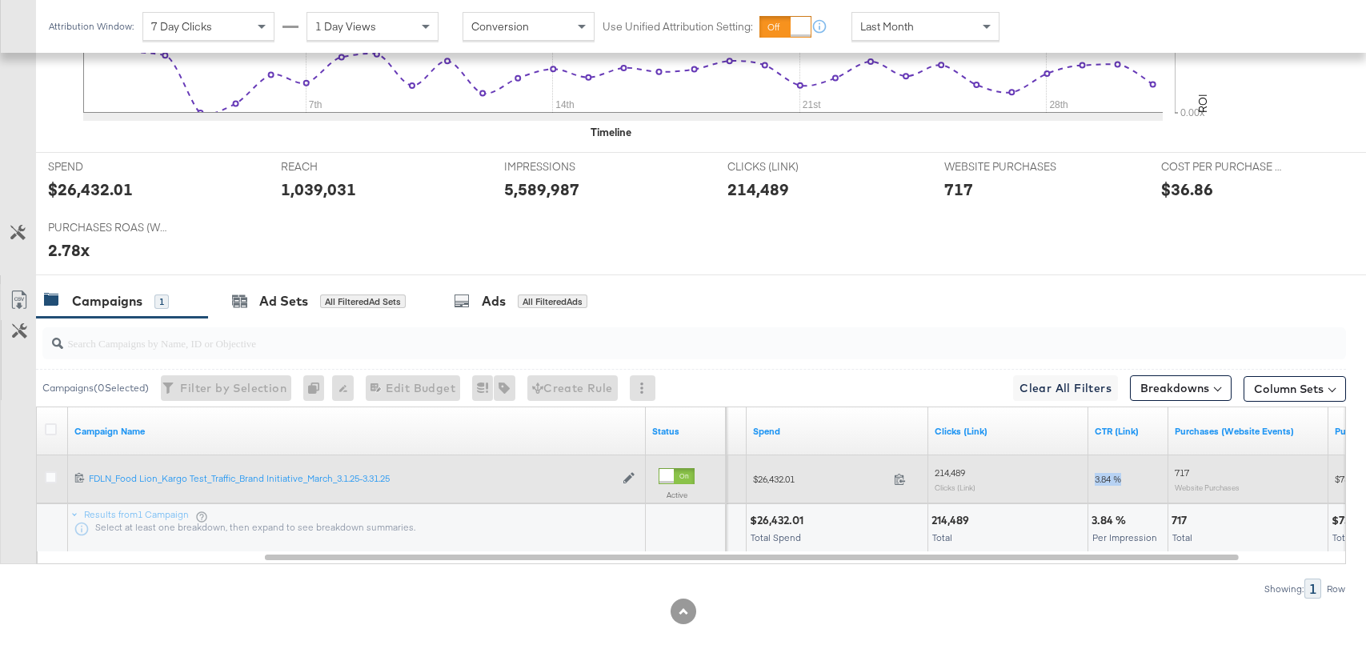
drag, startPoint x: 1122, startPoint y: 478, endPoint x: 1089, endPoint y: 478, distance: 32.8
click at [1089, 478] on div "3.84 %" at bounding box center [1128, 479] width 80 height 26
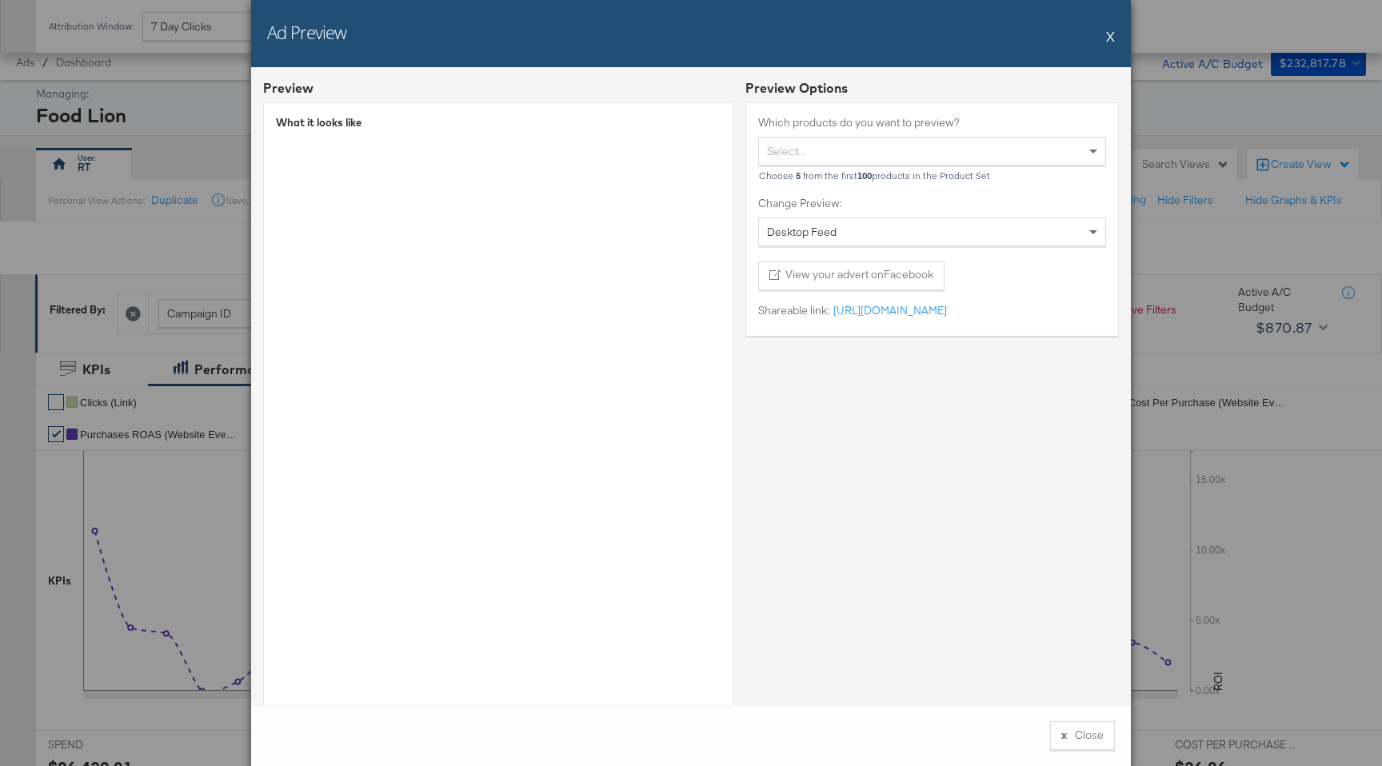
scroll to position [671, 0]
